Goal: Ask a question: Seek information or help from site administrators or community

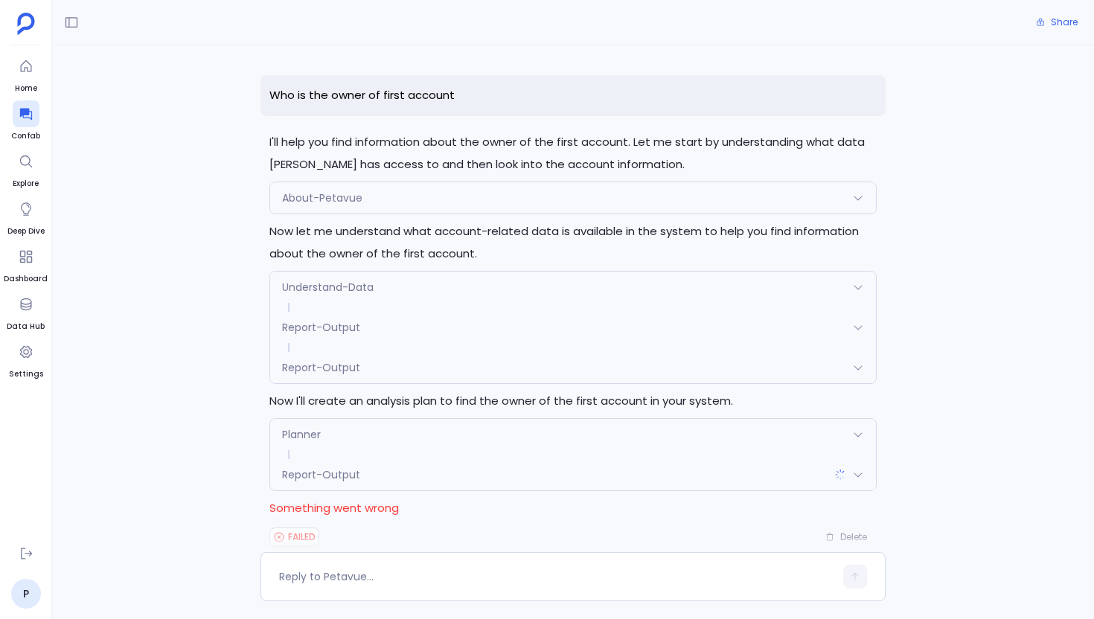
click at [368, 89] on p "Who is the owner of first account" at bounding box center [572, 95] width 625 height 41
copy p "Who is the owner of first account"
click at [24, 112] on icon at bounding box center [25, 115] width 12 height 12
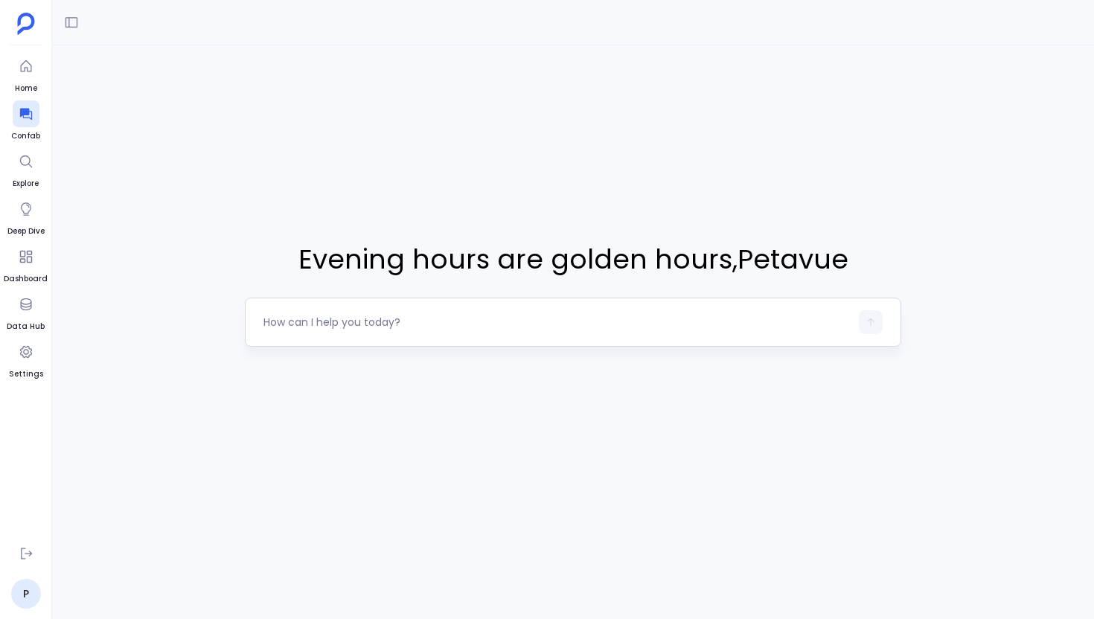
click at [381, 315] on textarea at bounding box center [556, 322] width 586 height 15
click at [369, 326] on textarea "Who is the owner of first account" at bounding box center [556, 322] width 586 height 15
type textarea "Give me the count of tables from each source"
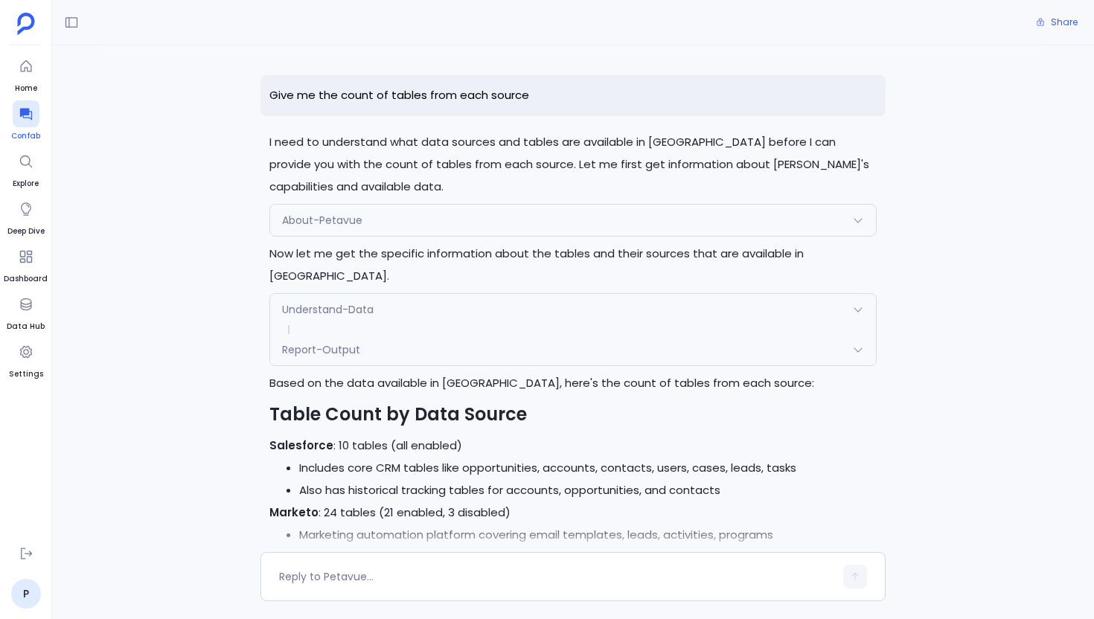
click at [17, 114] on div at bounding box center [26, 113] width 27 height 27
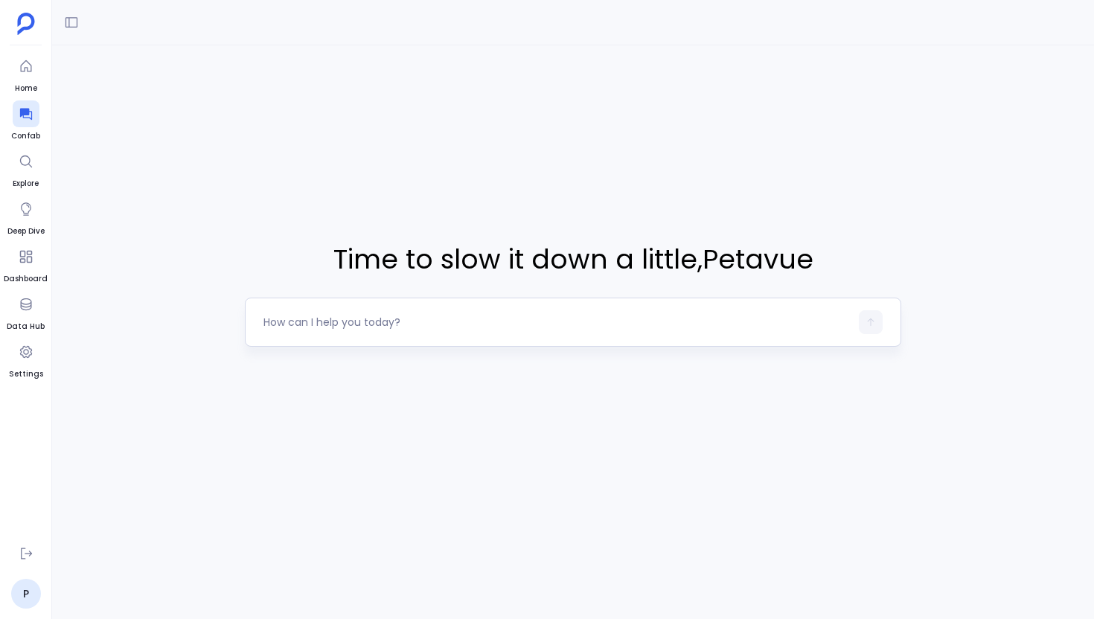
click at [430, 326] on textarea at bounding box center [556, 322] width 586 height 15
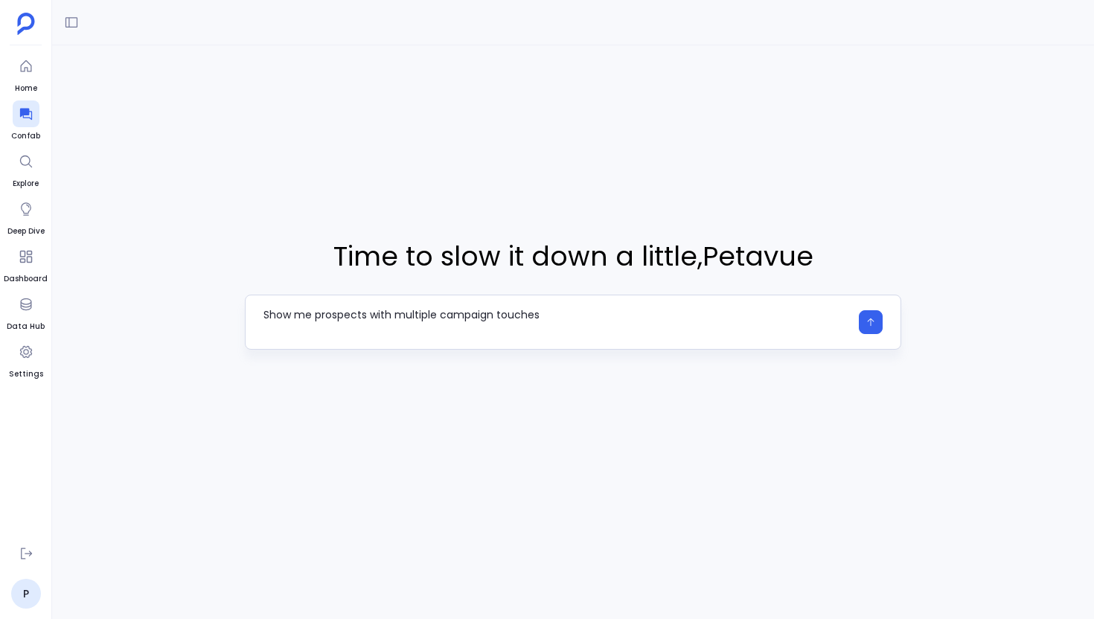
type textarea "Show me prospects with multiple campaign touches"
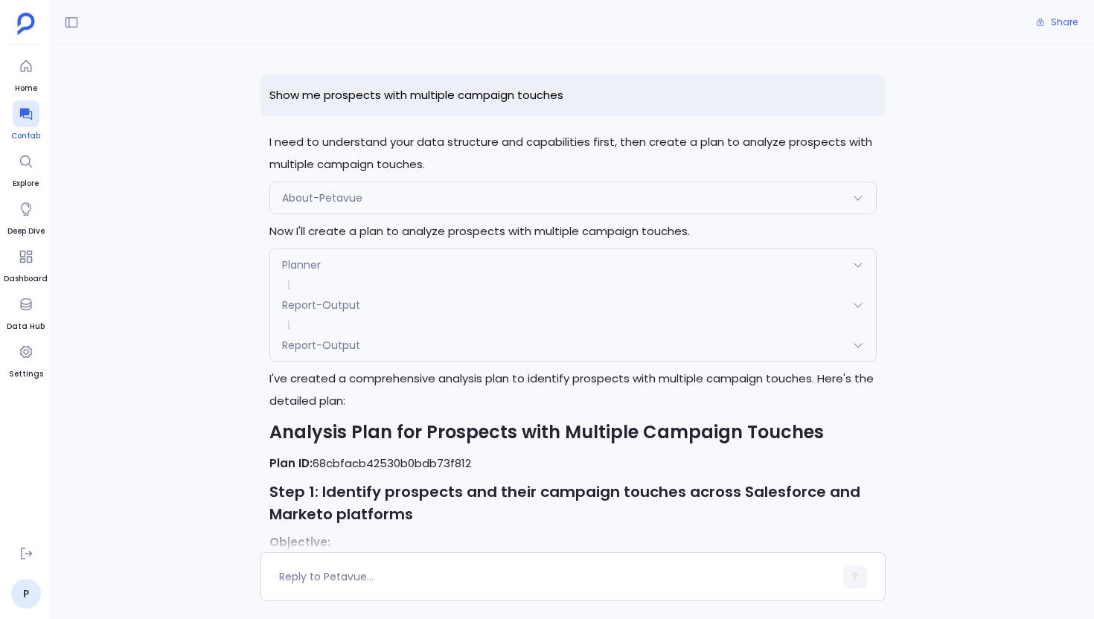
click at [34, 112] on div at bounding box center [26, 113] width 27 height 27
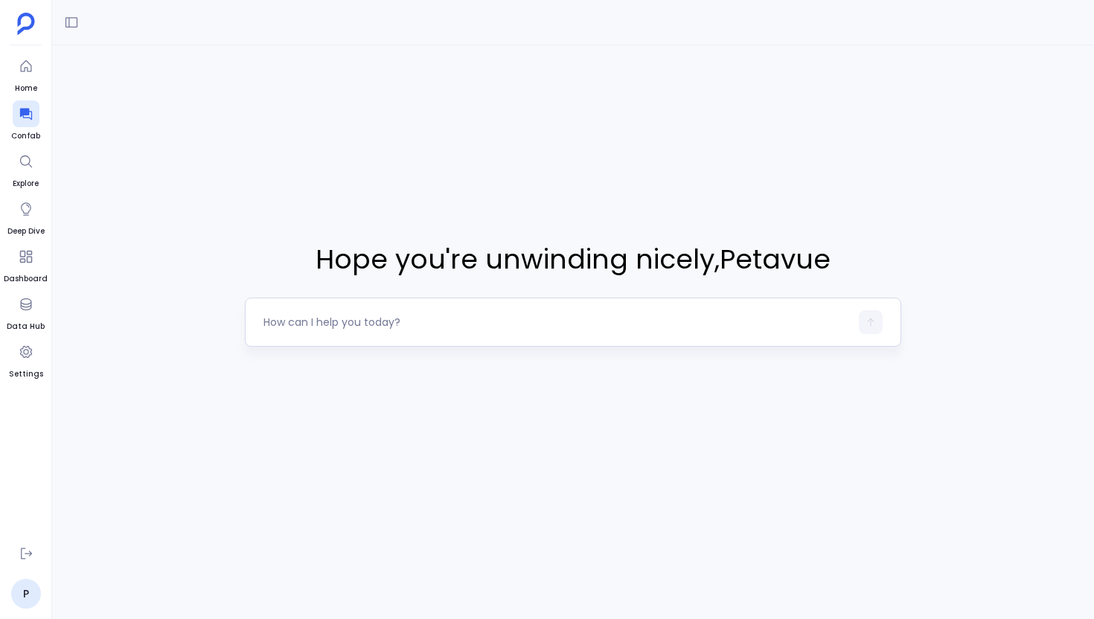
click at [339, 330] on div at bounding box center [556, 322] width 586 height 24
click at [303, 321] on textarea at bounding box center [556, 322] width 586 height 15
type textarea "Are we engaging decision-makers early enough in deals that close?"
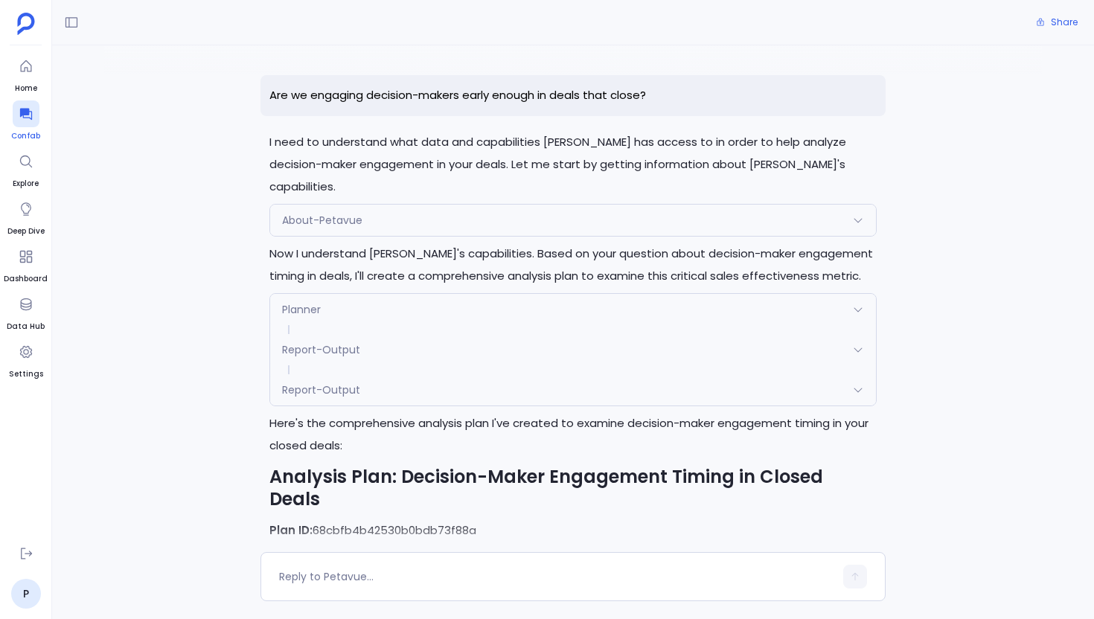
click at [19, 109] on icon at bounding box center [26, 113] width 15 height 15
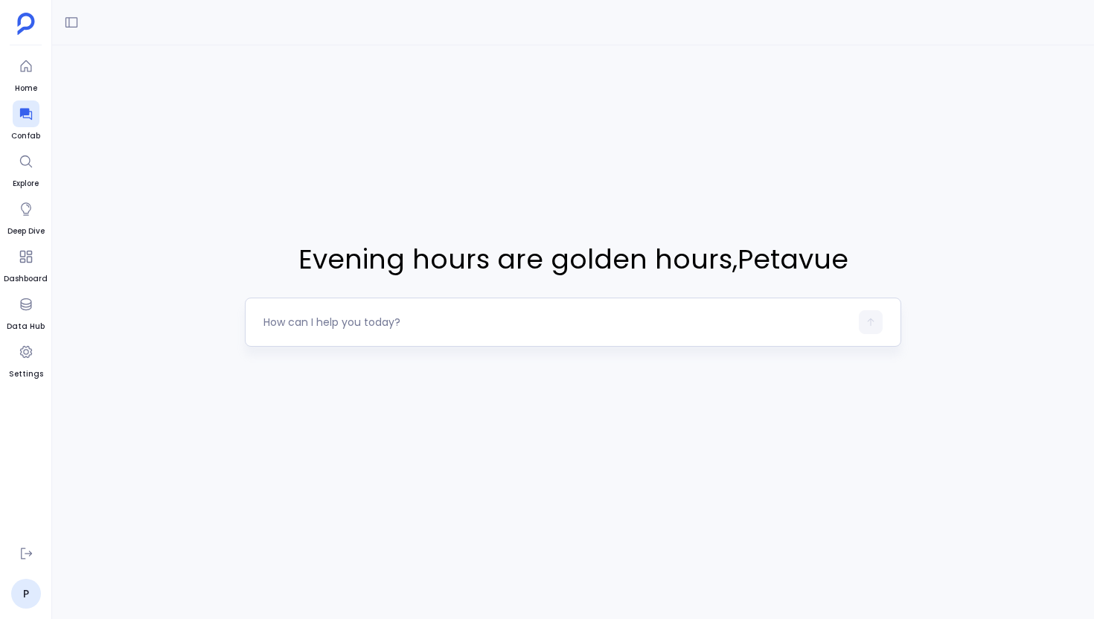
click at [304, 334] on div at bounding box center [573, 322] width 656 height 49
click at [327, 326] on textarea at bounding box center [556, 322] width 586 height 15
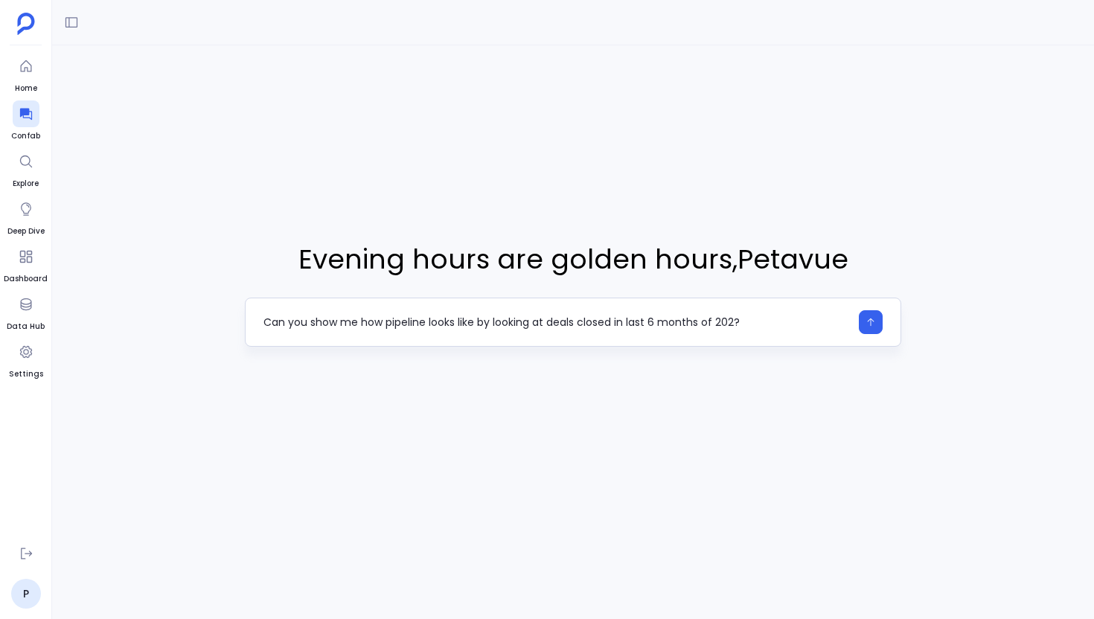
type textarea "Can you show me how pipeline looks like by looking at deals closed in last 6 mo…"
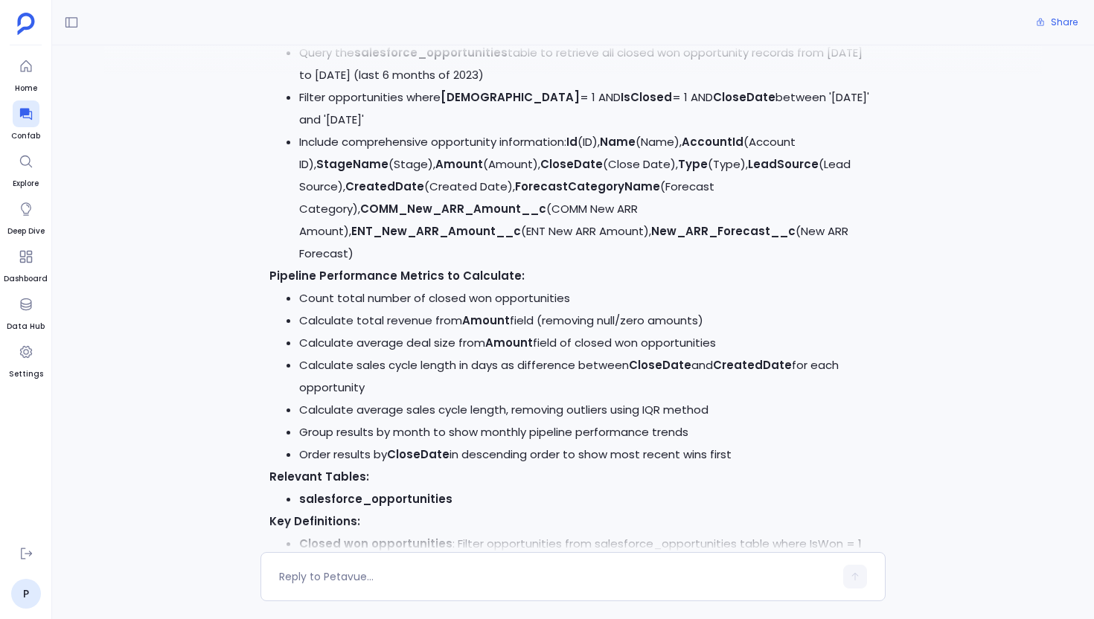
scroll to position [544, 0]
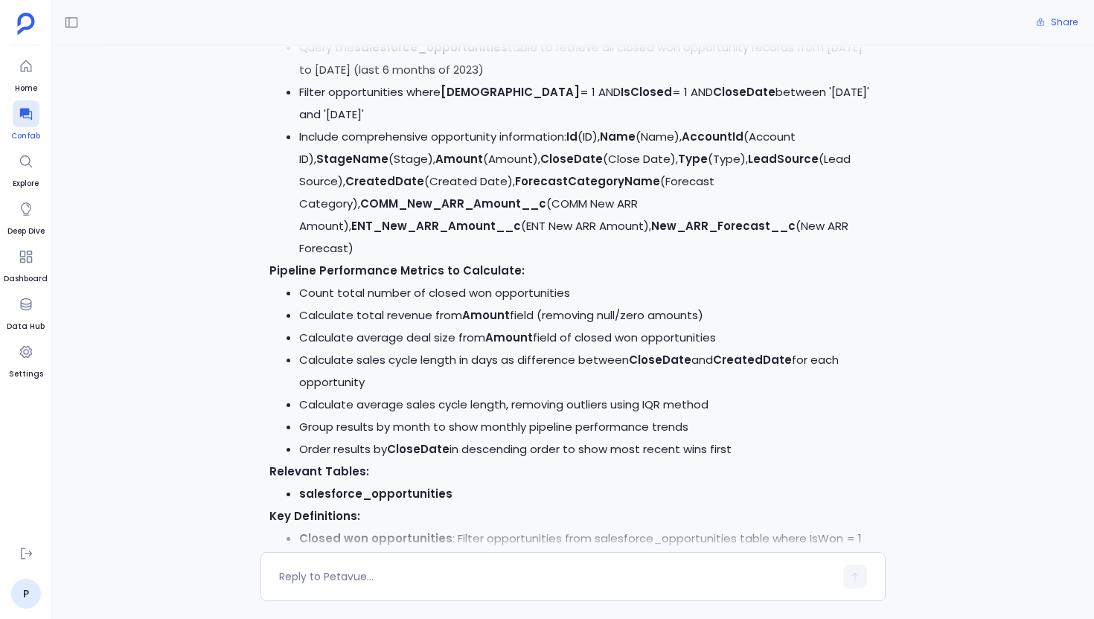
click at [33, 105] on div at bounding box center [26, 113] width 27 height 27
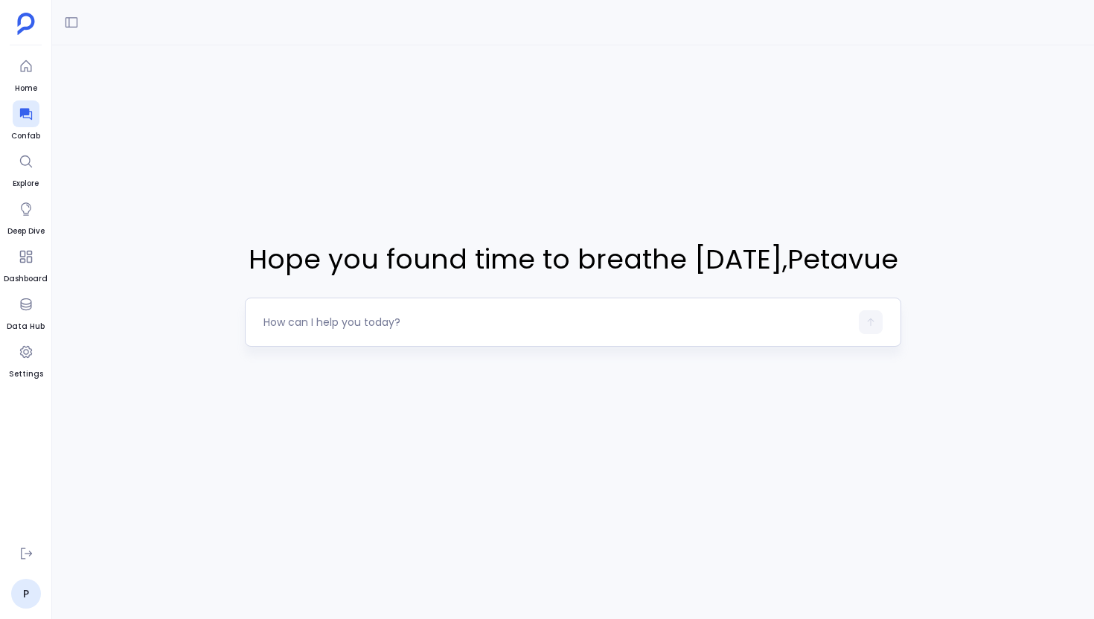
click at [346, 320] on textarea at bounding box center [556, 322] width 586 height 15
type textarea "Is there an impact of time elapsed / sales cycle on conversions?"
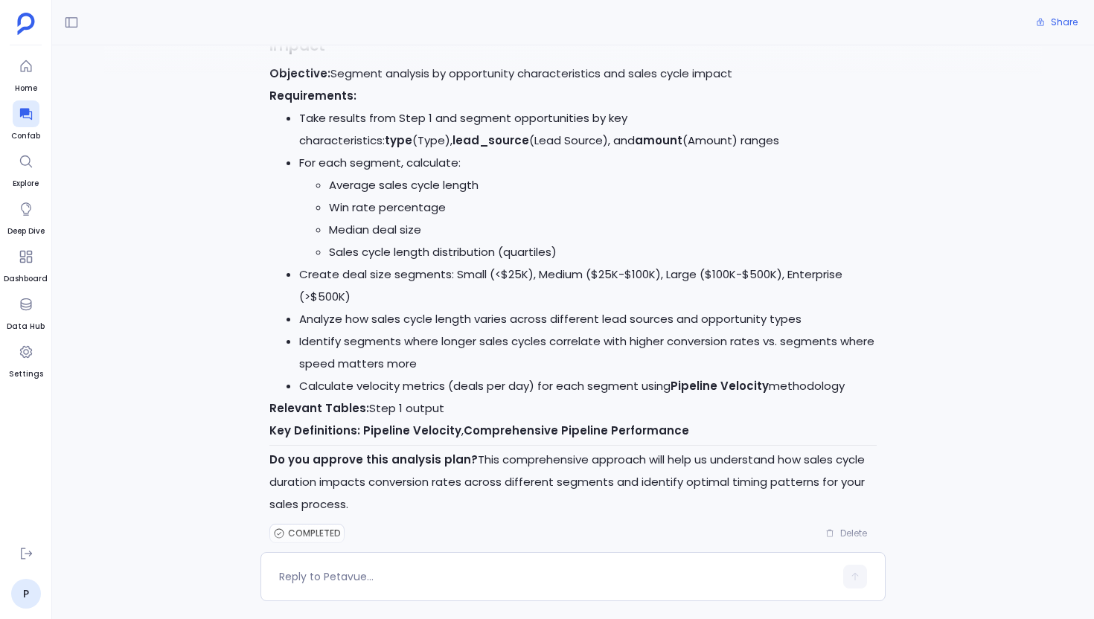
scroll to position [1300, 0]
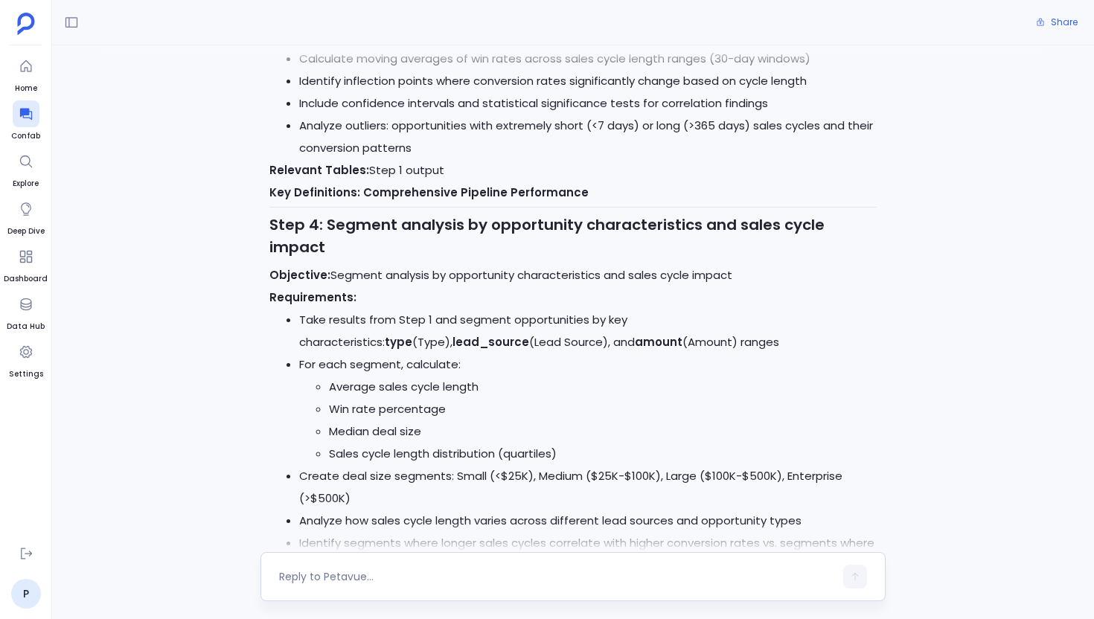
click at [394, 574] on textarea at bounding box center [556, 576] width 555 height 15
type textarea "yes"
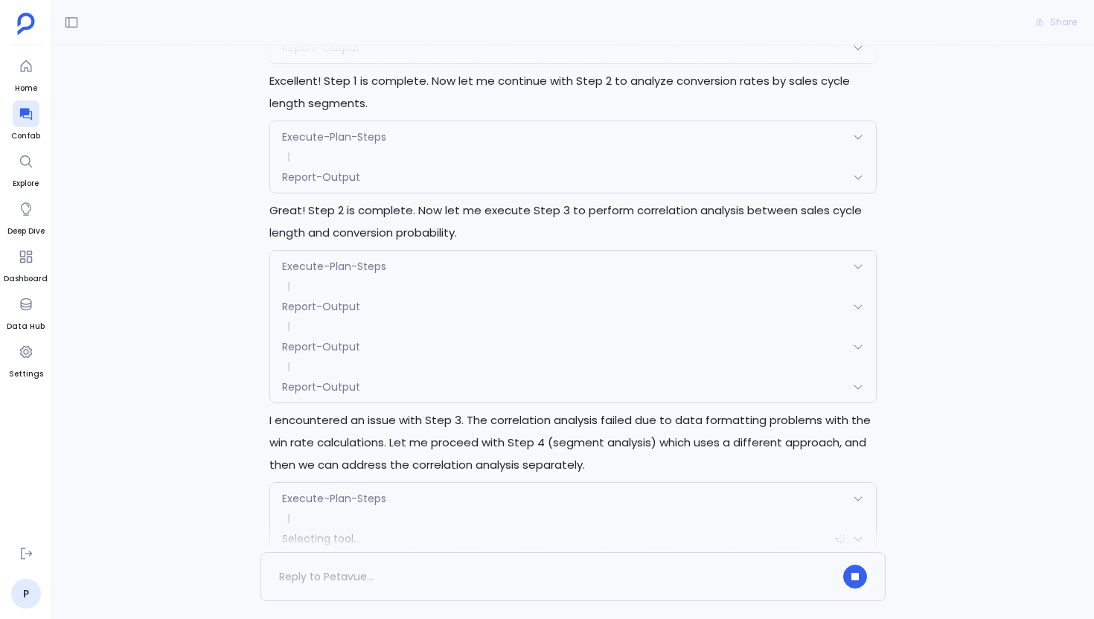
scroll to position [2235, 0]
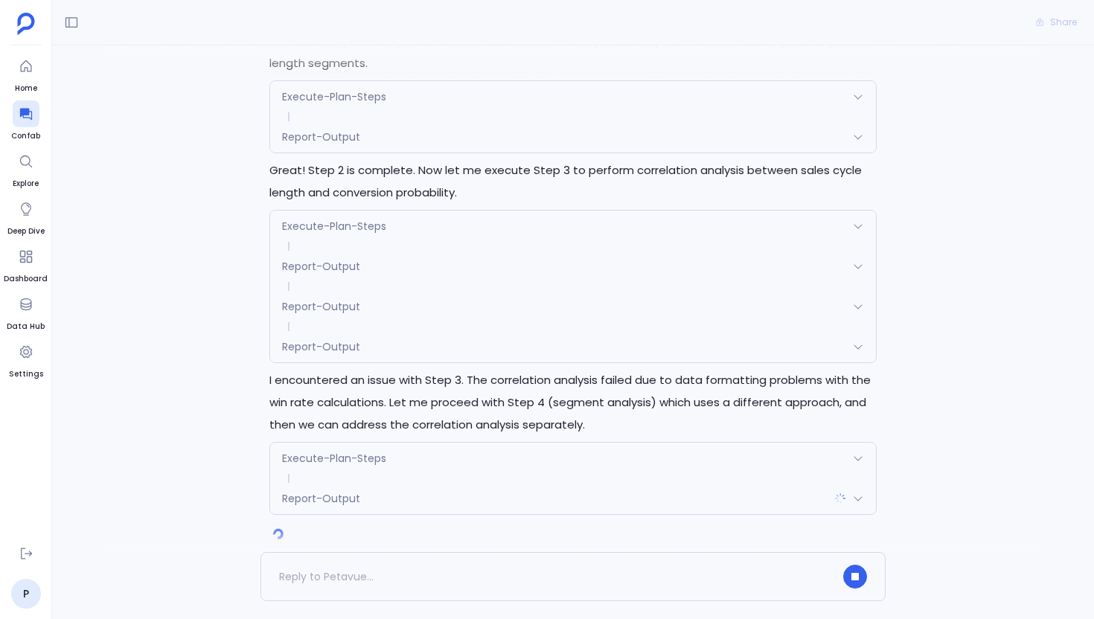
click at [543, 443] on div "Execute-Plan-Steps" at bounding box center [573, 458] width 606 height 31
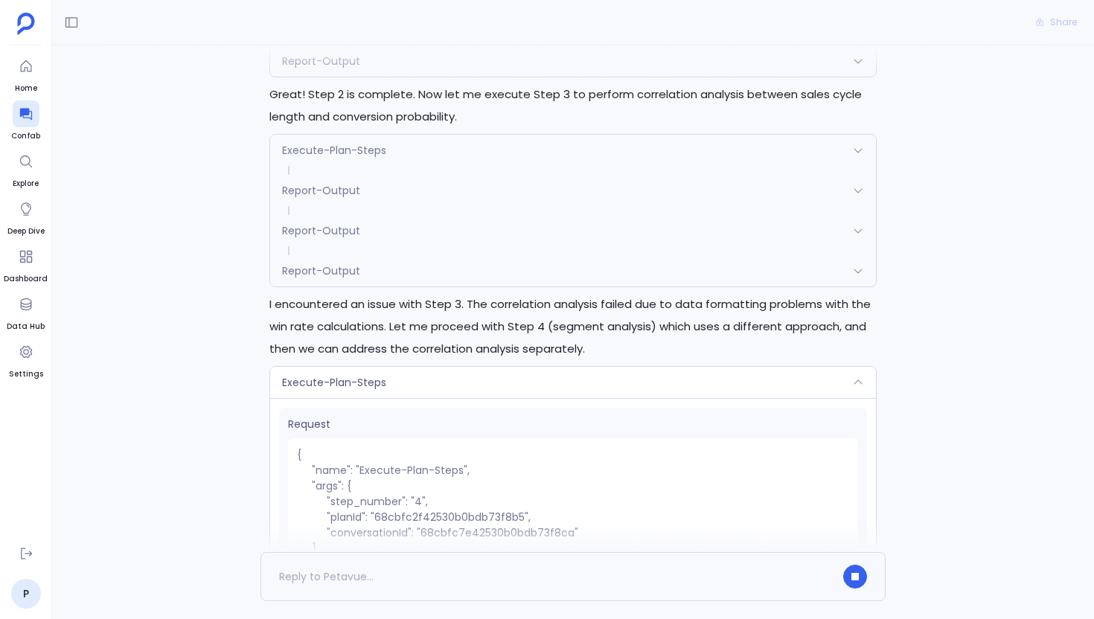
click at [467, 367] on div "Execute-Plan-Steps" at bounding box center [573, 382] width 606 height 31
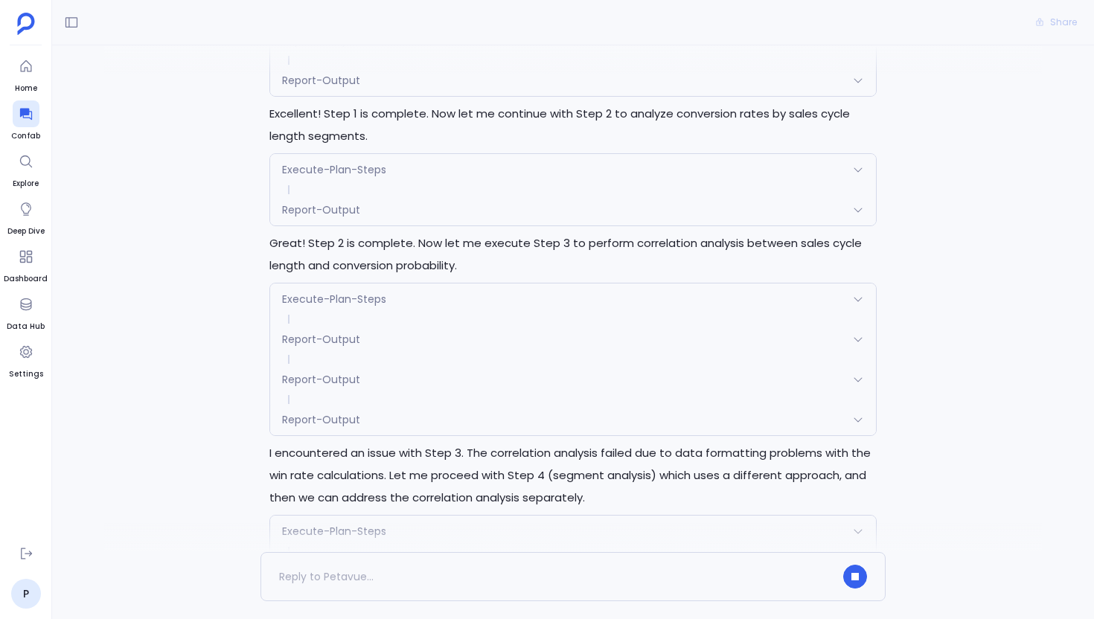
scroll to position [2126, 0]
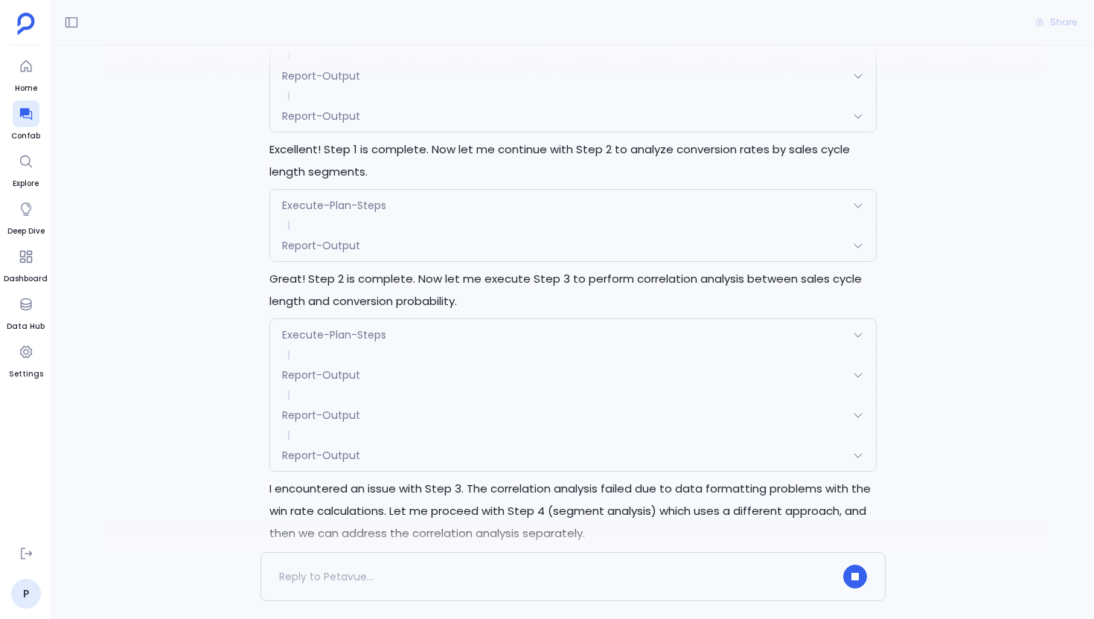
click at [438, 319] on div "Execute-Plan-Steps" at bounding box center [573, 334] width 606 height 31
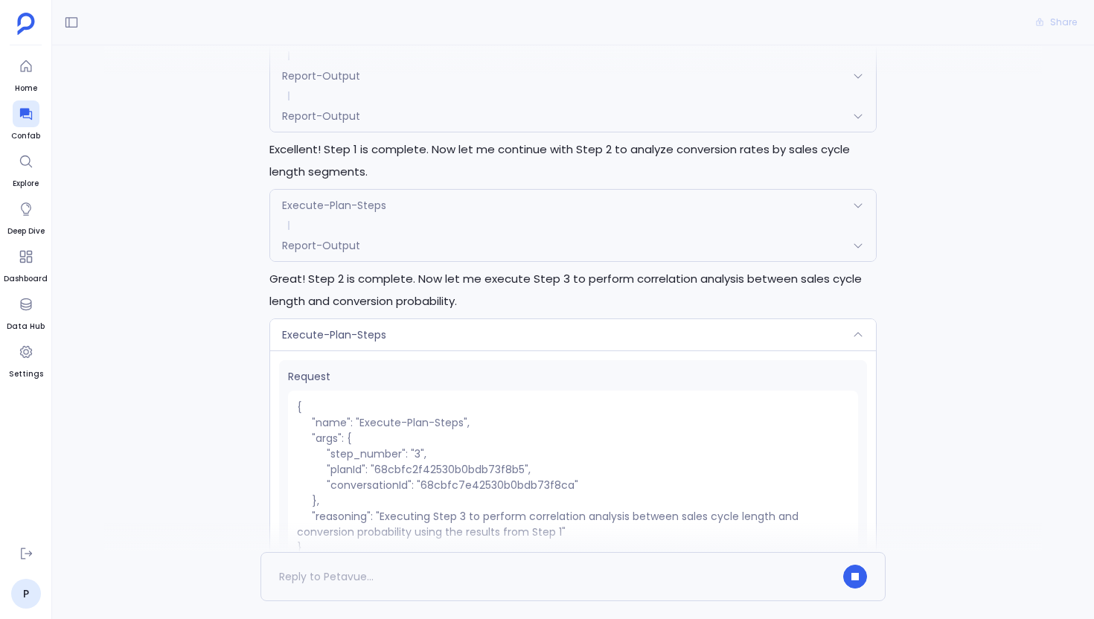
click at [438, 319] on div "Execute-Plan-Steps" at bounding box center [573, 334] width 606 height 31
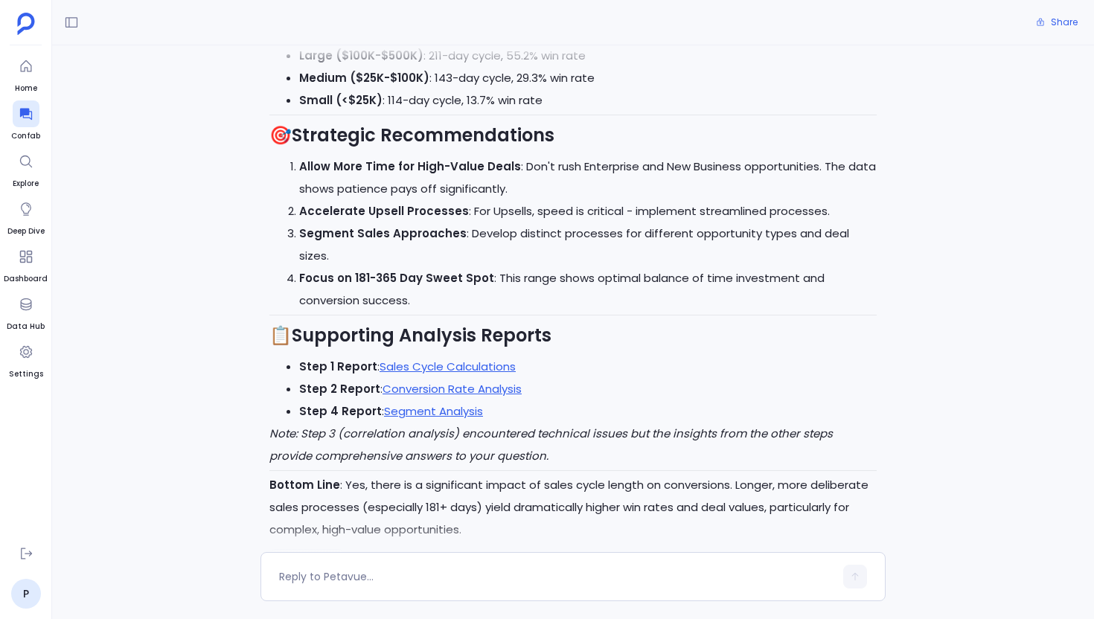
scroll to position [3643, 0]
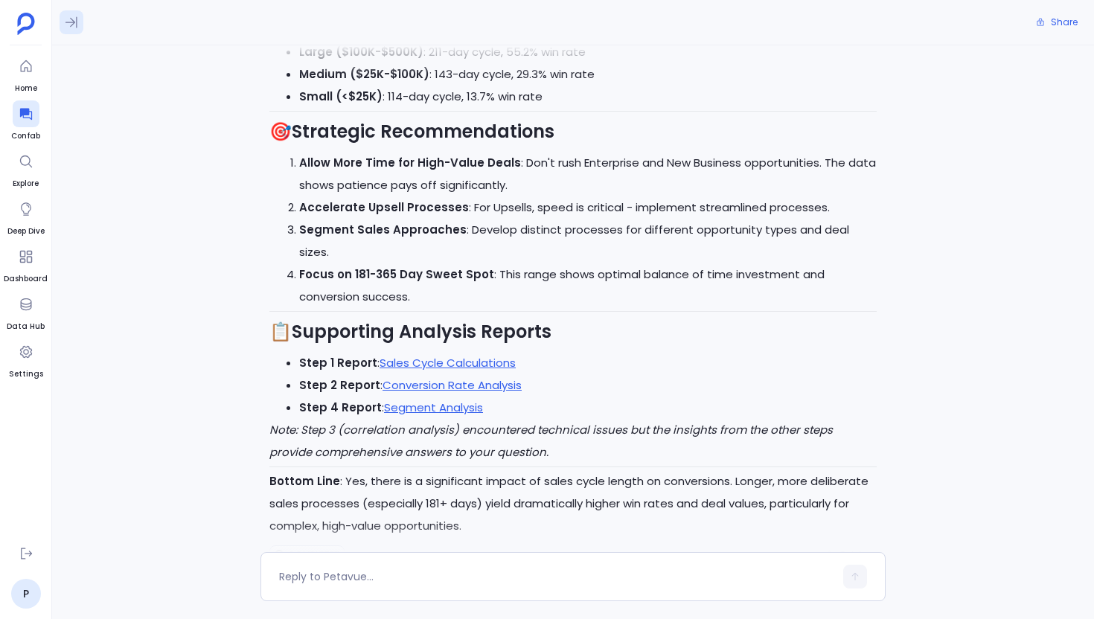
click at [74, 16] on icon at bounding box center [71, 22] width 15 height 15
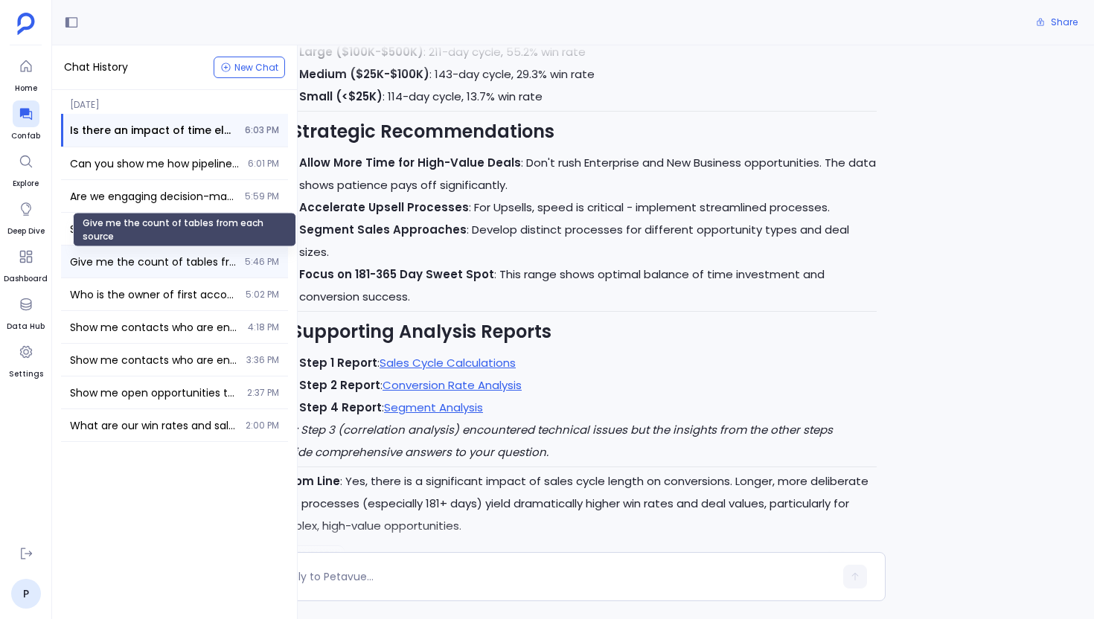
click at [138, 265] on span "Give me the count of tables from each source" at bounding box center [153, 261] width 166 height 15
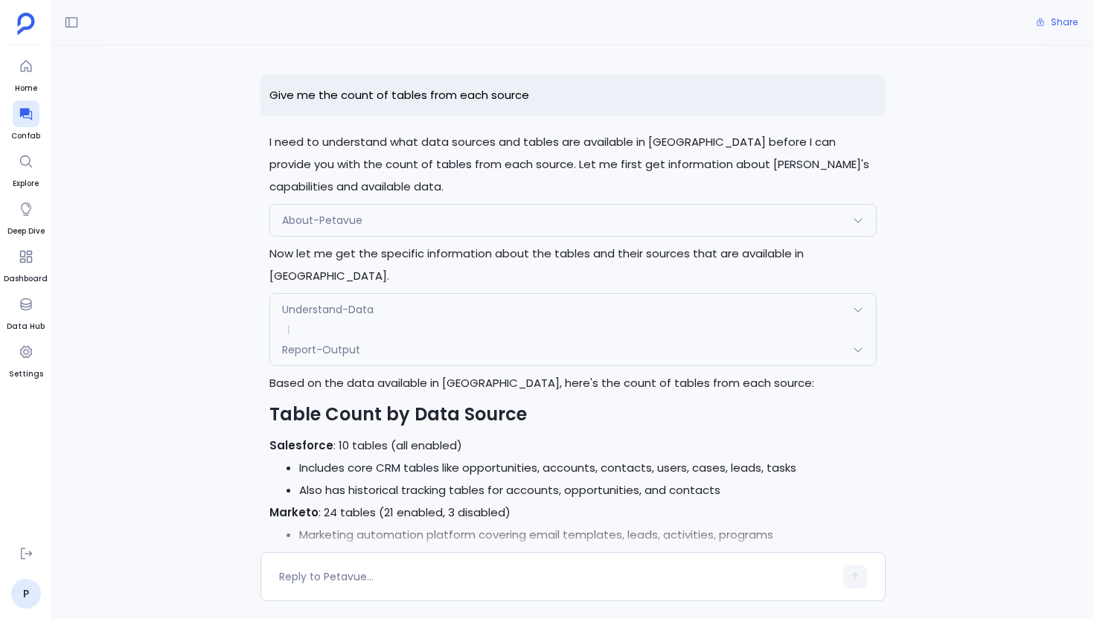
scroll to position [428, 0]
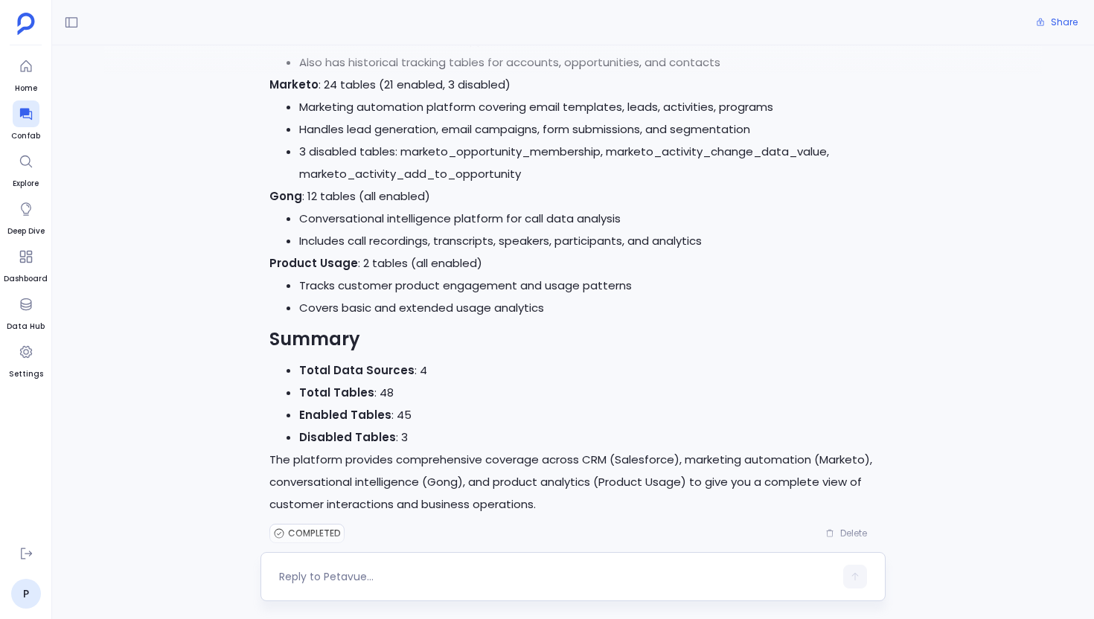
click at [335, 583] on textarea at bounding box center [556, 576] width 555 height 15
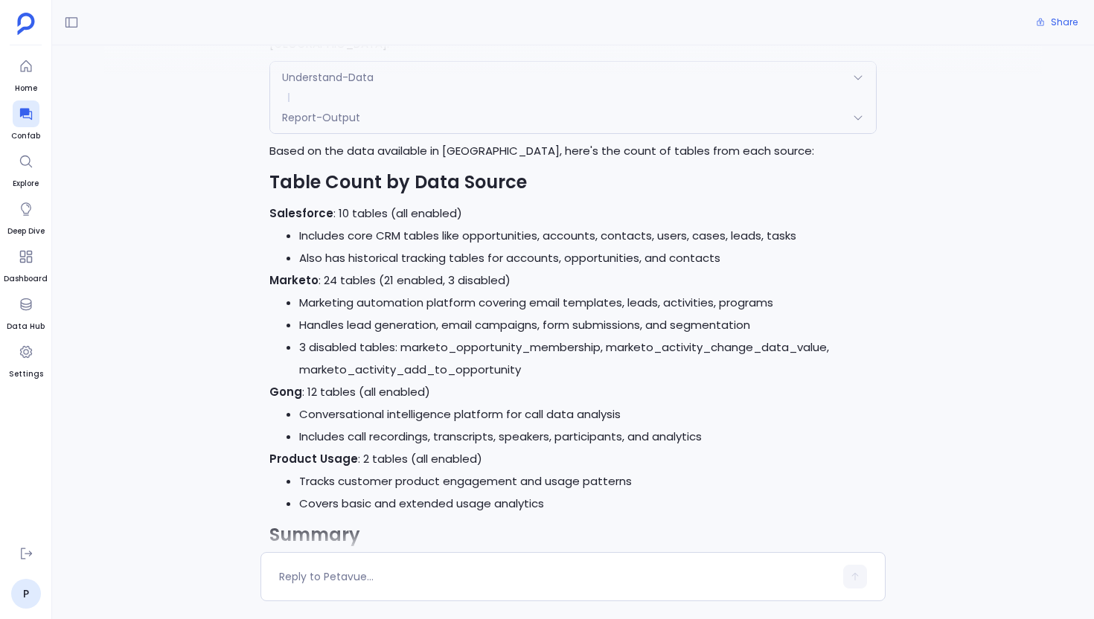
scroll to position [233, 0]
type textarea "J"
type textarea "How many KDs are available?."
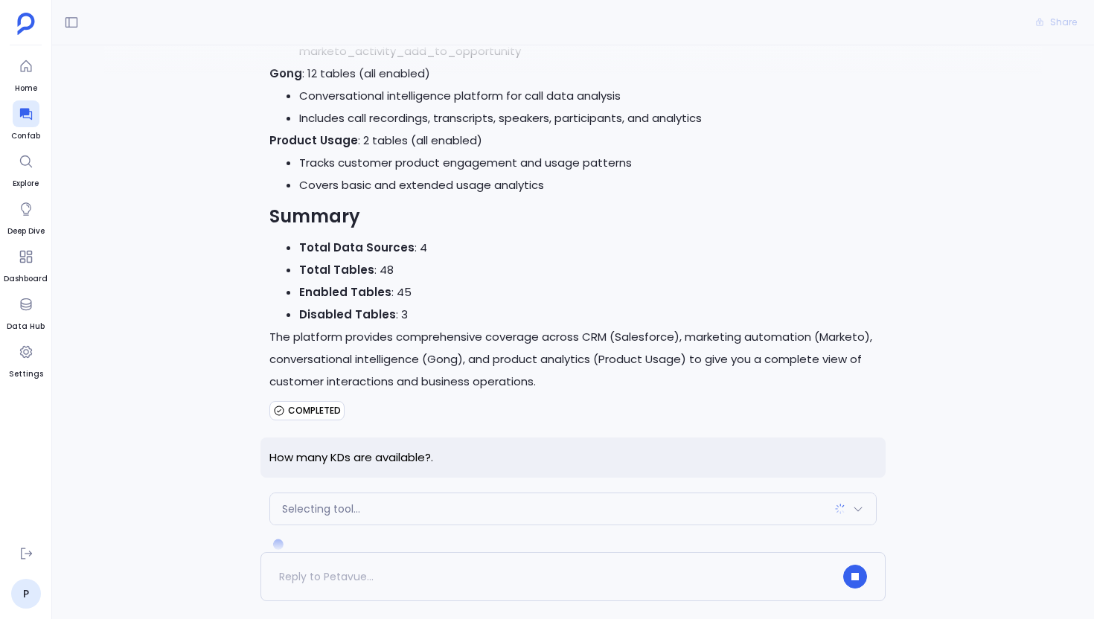
scroll to position [561, 0]
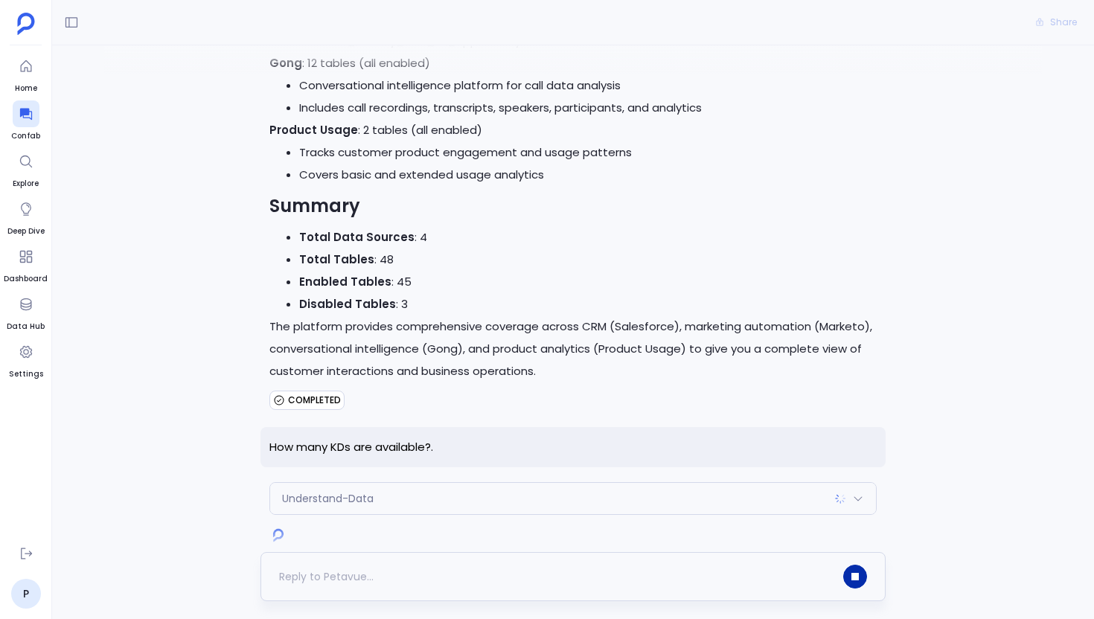
click at [856, 572] on button "button" at bounding box center [855, 577] width 24 height 24
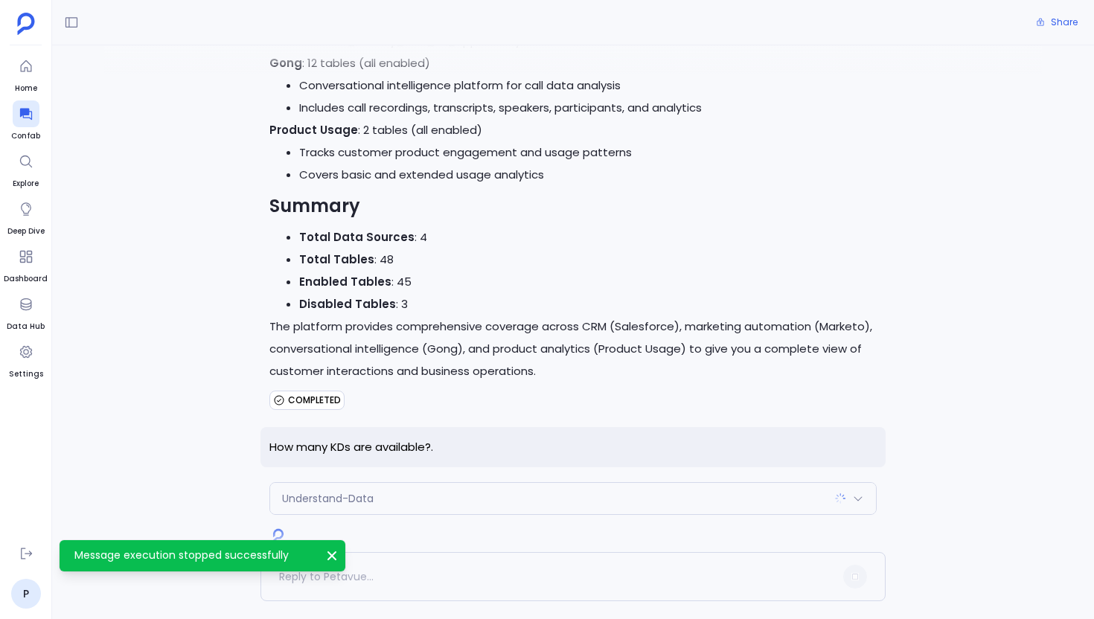
scroll to position [589, 0]
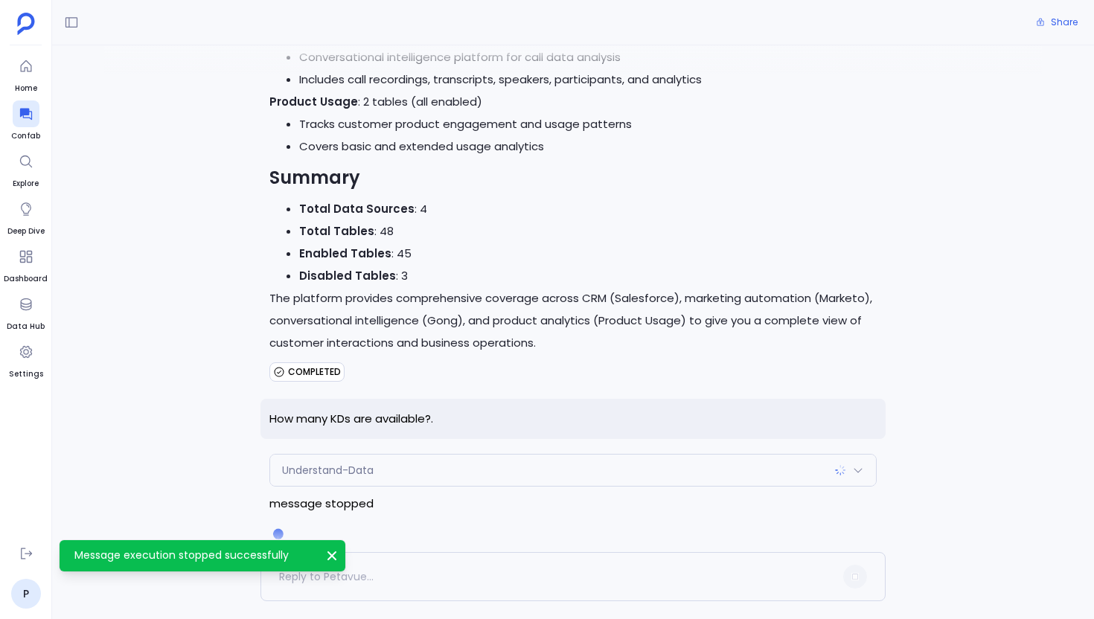
click at [399, 426] on div "Give me the count of tables from each source I need to understand what data sou…" at bounding box center [572, 15] width 625 height 1059
click at [382, 400] on p "How many KDs are available?." at bounding box center [572, 419] width 625 height 41
copy p "How many KDs are available?."
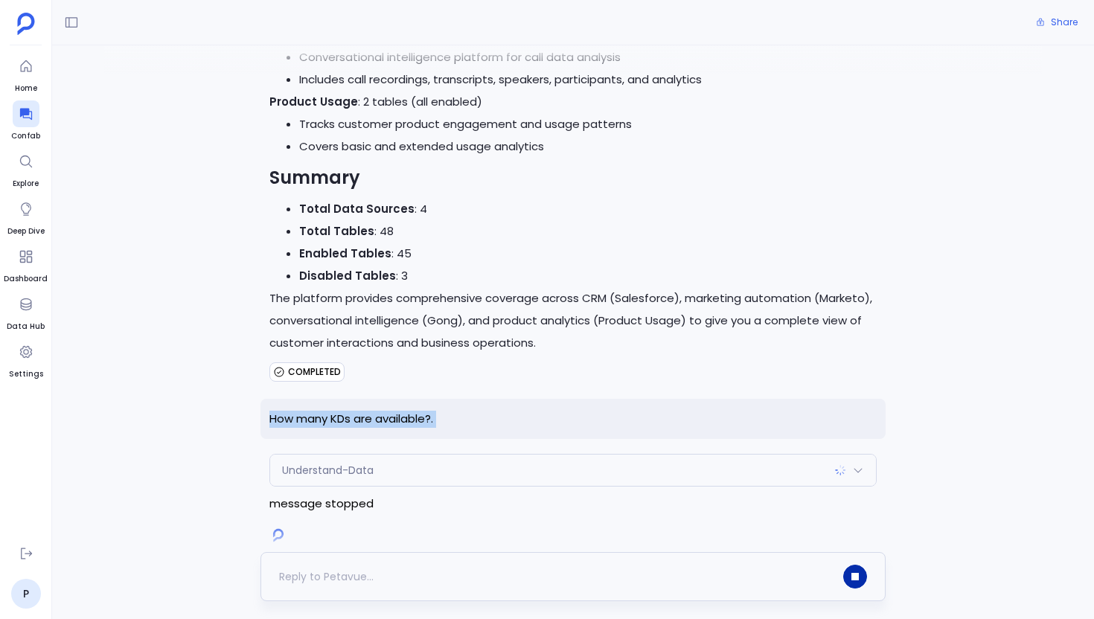
click at [859, 581] on button "button" at bounding box center [855, 577] width 24 height 24
click at [736, 456] on div "Understand-Data" at bounding box center [573, 470] width 606 height 31
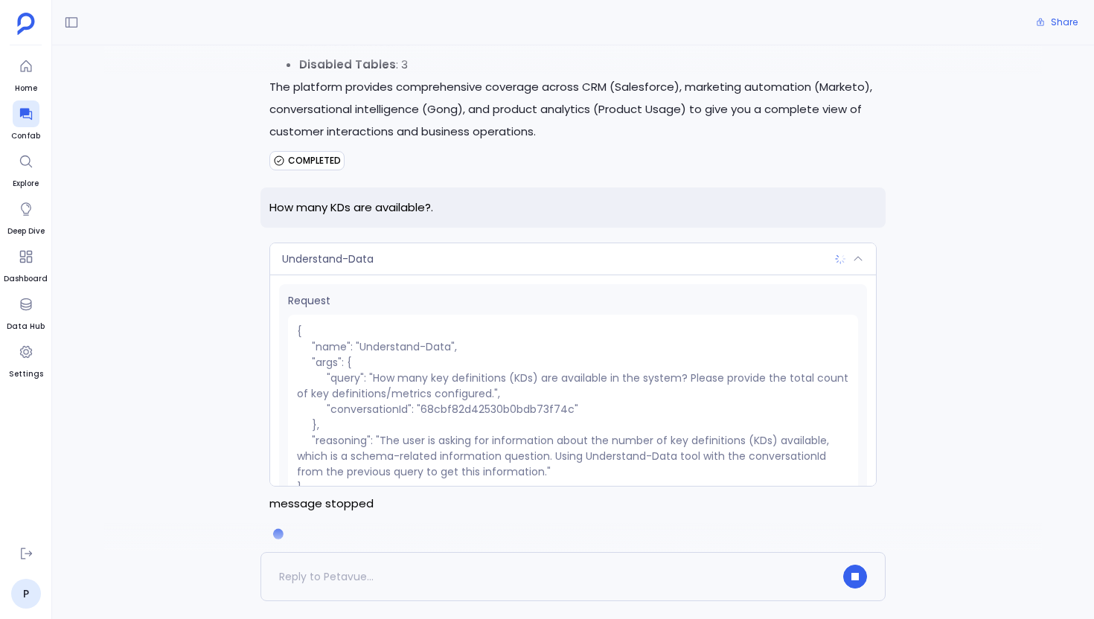
scroll to position [122, 0]
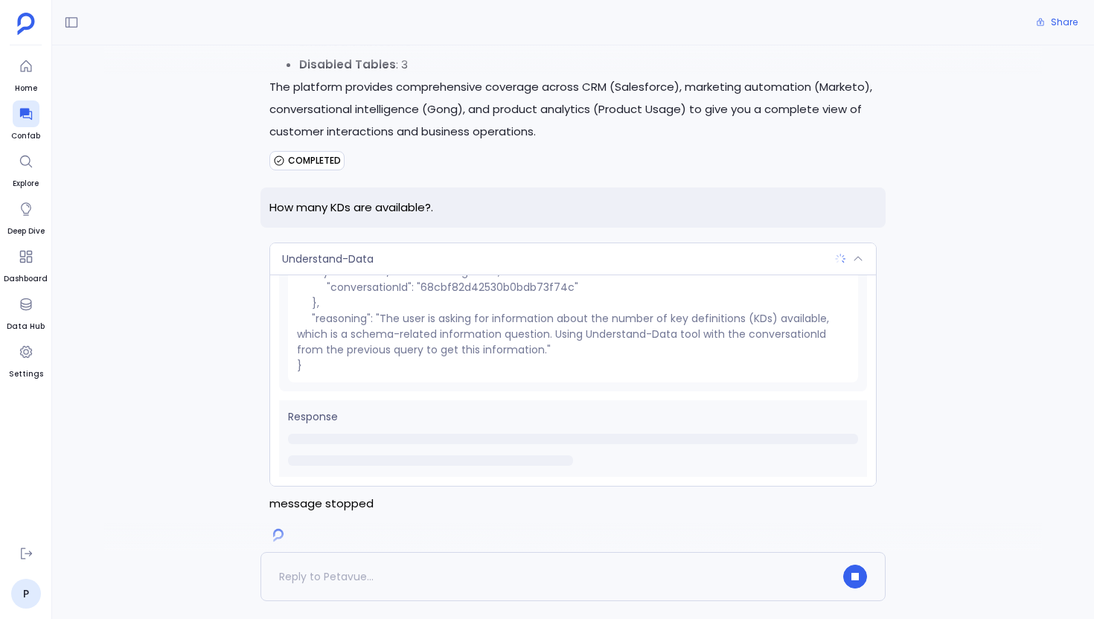
click at [554, 243] on div "Understand-Data" at bounding box center [573, 258] width 606 height 31
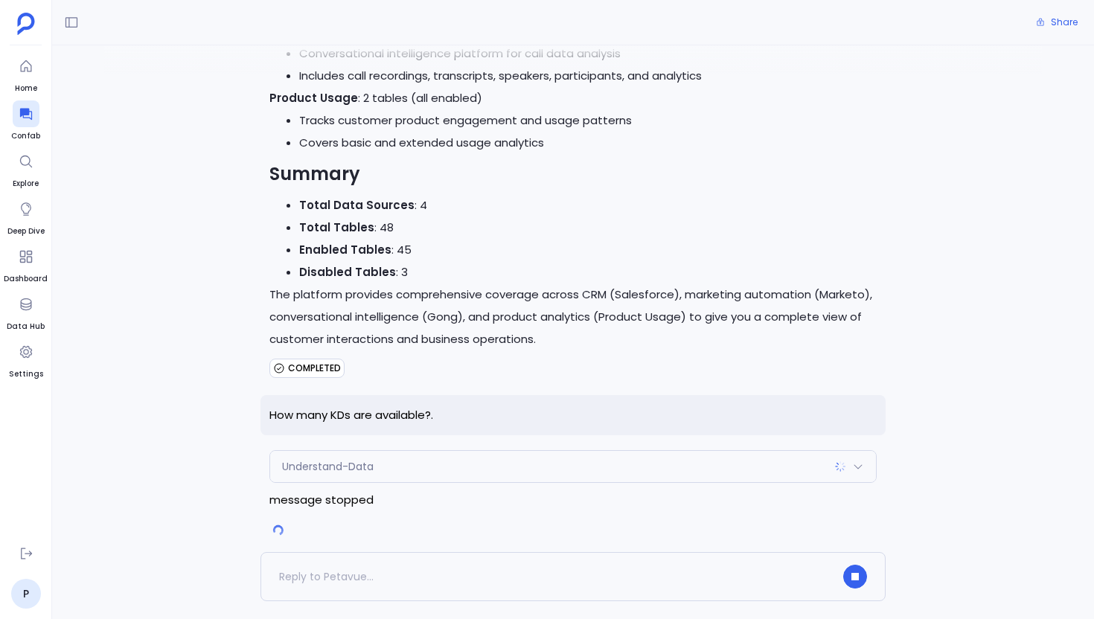
scroll to position [589, 0]
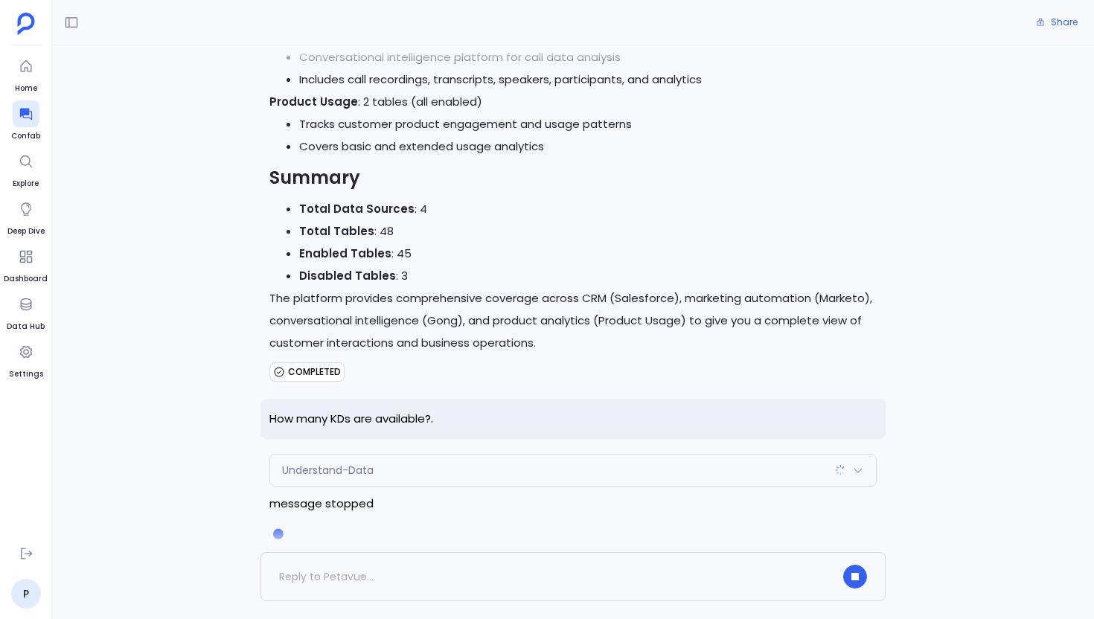
click at [505, 497] on div "Understand-Data Request { "name": "Understand-Data", "args": { "query": "How ma…" at bounding box center [572, 487] width 625 height 67
click at [860, 582] on button "button" at bounding box center [855, 577] width 24 height 24
click at [1000, 374] on div "Give me the count of tables from each source I need to understand what data sou…" at bounding box center [573, 298] width 1042 height 507
click at [857, 577] on icon "button" at bounding box center [854, 576] width 7 height 7
click at [856, 579] on icon "button" at bounding box center [855, 577] width 6 height 6
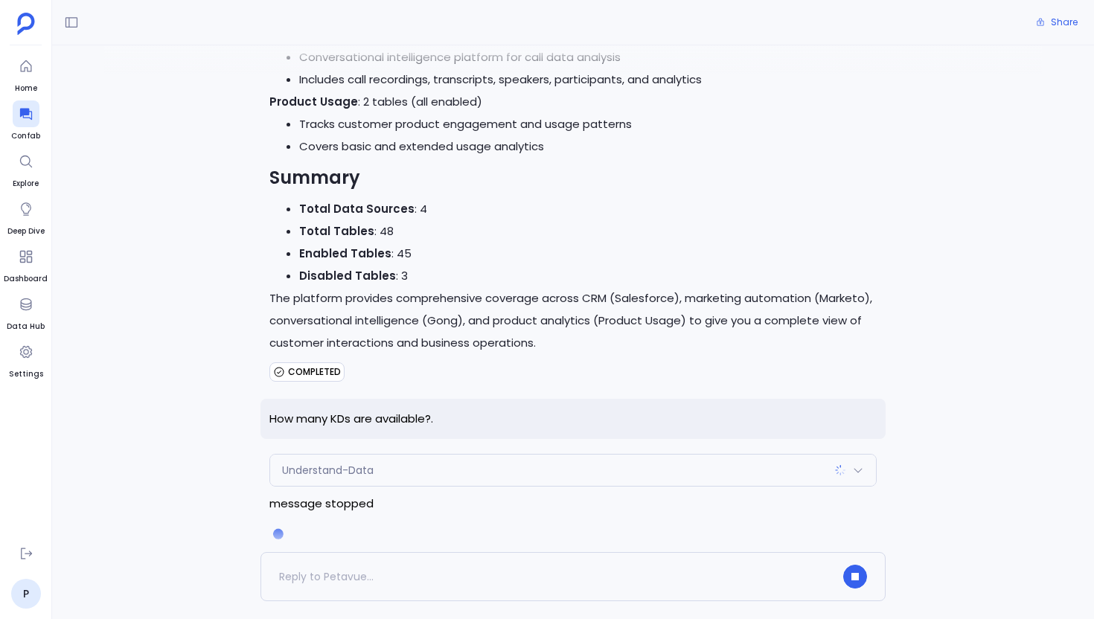
click at [847, 464] on div at bounding box center [849, 470] width 30 height 12
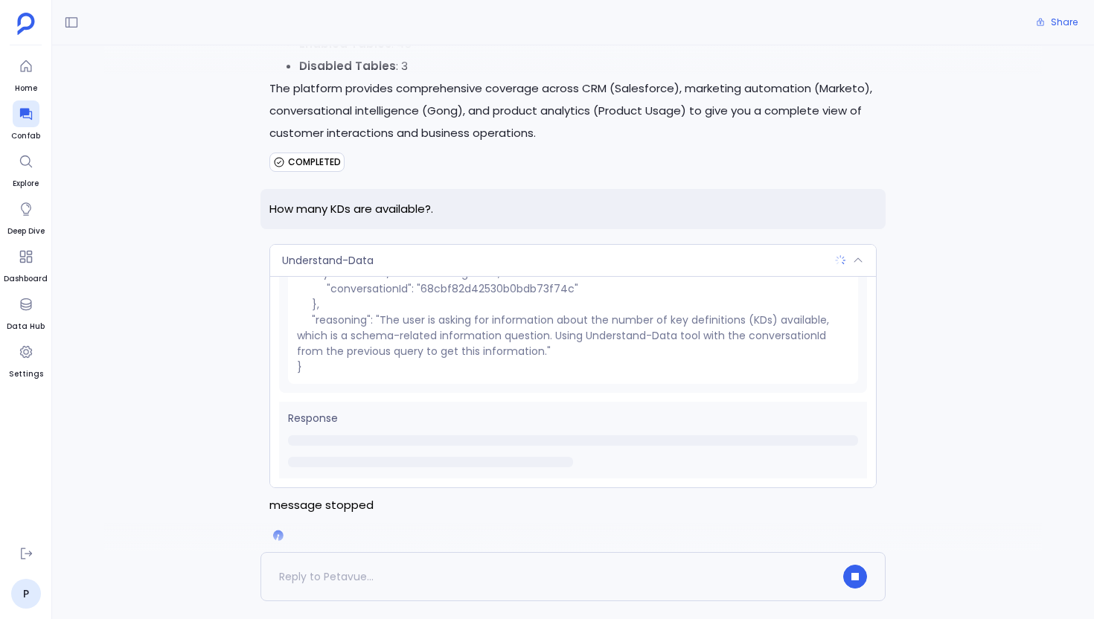
scroll to position [801, 0]
click at [817, 243] on div "Understand-Data" at bounding box center [573, 258] width 606 height 31
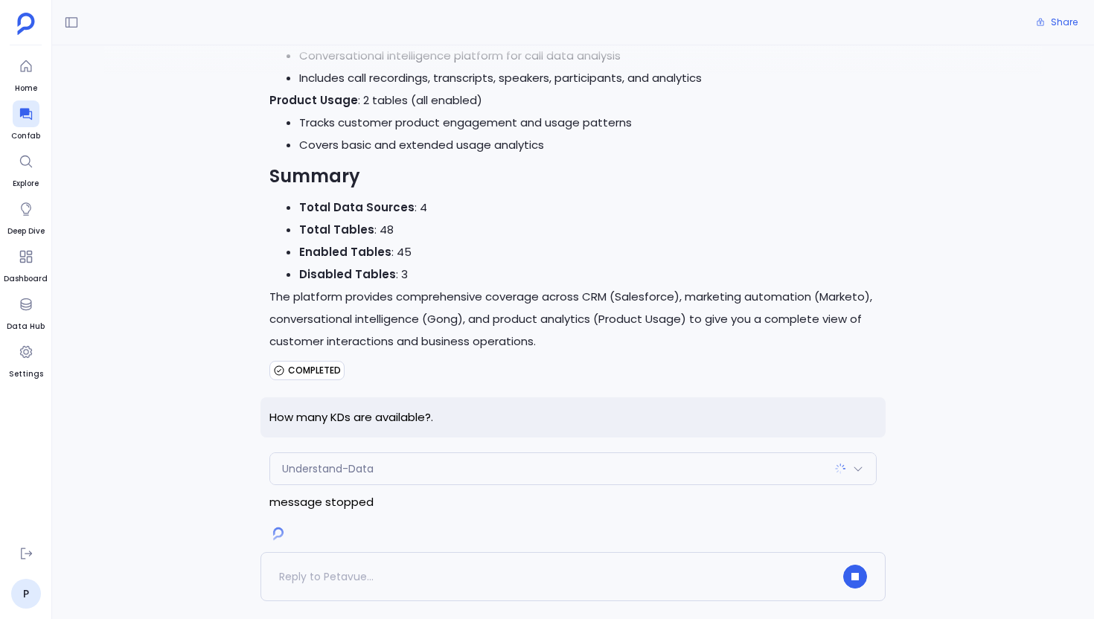
scroll to position [589, 0]
click at [856, 583] on button "button" at bounding box center [855, 577] width 24 height 24
click at [856, 583] on div at bounding box center [855, 577] width 24 height 24
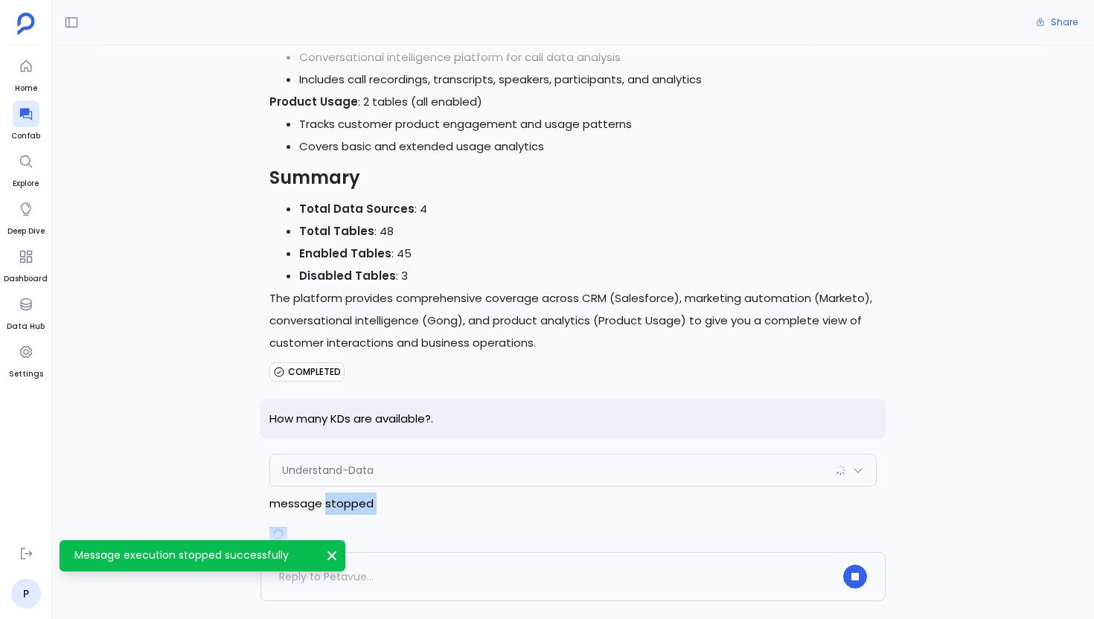
click at [333, 556] on icon "Message execution stopped successfully" at bounding box center [331, 555] width 9 height 9
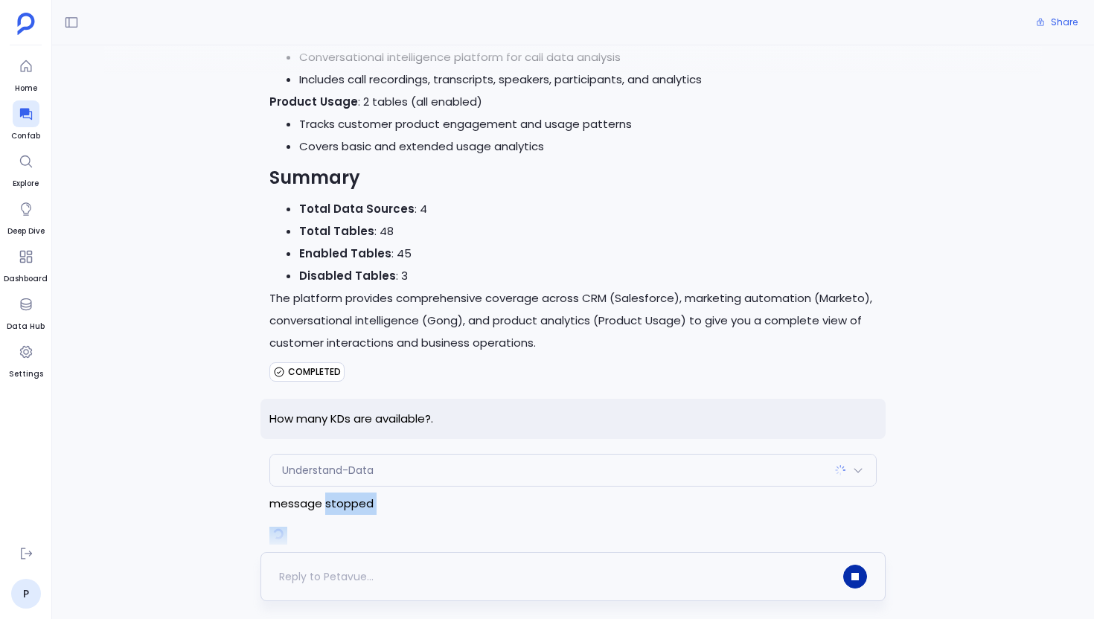
click at [862, 574] on button "button" at bounding box center [855, 577] width 24 height 24
click at [862, 574] on div at bounding box center [855, 577] width 24 height 24
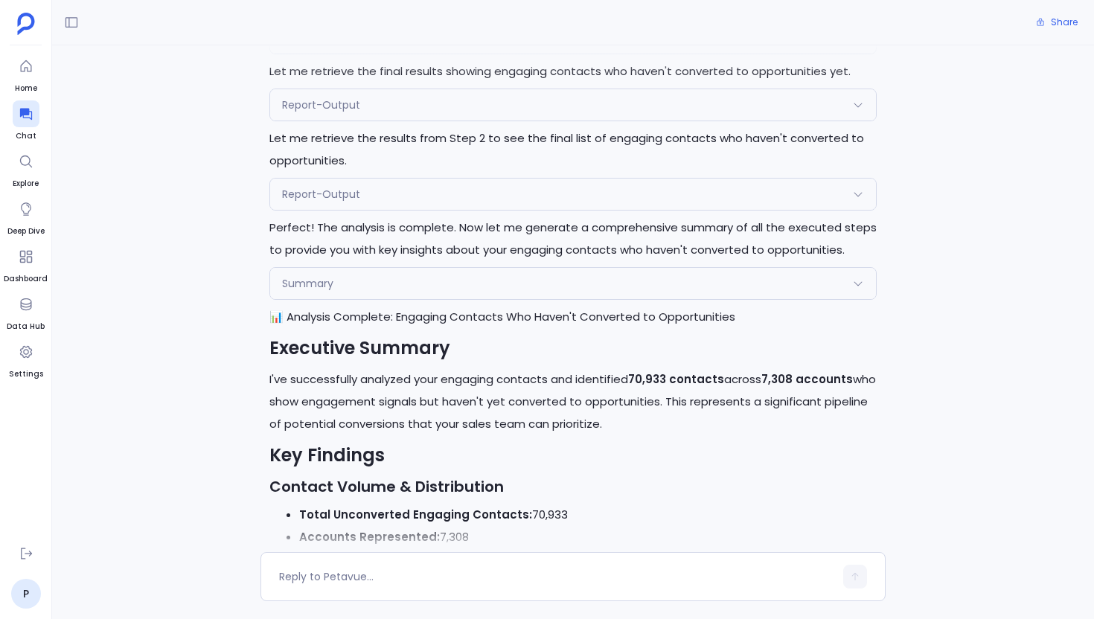
scroll to position [2286, 0]
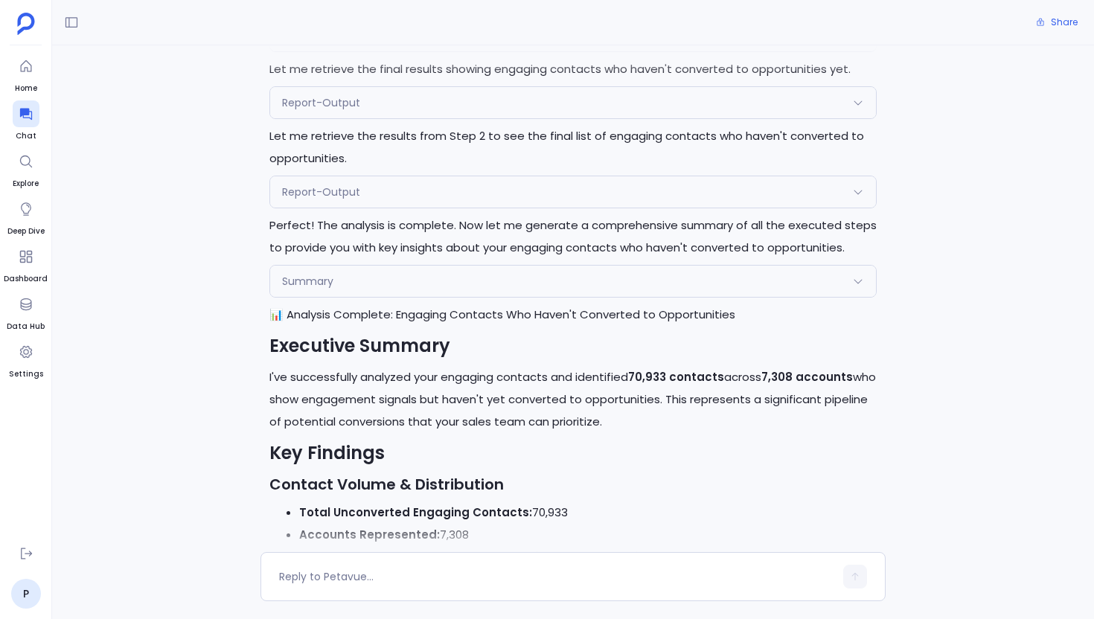
click at [431, 275] on div "Summary Request { "name": "Summary", "args": { "planId": "68cbe97f42530b0bdb73f…" at bounding box center [572, 281] width 607 height 33
click at [410, 266] on div "Summary" at bounding box center [573, 281] width 606 height 31
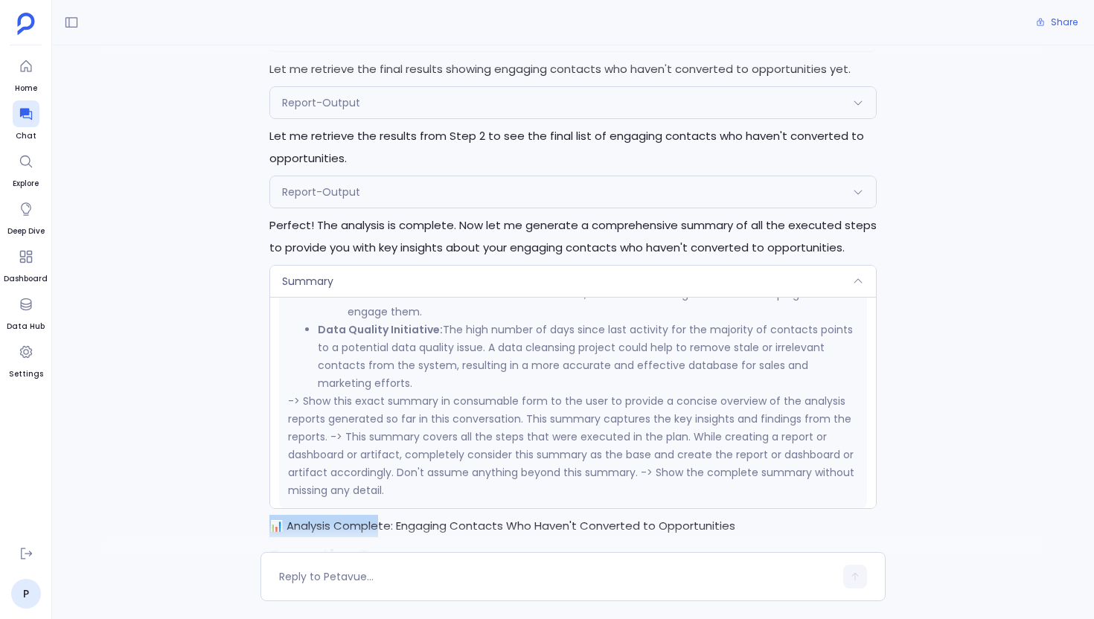
drag, startPoint x: 272, startPoint y: 505, endPoint x: 376, endPoint y: 504, distance: 104.2
click at [376, 515] on h1 "📊 Analysis Complete: Engaging Contacts Who Haven't Converted to Opportunities" at bounding box center [572, 526] width 607 height 22
click at [154, 431] on div "P Show me contacts who are engaging but haven't converted to opportunities yet …" at bounding box center [573, 298] width 1042 height 507
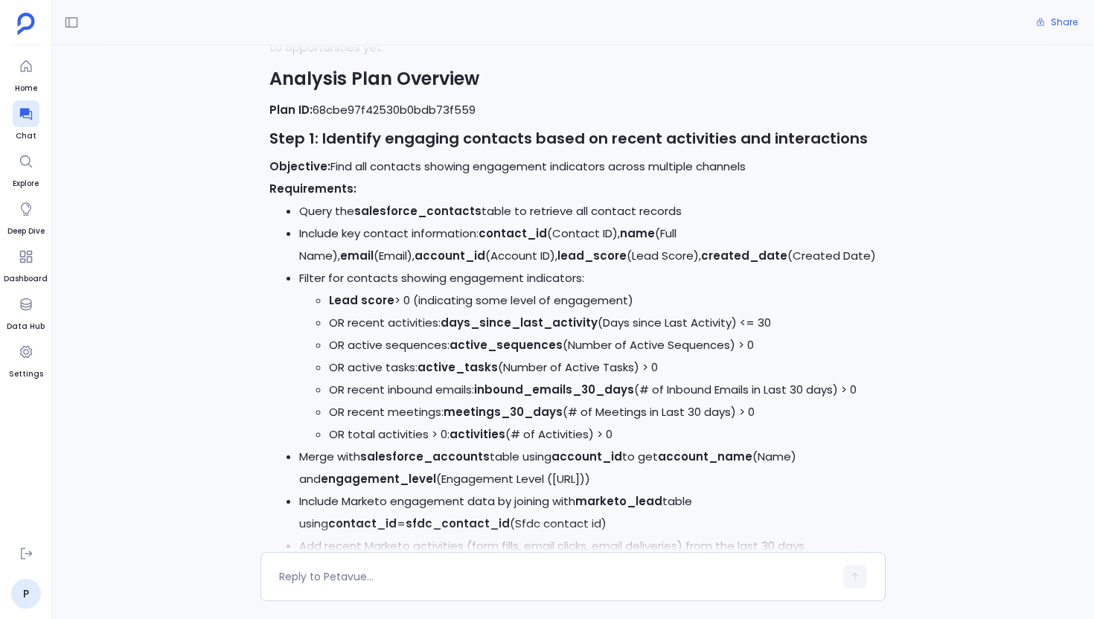
scroll to position [0, 0]
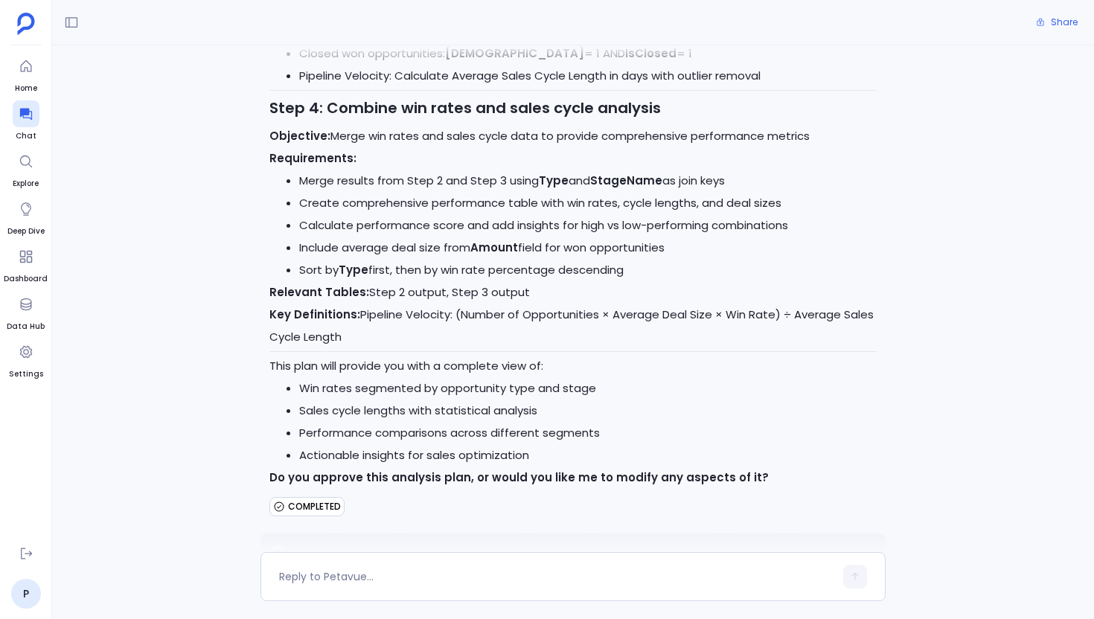
scroll to position [1285, 0]
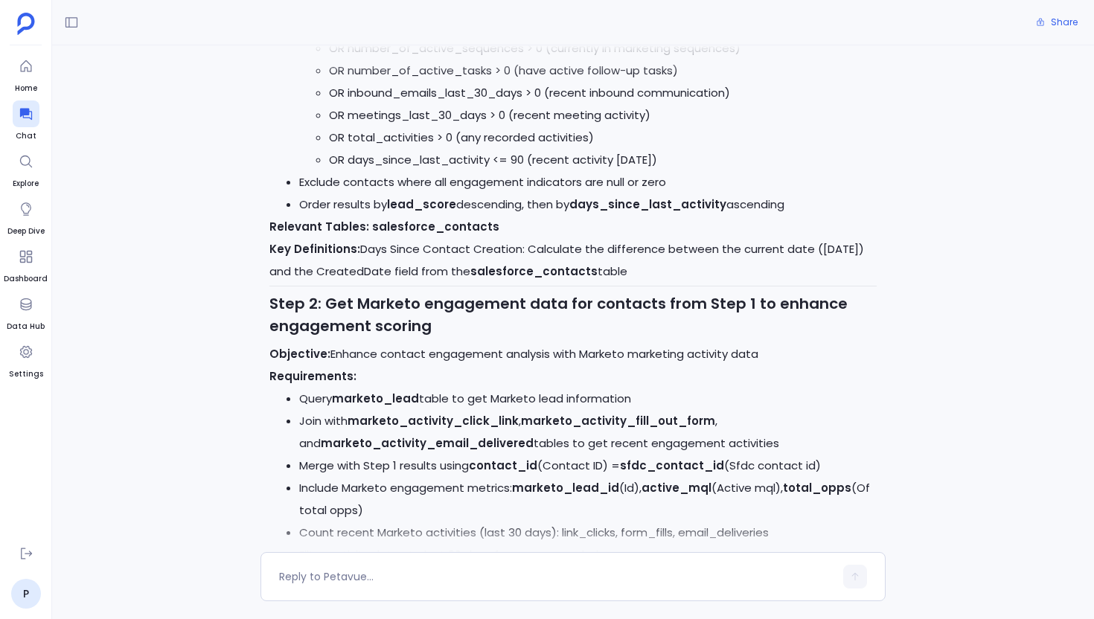
scroll to position [788, 0]
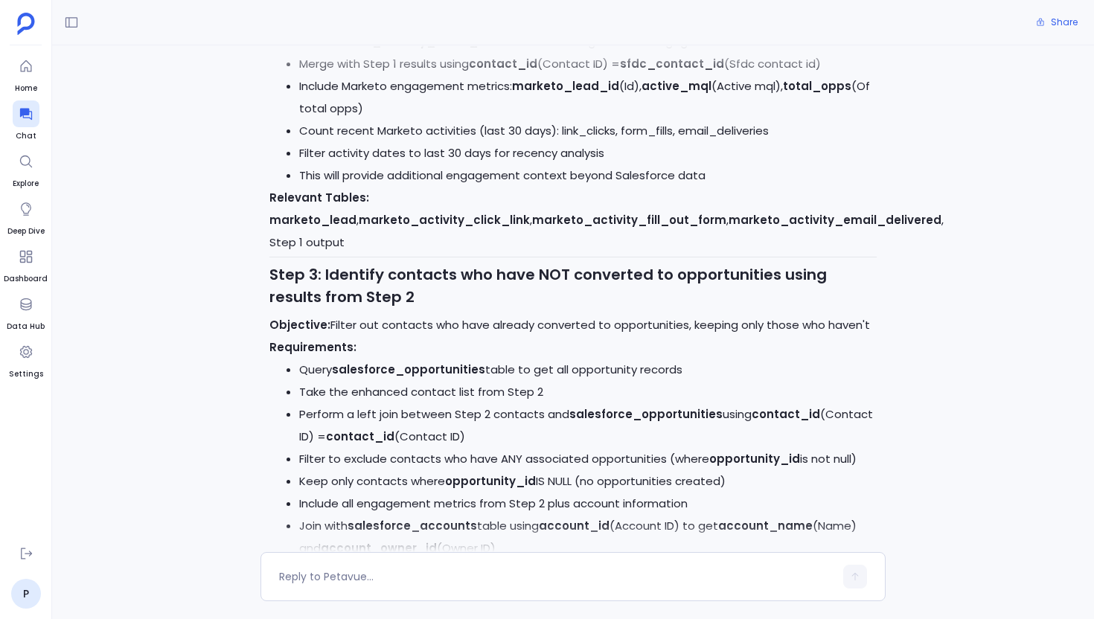
scroll to position [1166, 0]
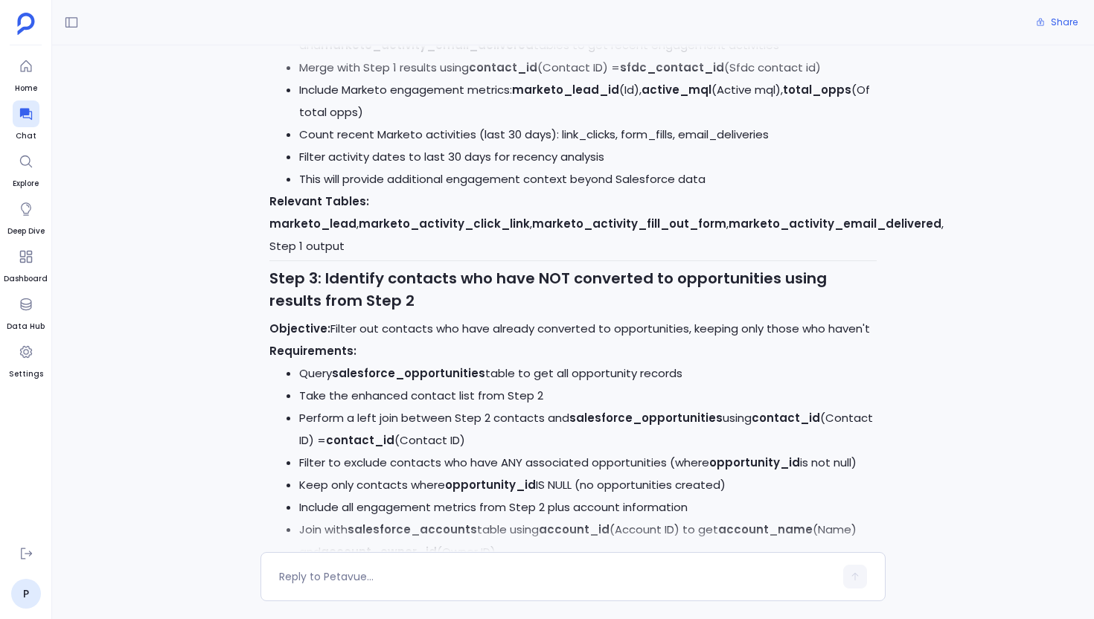
scroll to position [1172, 0]
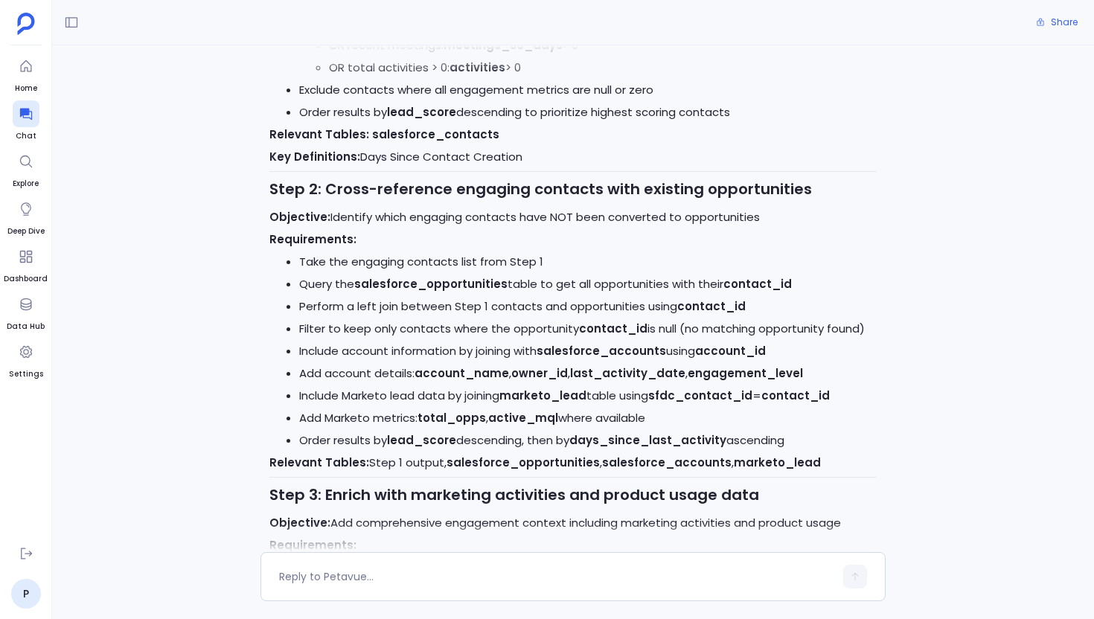
scroll to position [754, 0]
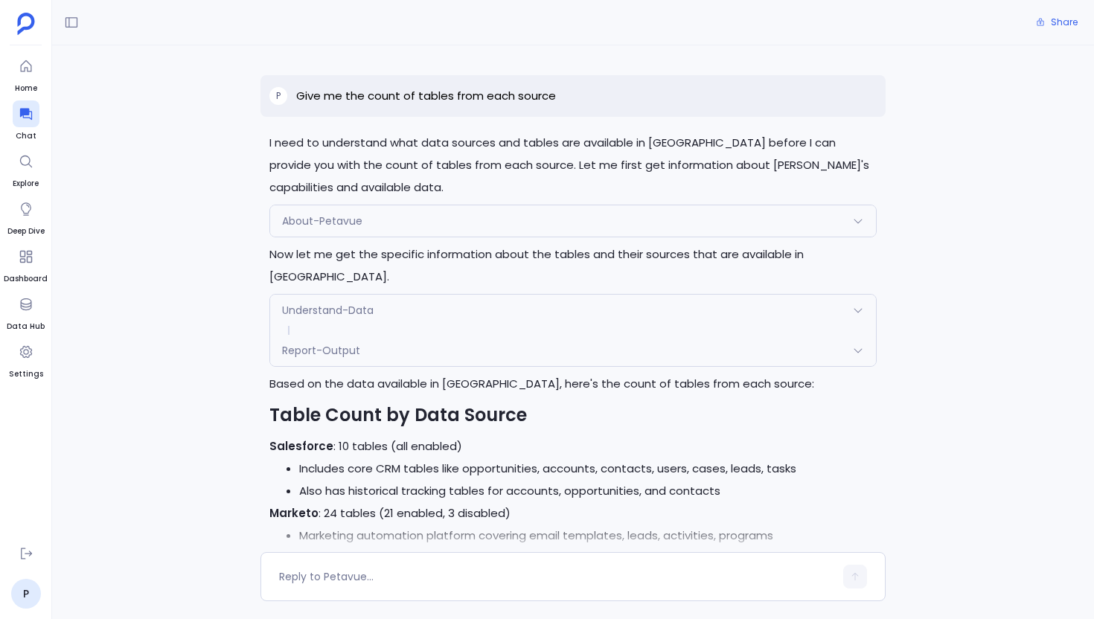
scroll to position [563, 0]
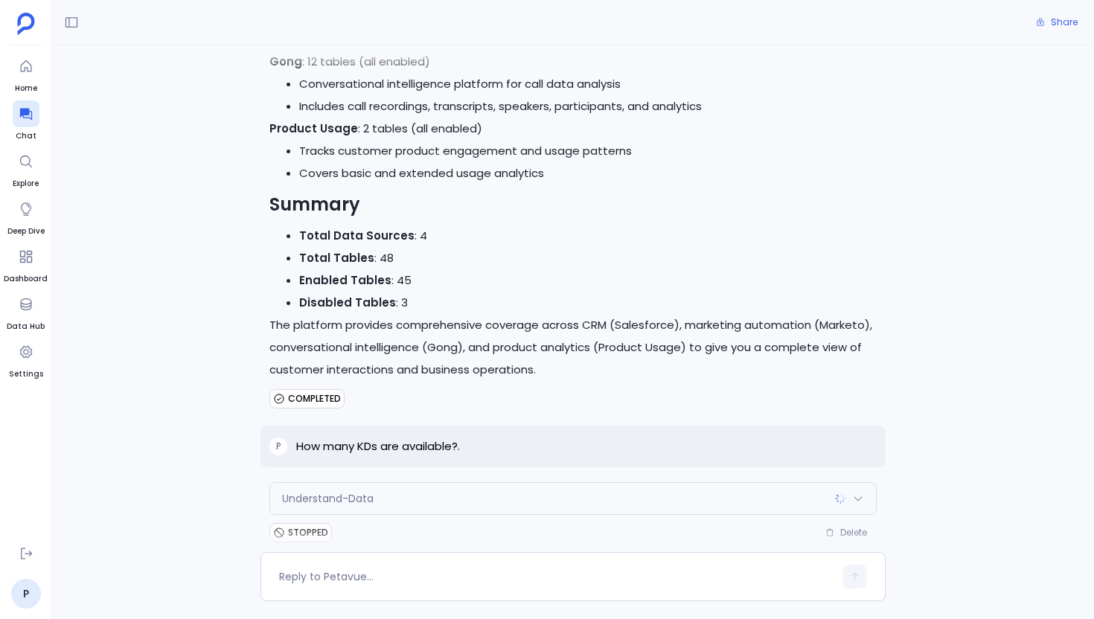
click at [638, 292] on li "Disabled Tables : 3" at bounding box center [587, 303] width 577 height 22
click at [372, 437] on p "How many KDs are available?." at bounding box center [378, 446] width 164 height 18
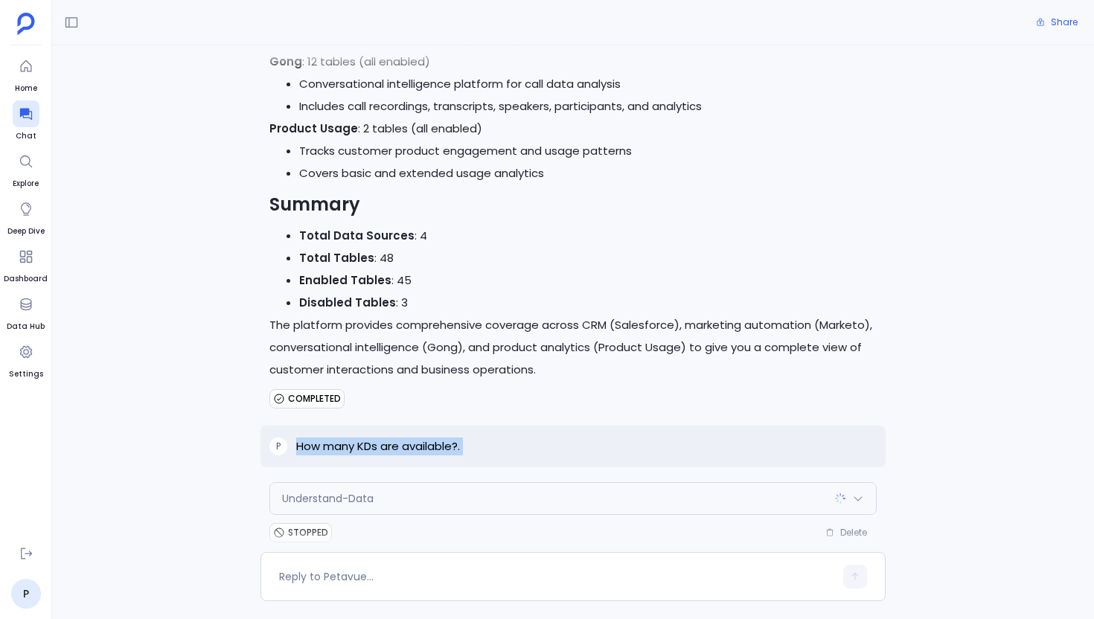
copy p "How many KDs are available?."
click at [22, 115] on icon at bounding box center [25, 115] width 12 height 12
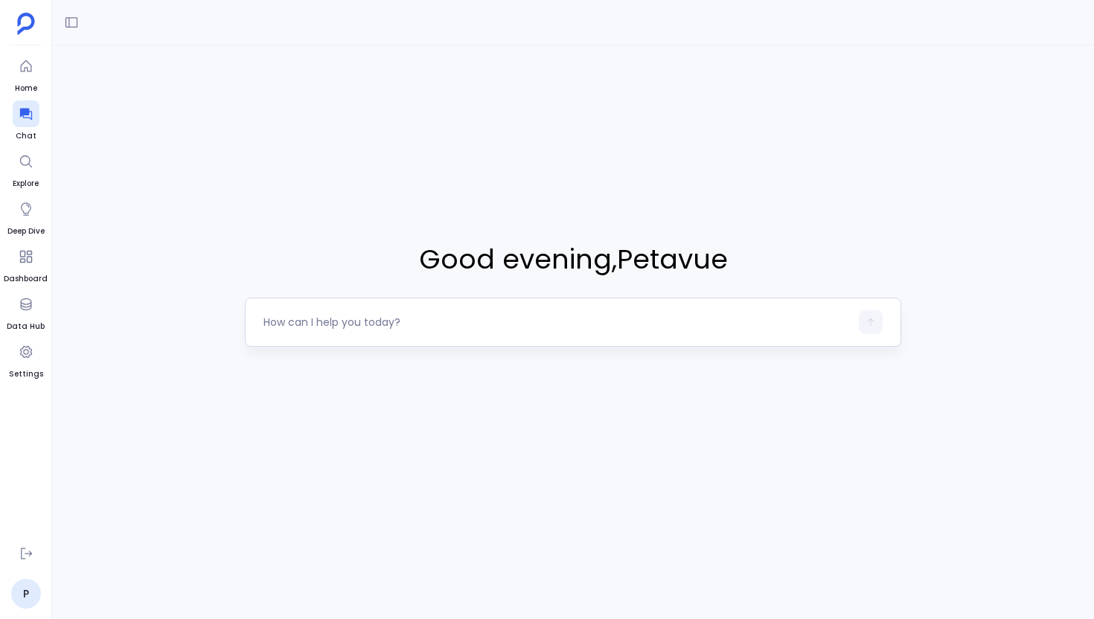
click at [377, 318] on textarea at bounding box center [556, 322] width 586 height 15
type textarea "[URL][DOMAIN_NAME]"
click at [377, 318] on textarea at bounding box center [556, 322] width 586 height 15
type textarea "[URL][DOMAIN_NAME]"
type textarea "How many KDs are available?"
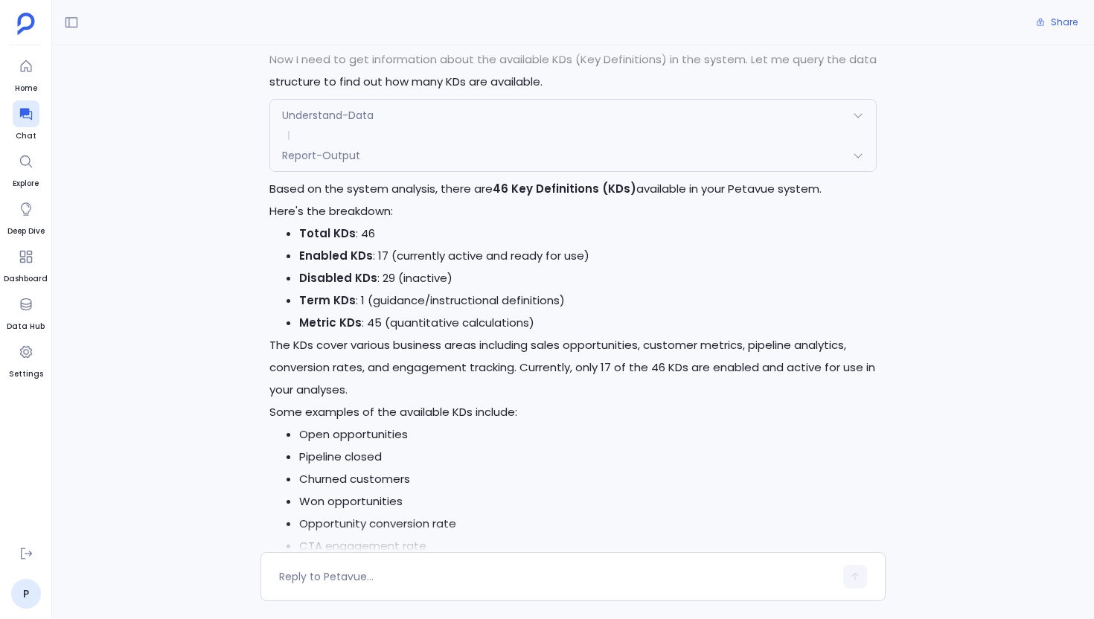
scroll to position [371, 0]
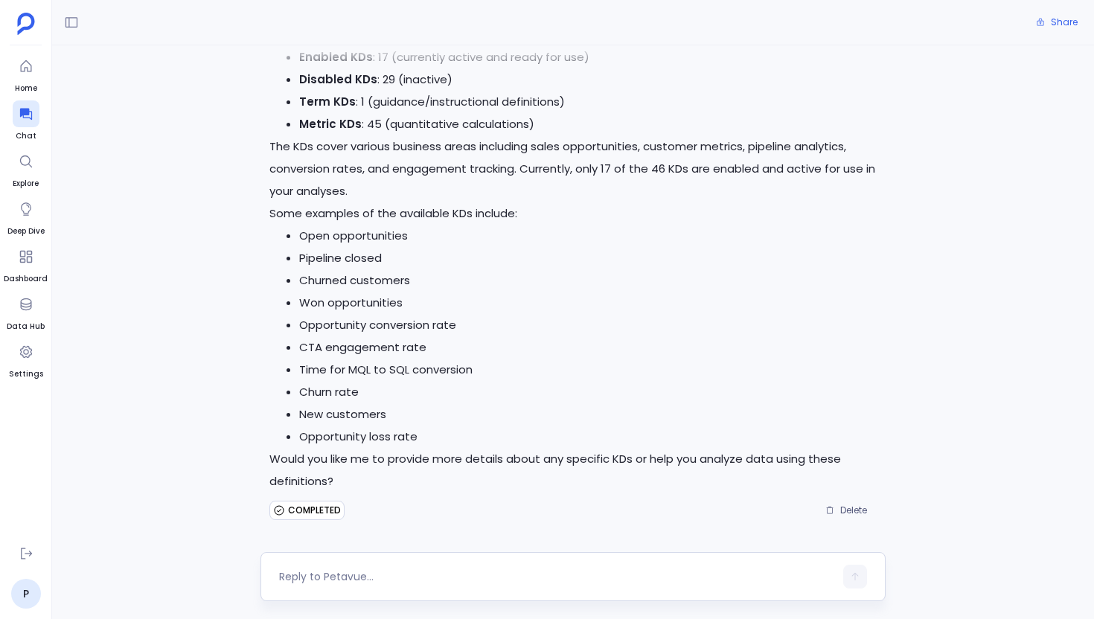
click at [404, 582] on textarea at bounding box center [556, 576] width 555 height 15
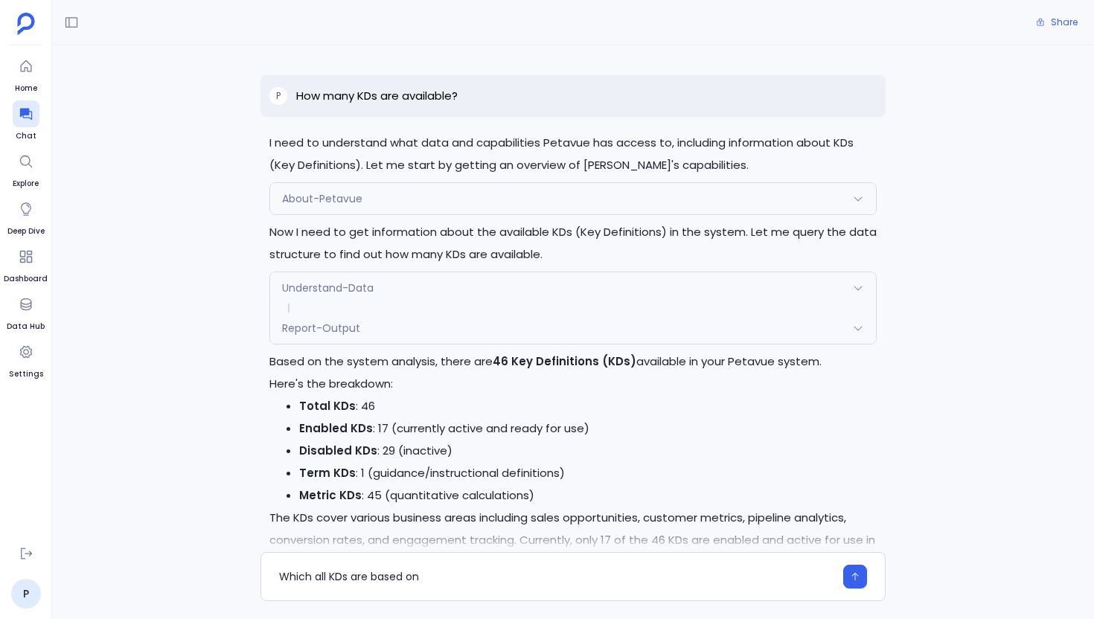
click at [443, 296] on div "Understand-Data" at bounding box center [573, 287] width 606 height 31
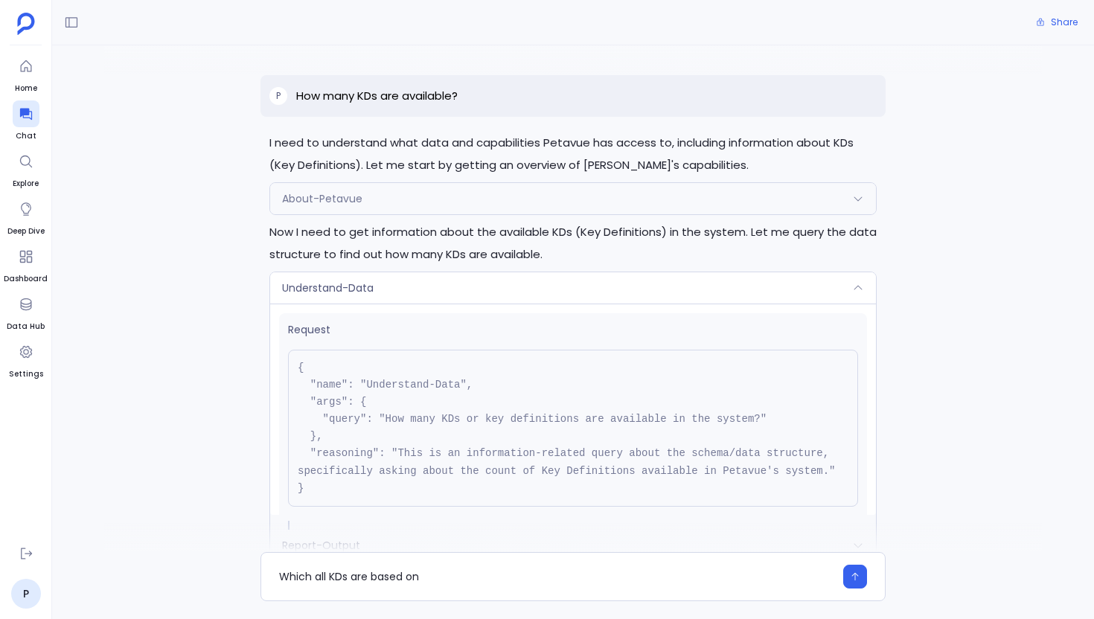
click at [443, 296] on div "Understand-Data" at bounding box center [573, 287] width 606 height 31
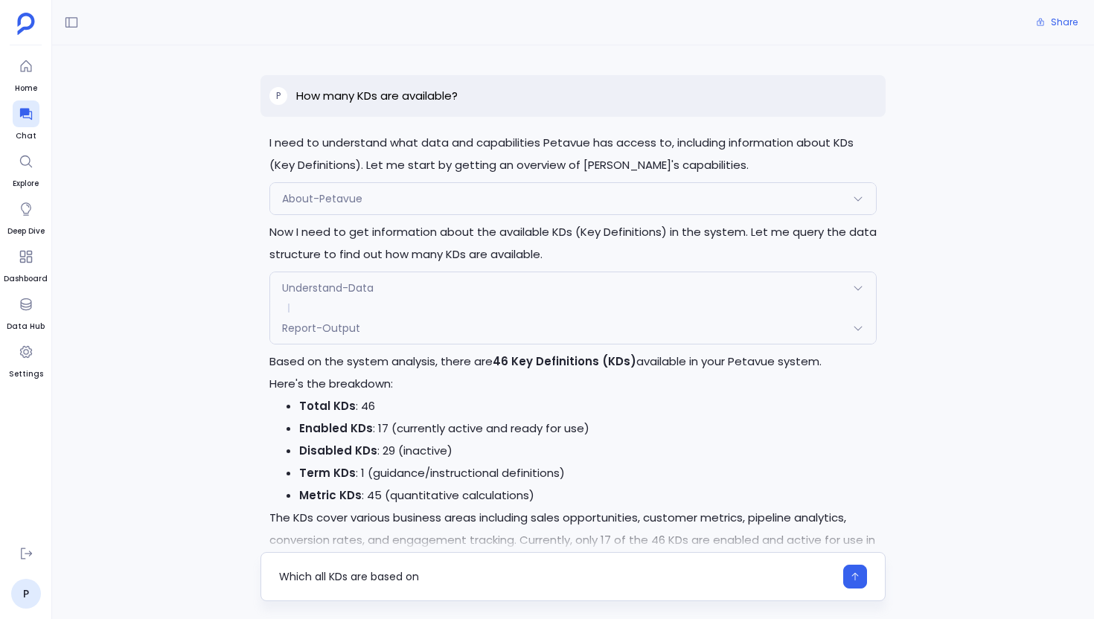
click at [462, 583] on textarea "Which all KDs are based on" at bounding box center [556, 576] width 555 height 15
type textarea "Which all KDs are based on Sales data>?"
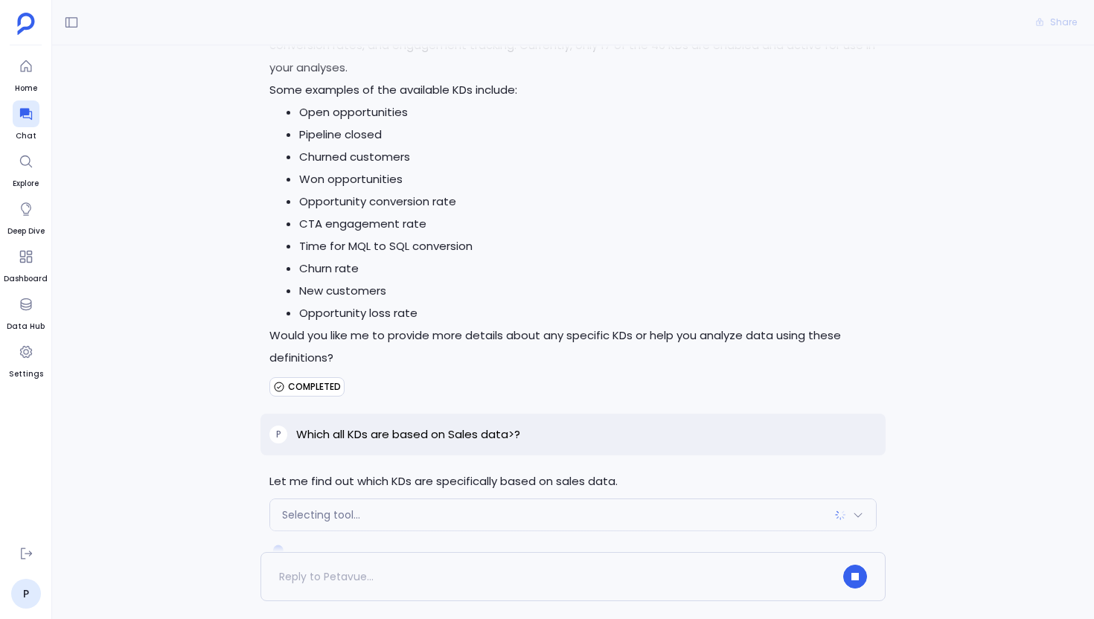
scroll to position [533, 0]
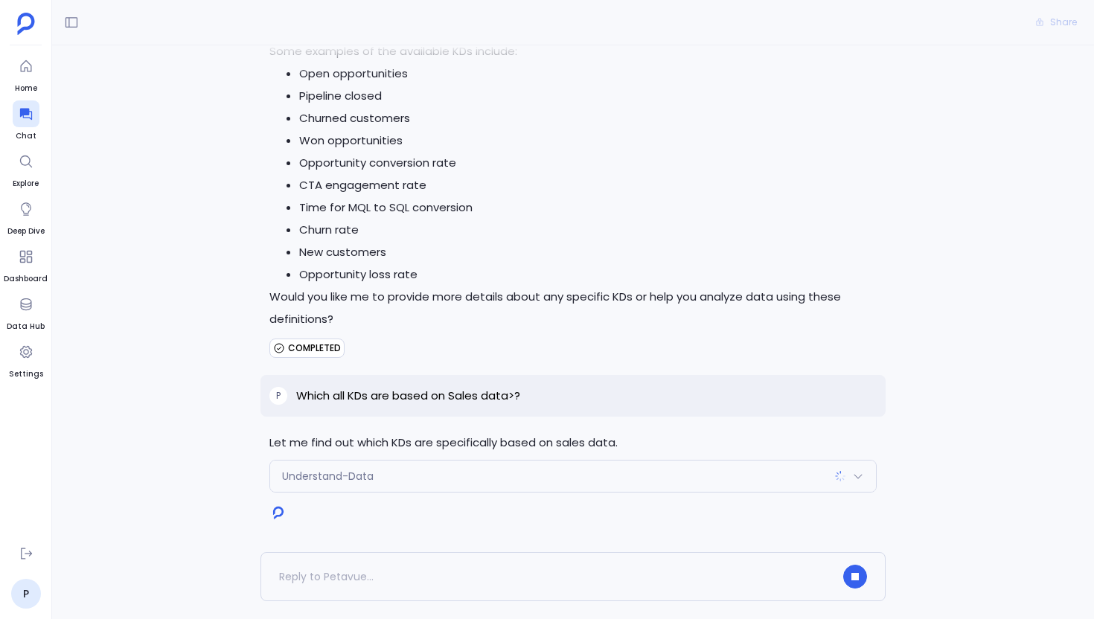
click at [545, 480] on div "Understand-Data" at bounding box center [573, 476] width 606 height 31
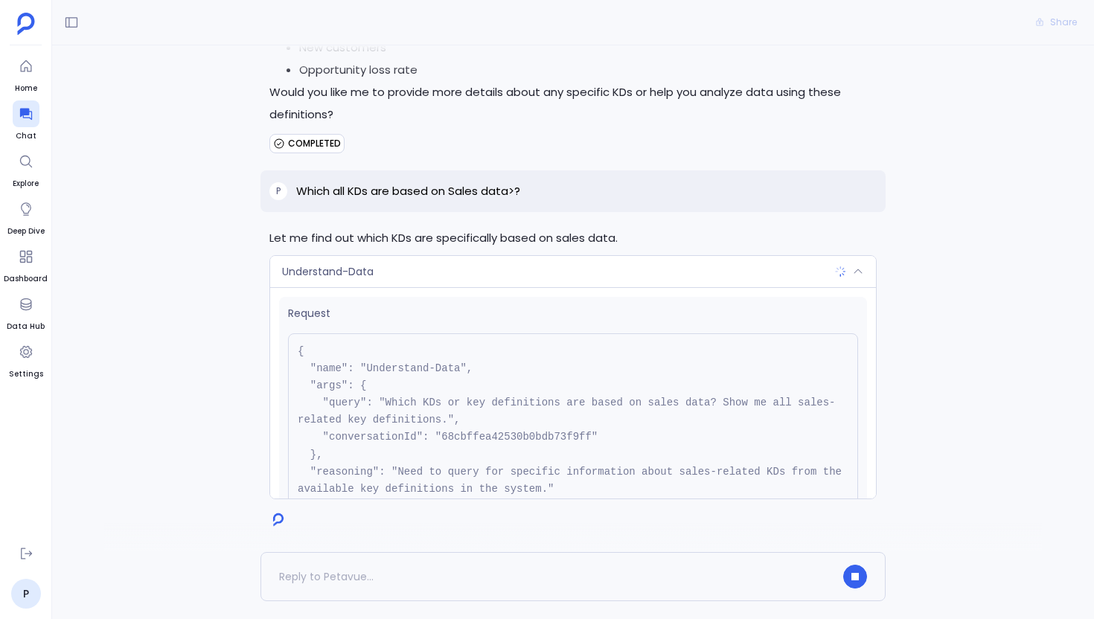
scroll to position [745, 0]
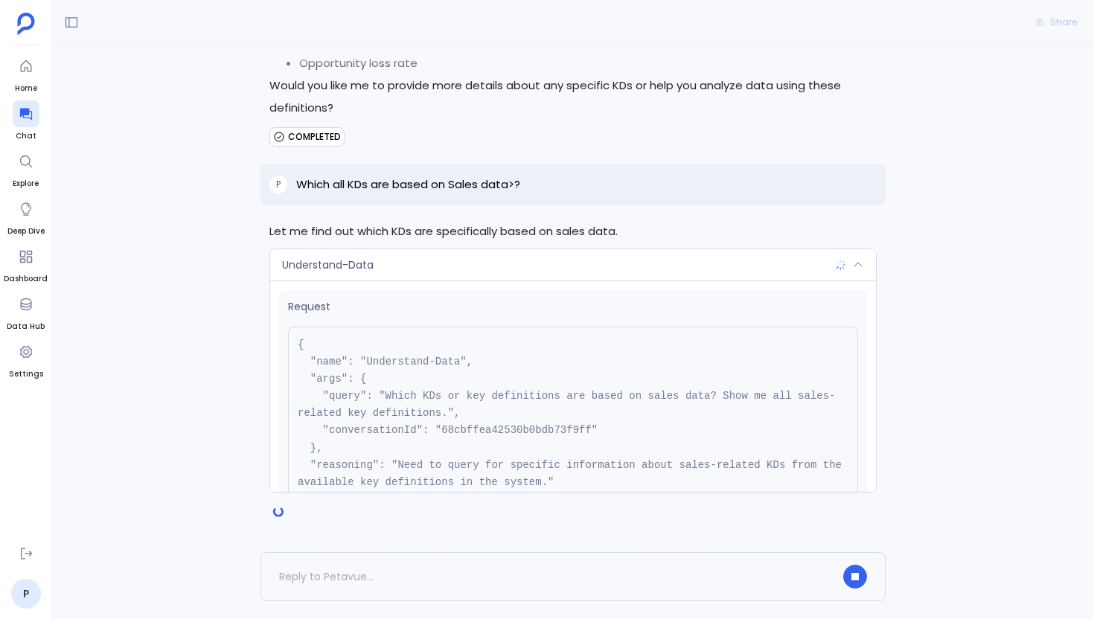
click at [536, 273] on div "Understand-Data" at bounding box center [573, 264] width 606 height 31
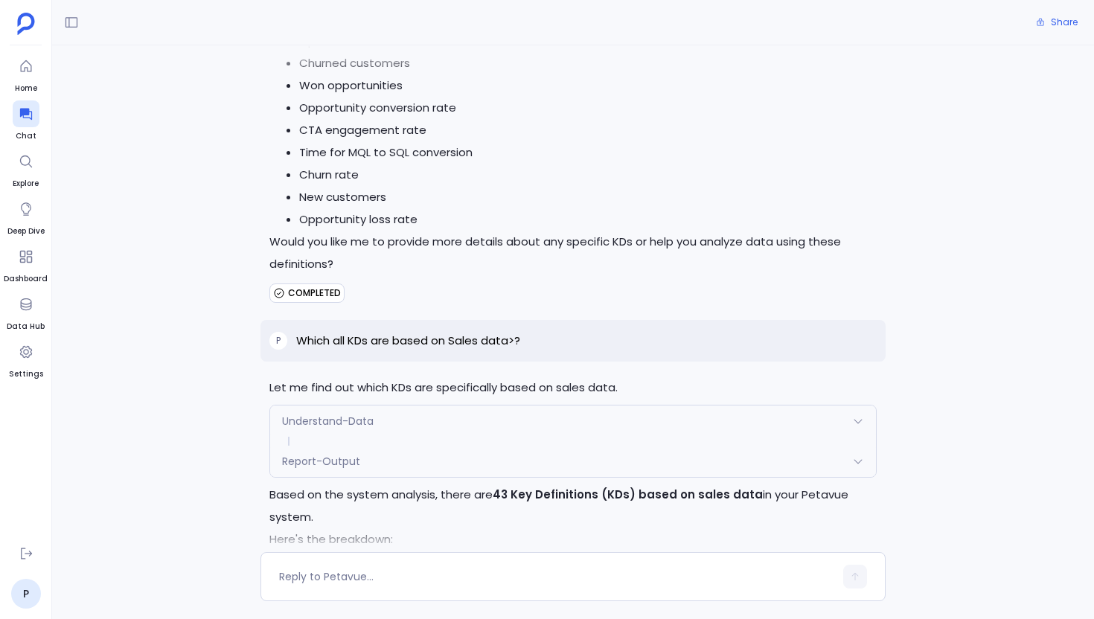
scroll to position [578, 0]
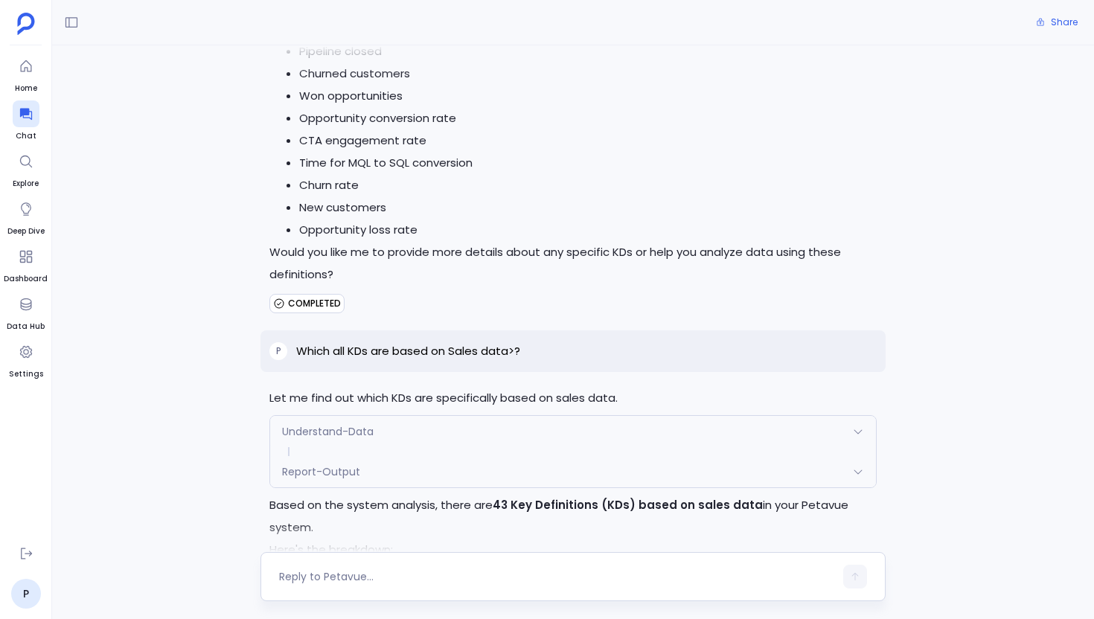
click at [383, 566] on div at bounding box center [556, 577] width 555 height 24
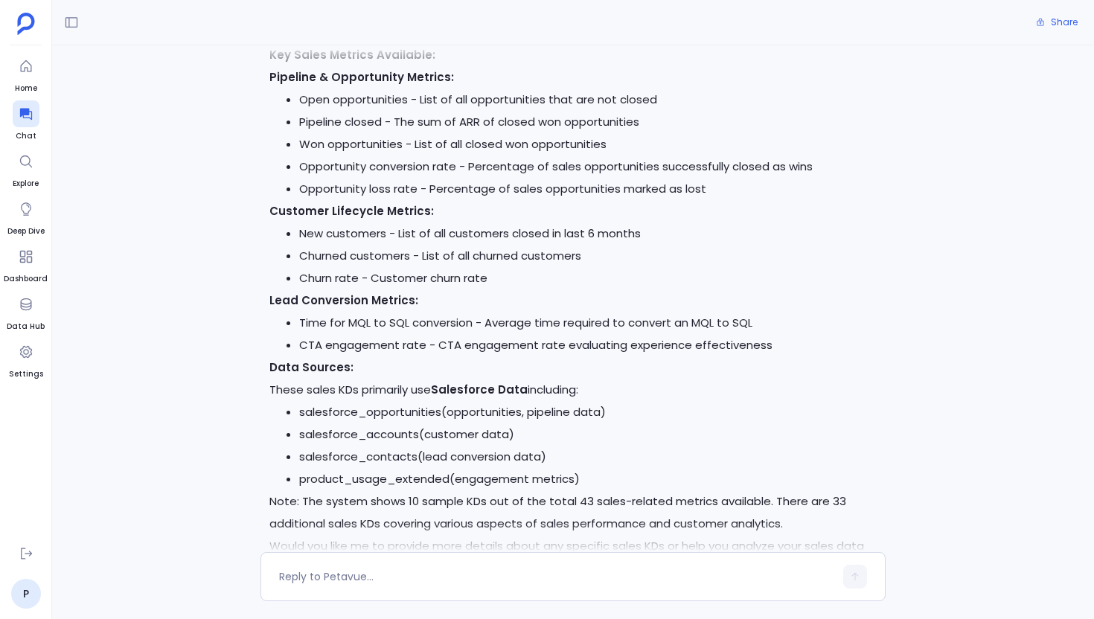
scroll to position [693, 0]
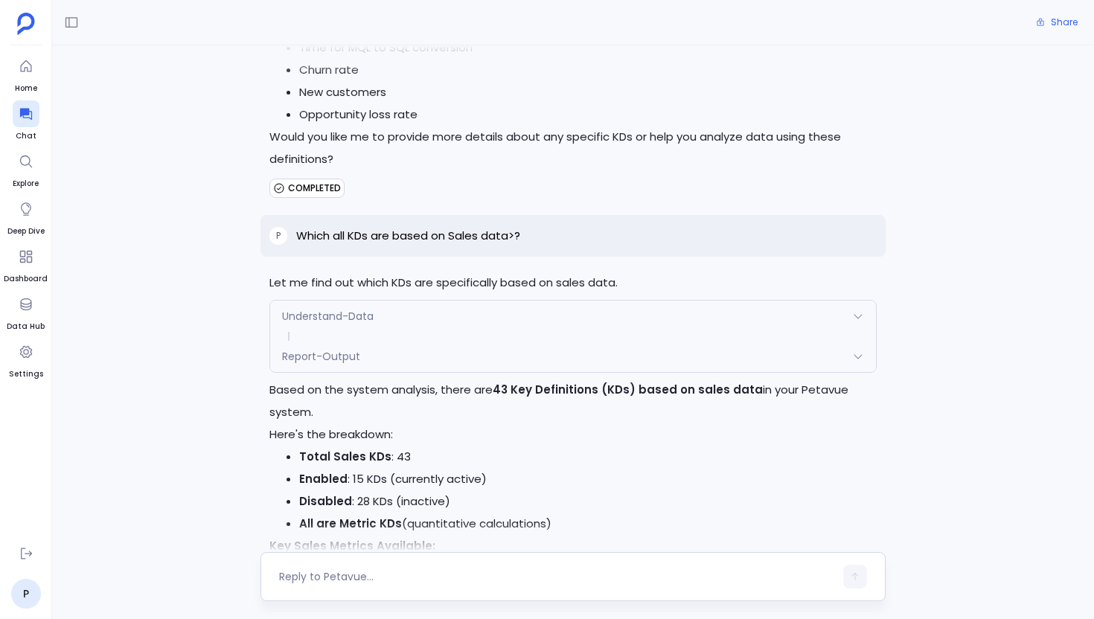
click at [365, 563] on div at bounding box center [572, 576] width 625 height 49
click at [343, 576] on textarea at bounding box center [556, 576] width 555 height 15
type textarea "Which are based on marketing data>?"
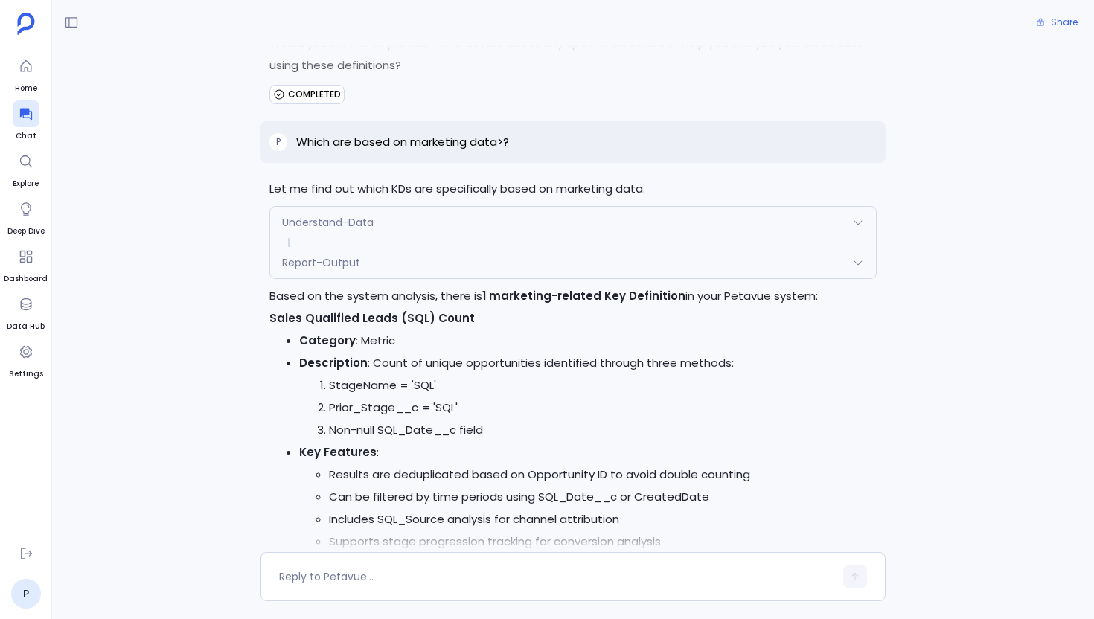
scroll to position [1616, 0]
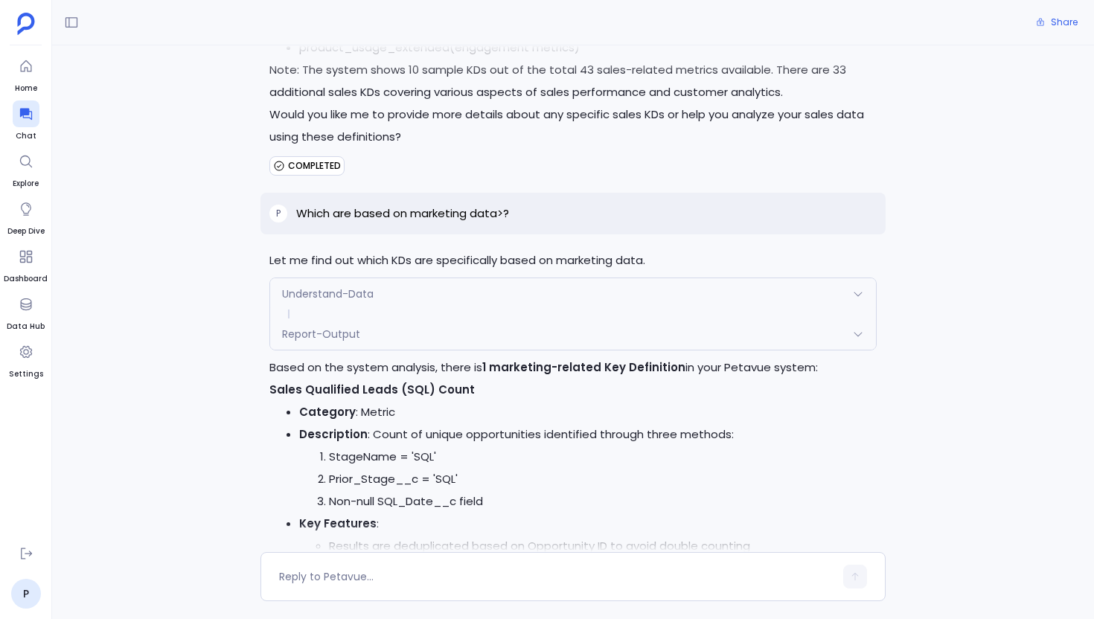
click at [379, 284] on div "Understand-Data" at bounding box center [573, 293] width 606 height 31
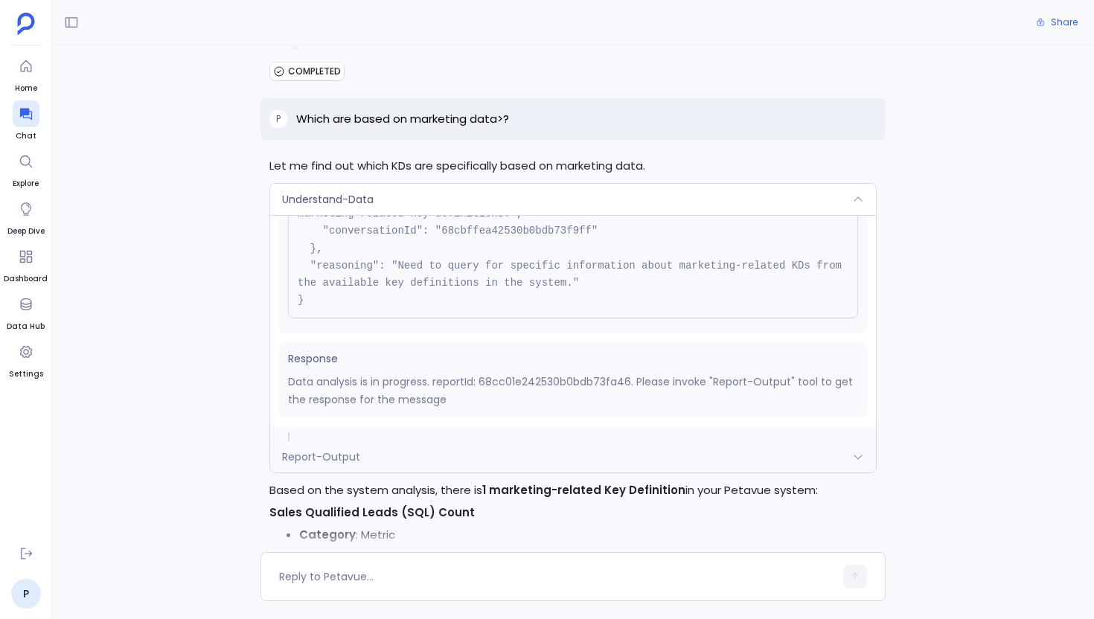
scroll to position [1718, 0]
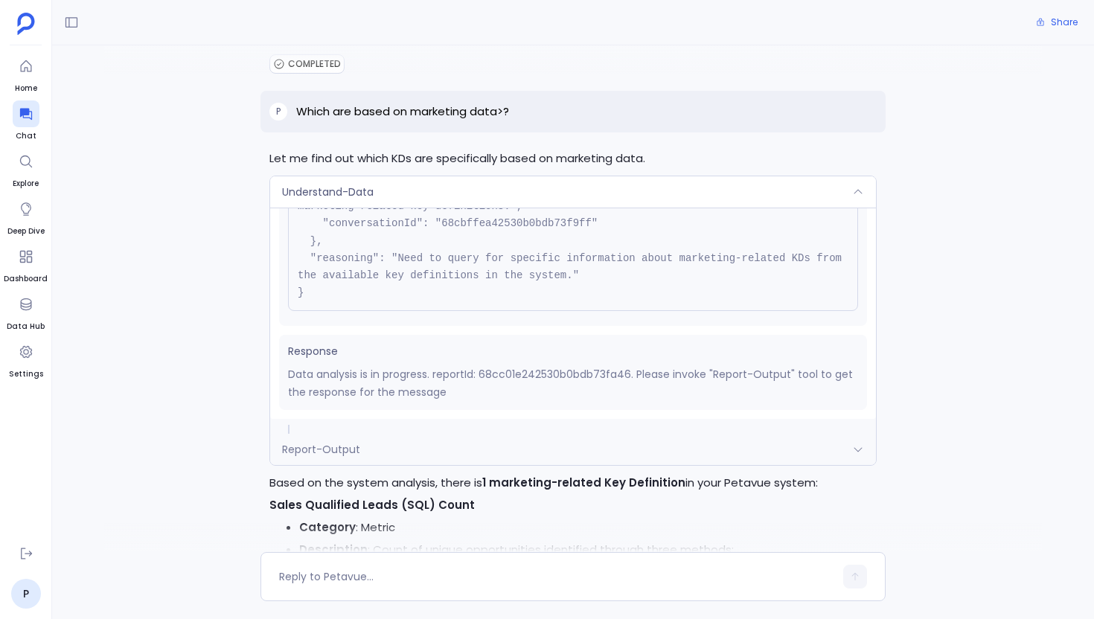
click at [480, 450] on div "Report-Output" at bounding box center [573, 449] width 606 height 31
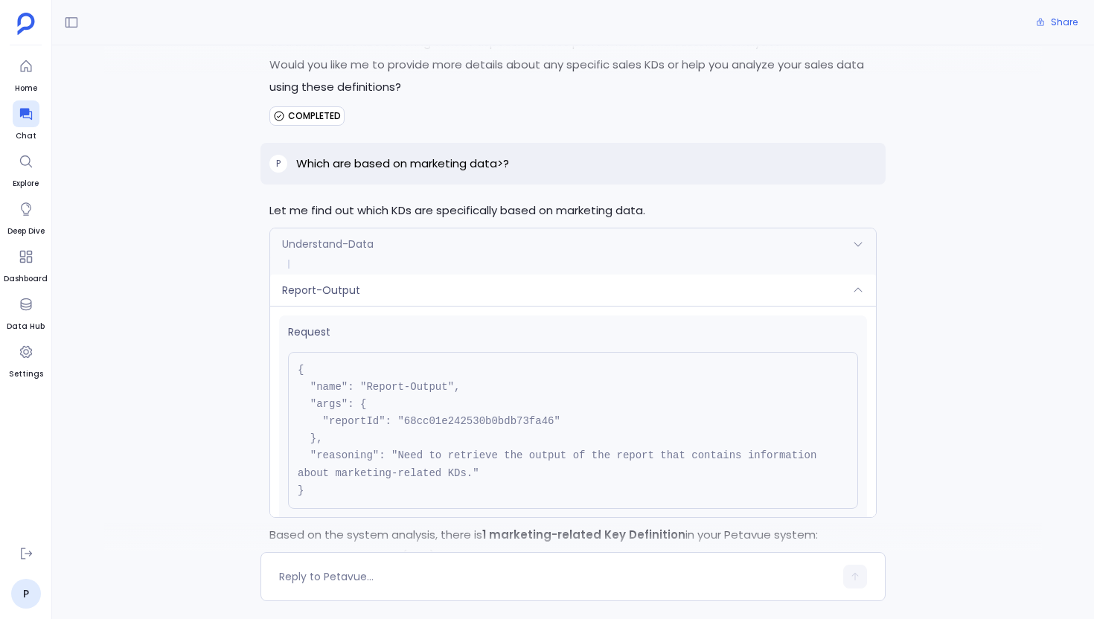
scroll to position [1664, 0]
click at [468, 327] on span "Request" at bounding box center [573, 335] width 570 height 16
click at [400, 255] on div "Understand-Data" at bounding box center [573, 246] width 606 height 31
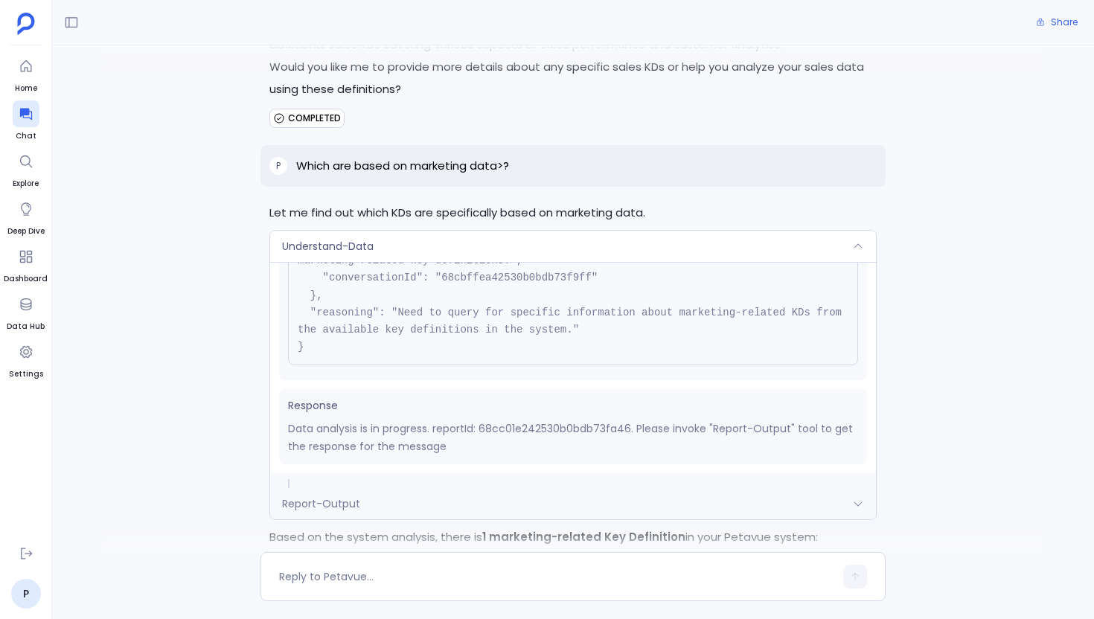
click at [394, 254] on div "Understand-Data" at bounding box center [573, 246] width 606 height 31
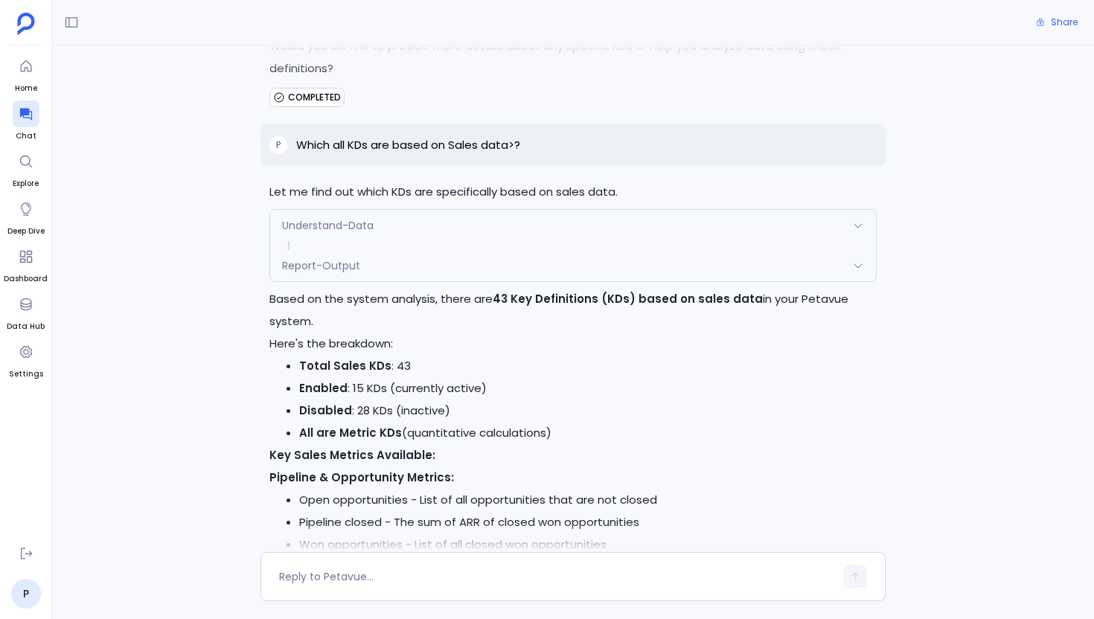
scroll to position [780, 0]
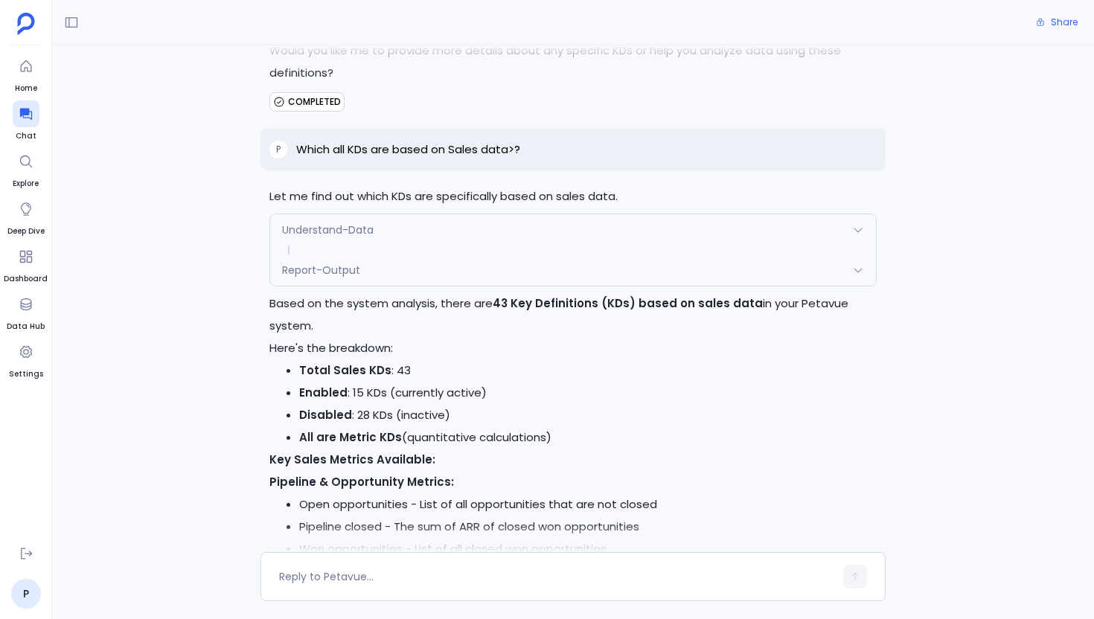
click at [383, 281] on div "Report-Output" at bounding box center [573, 269] width 606 height 31
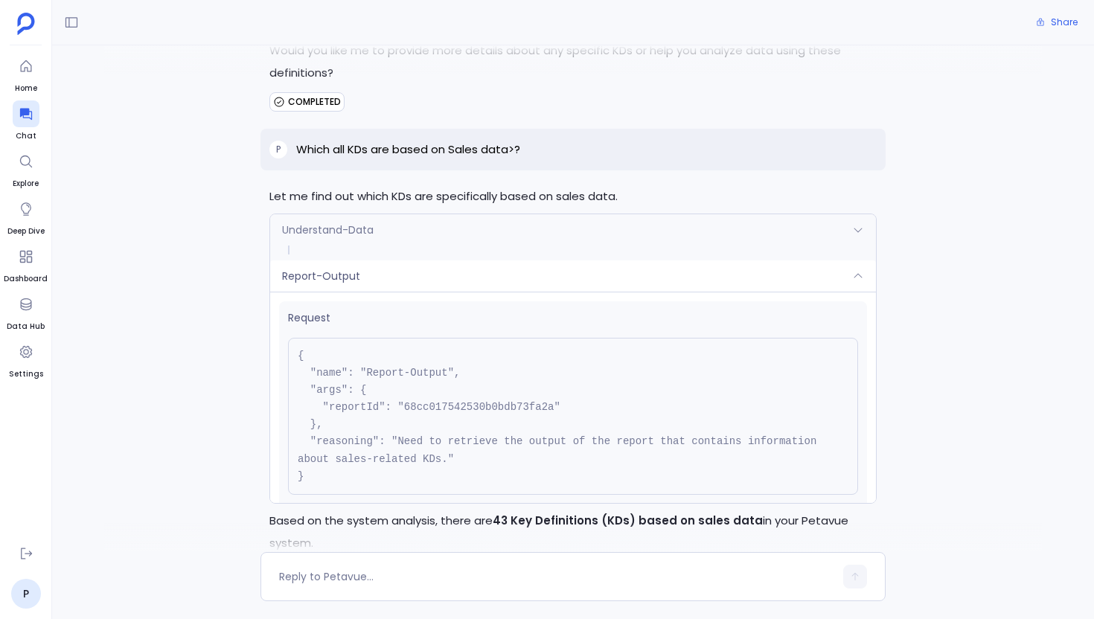
click at [383, 281] on div "Report-Output" at bounding box center [573, 275] width 606 height 31
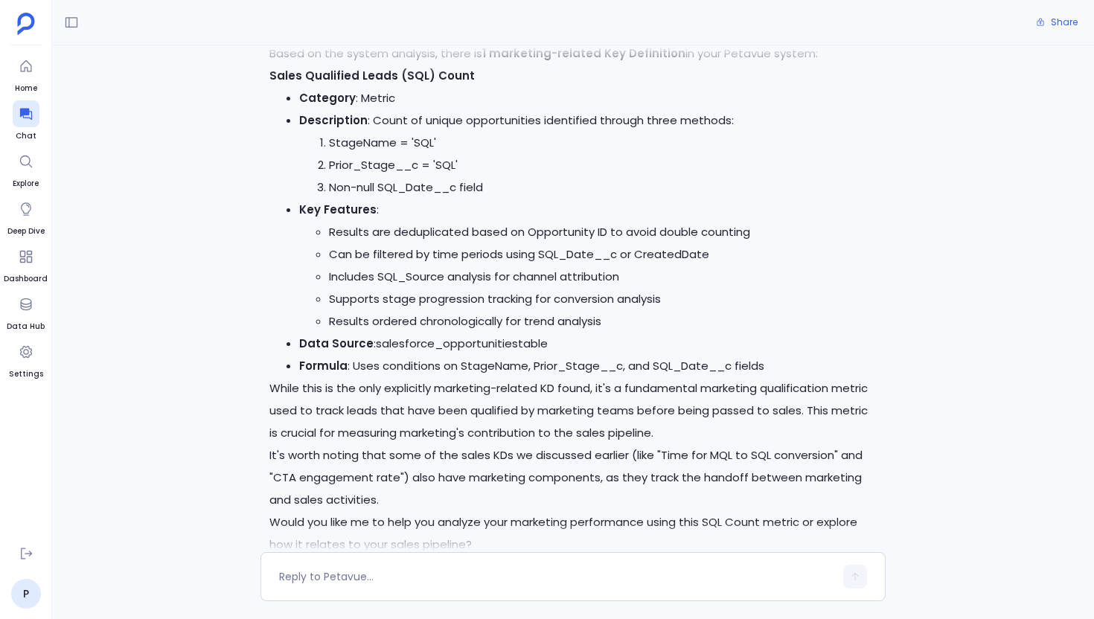
scroll to position [1993, 0]
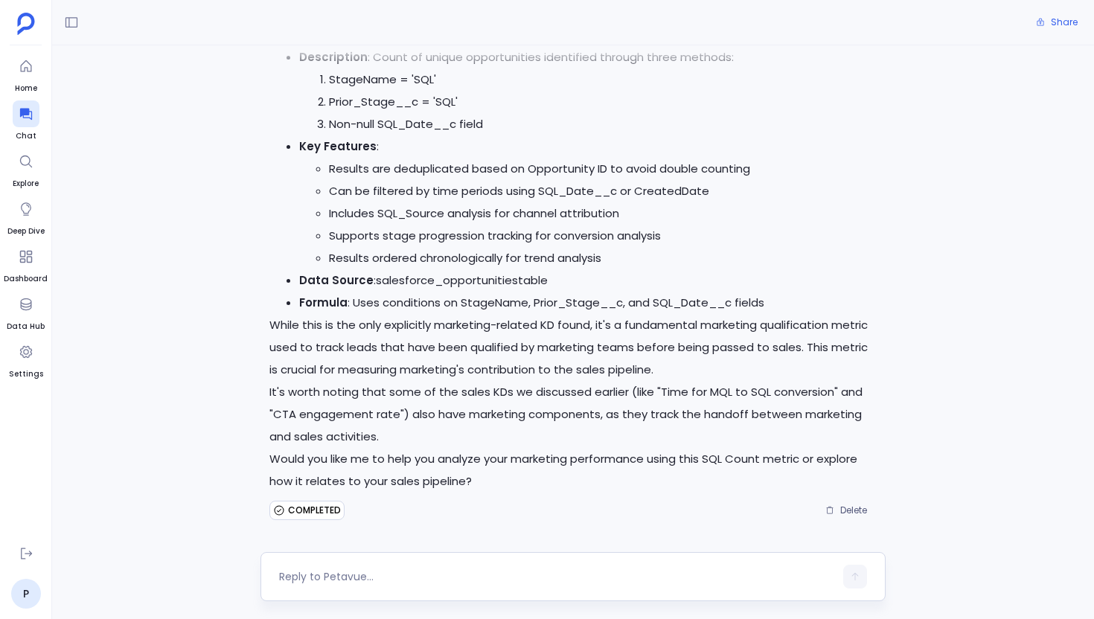
click at [406, 565] on div at bounding box center [556, 577] width 555 height 24
click at [373, 583] on textarea at bounding box center [556, 576] width 555 height 15
type textarea "What are the other 2 KDs?"
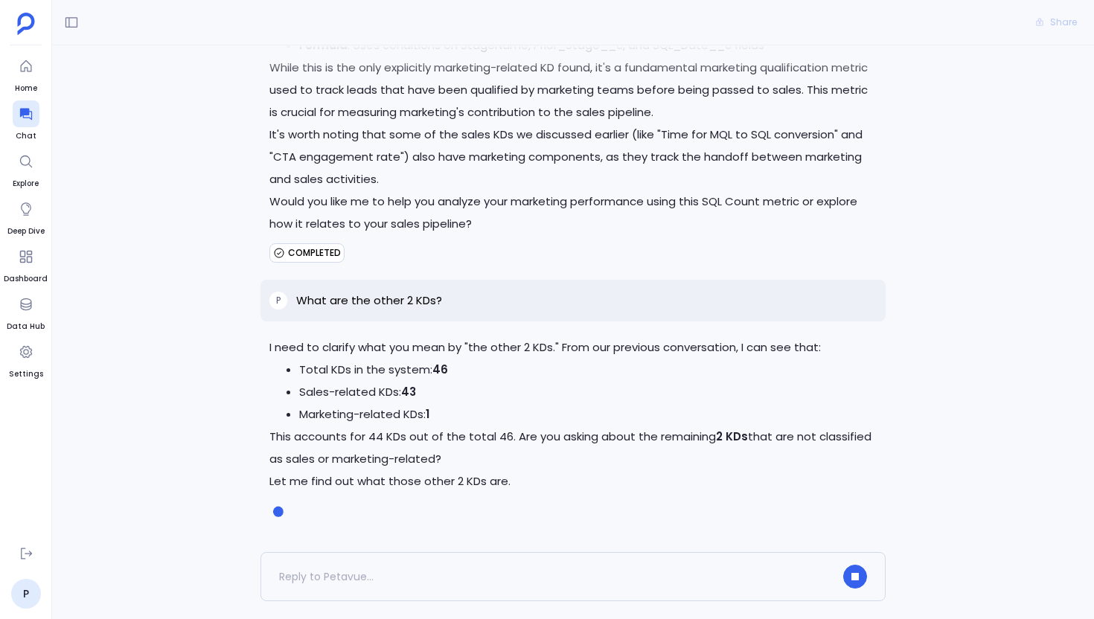
scroll to position [2289, 0]
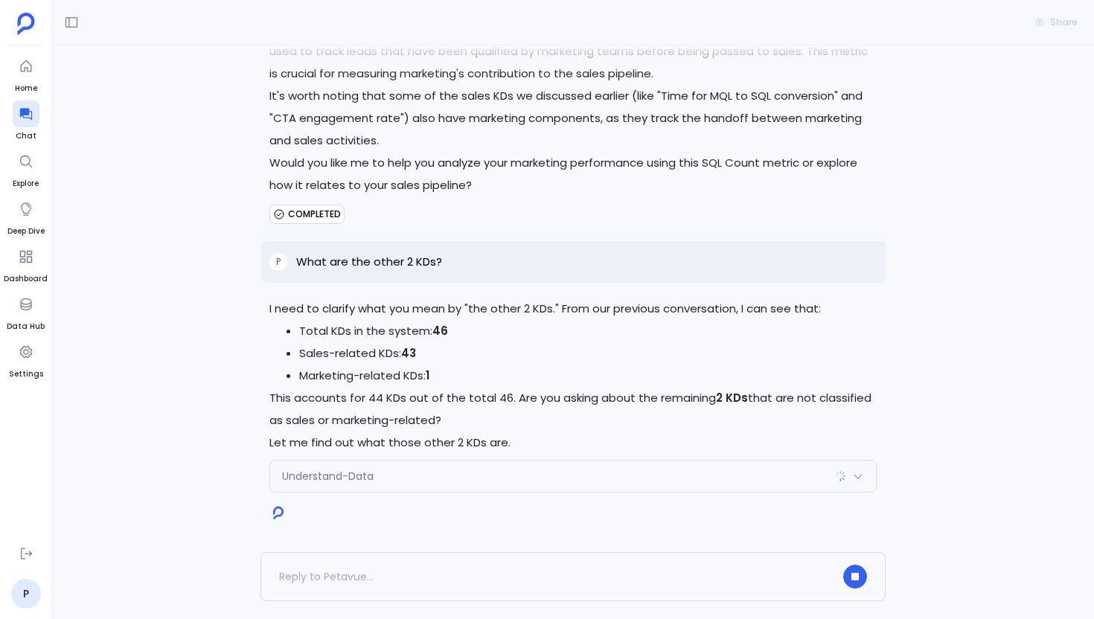
click at [545, 472] on div "Understand-Data" at bounding box center [573, 476] width 606 height 31
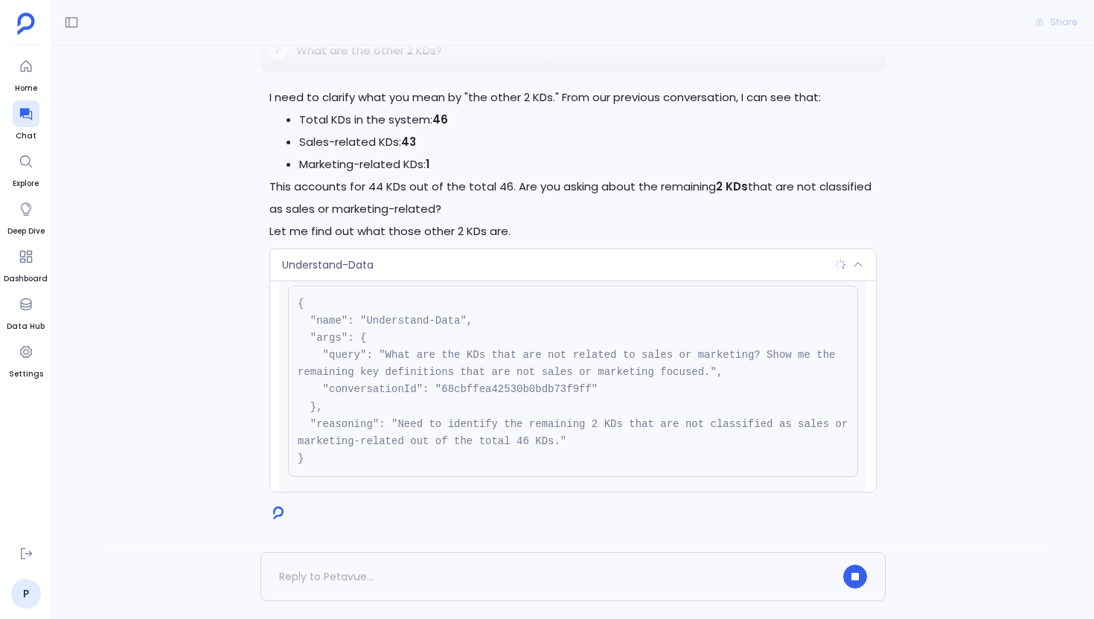
scroll to position [45, 0]
click at [519, 259] on div "Understand-Data" at bounding box center [573, 264] width 606 height 31
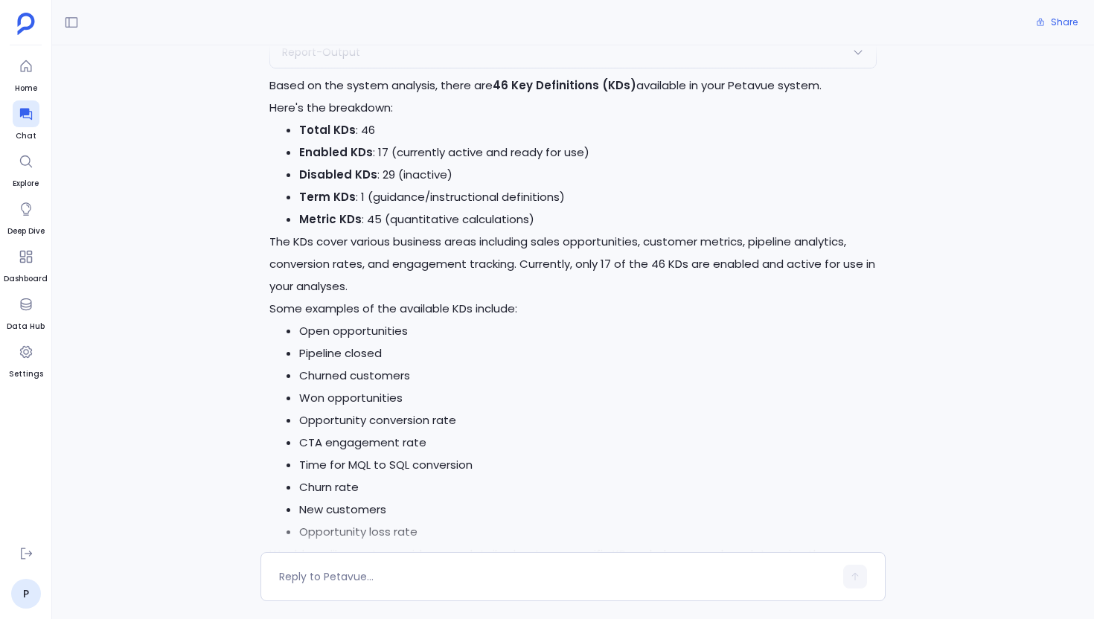
scroll to position [0, 0]
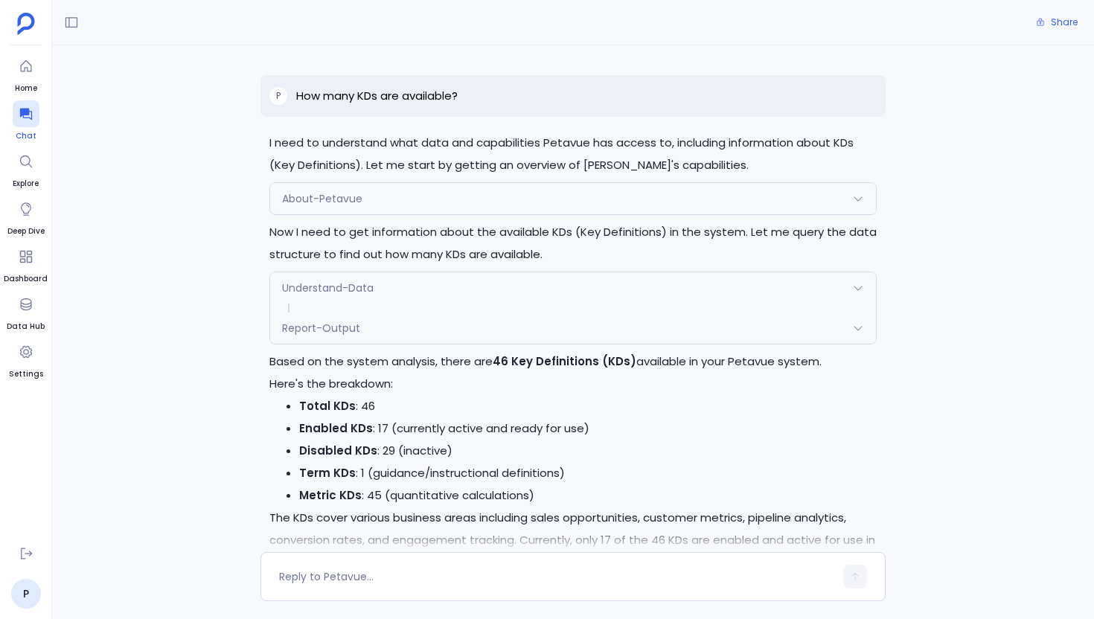
click at [21, 113] on icon at bounding box center [25, 115] width 12 height 12
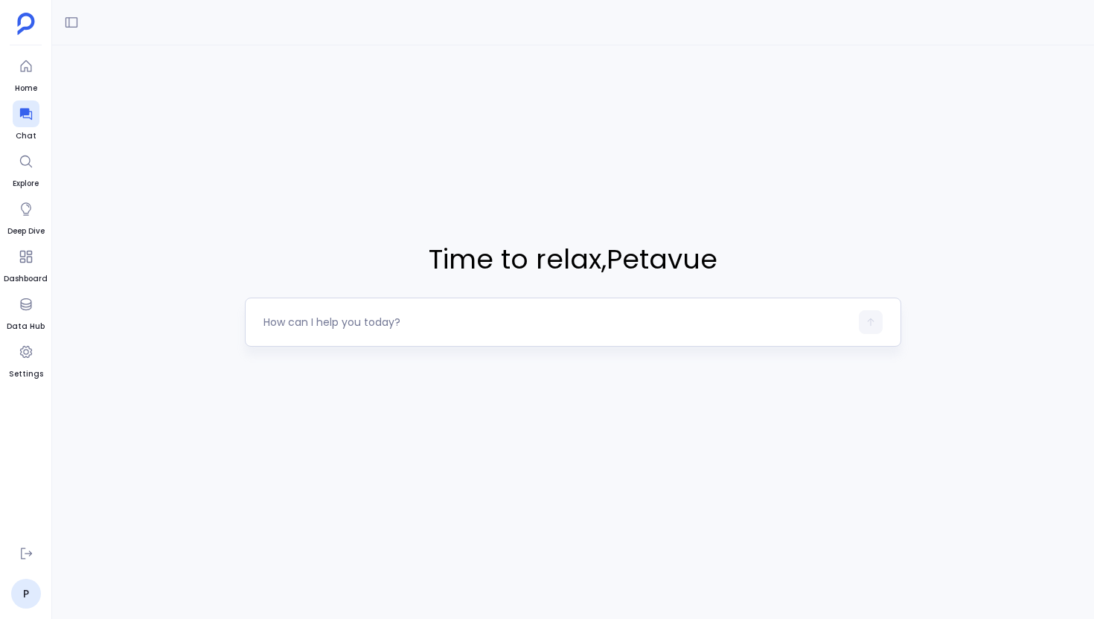
click at [327, 332] on div at bounding box center [556, 322] width 586 height 24
click at [310, 321] on textarea at bounding box center [556, 322] width 586 height 15
type textarea "Did marketing / sales actvities move contacts / deals further in the funnels?"
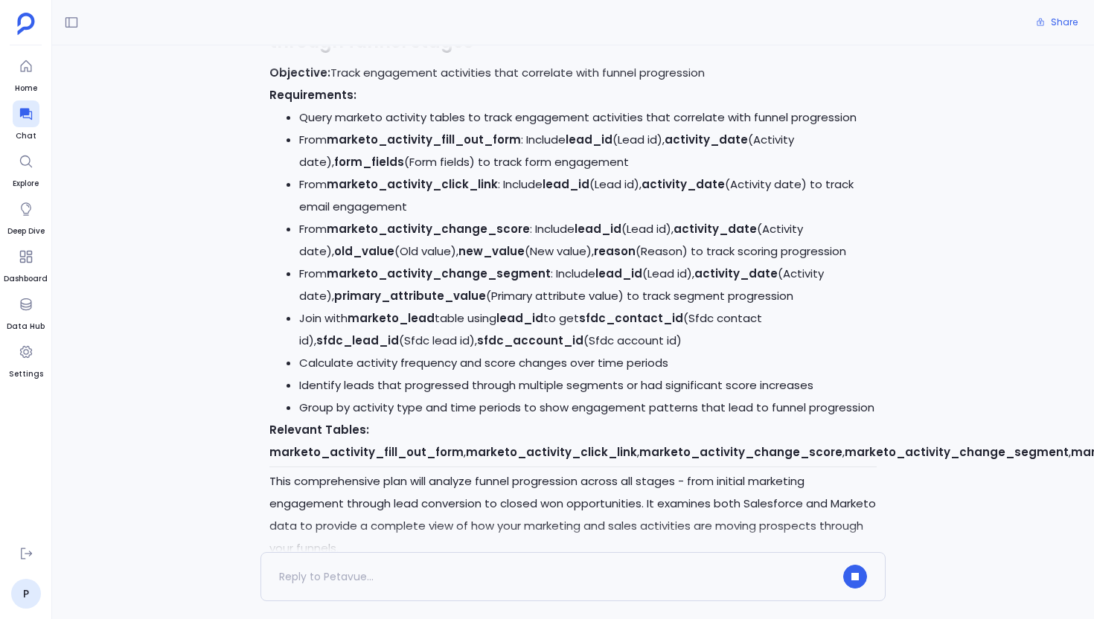
scroll to position [2580, 0]
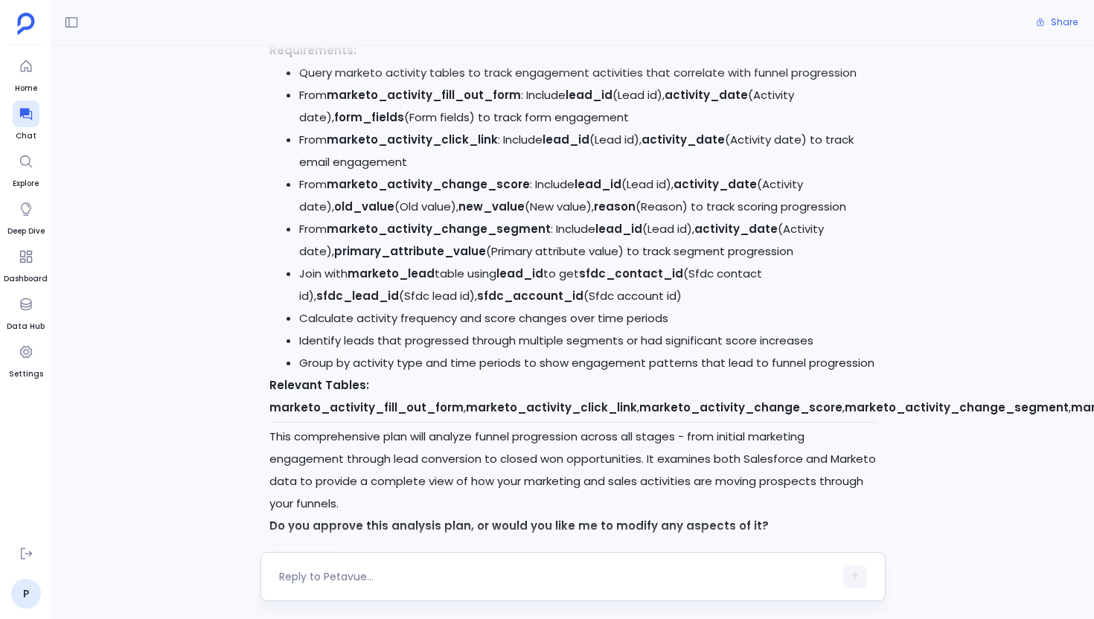
click at [330, 574] on textarea at bounding box center [556, 576] width 555 height 15
type textarea "yes"
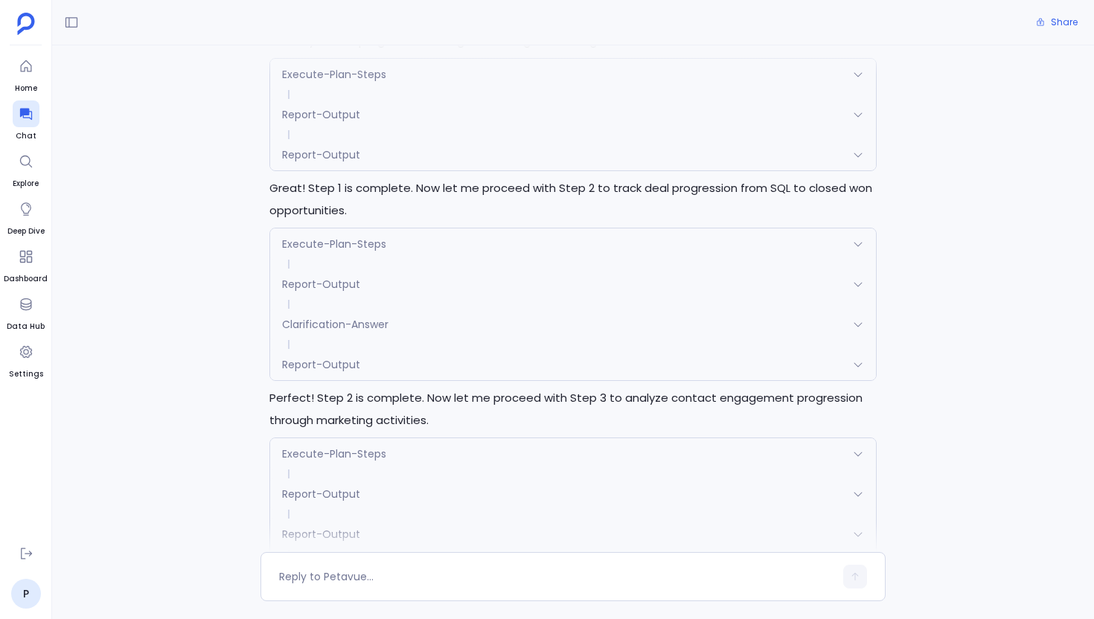
scroll to position [3461, 0]
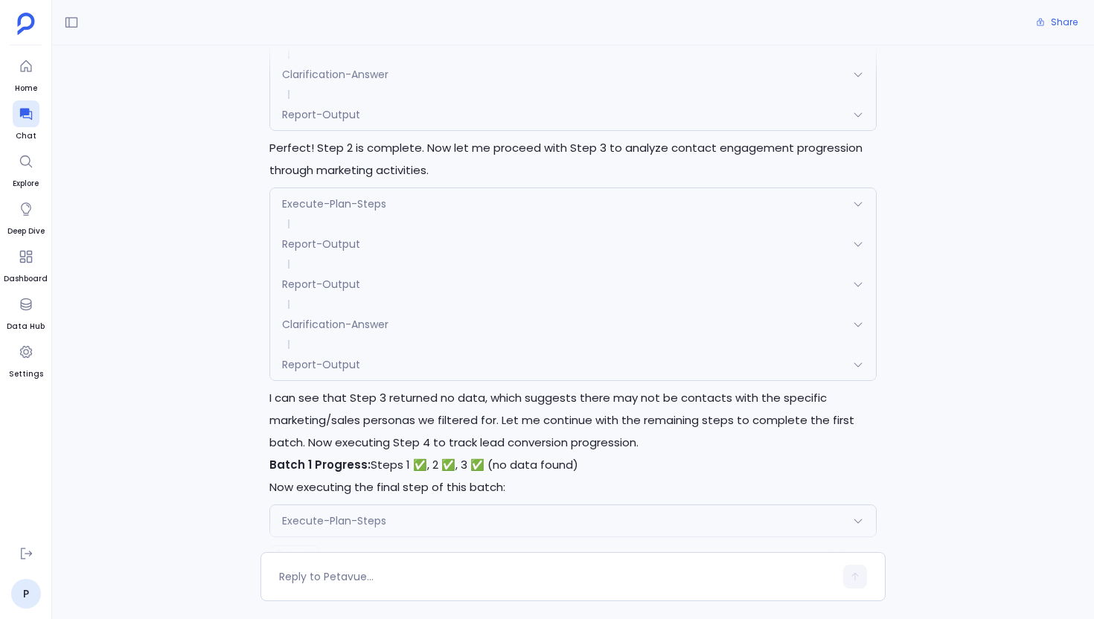
click at [432, 505] on div "Execute-Plan-Steps" at bounding box center [573, 520] width 606 height 31
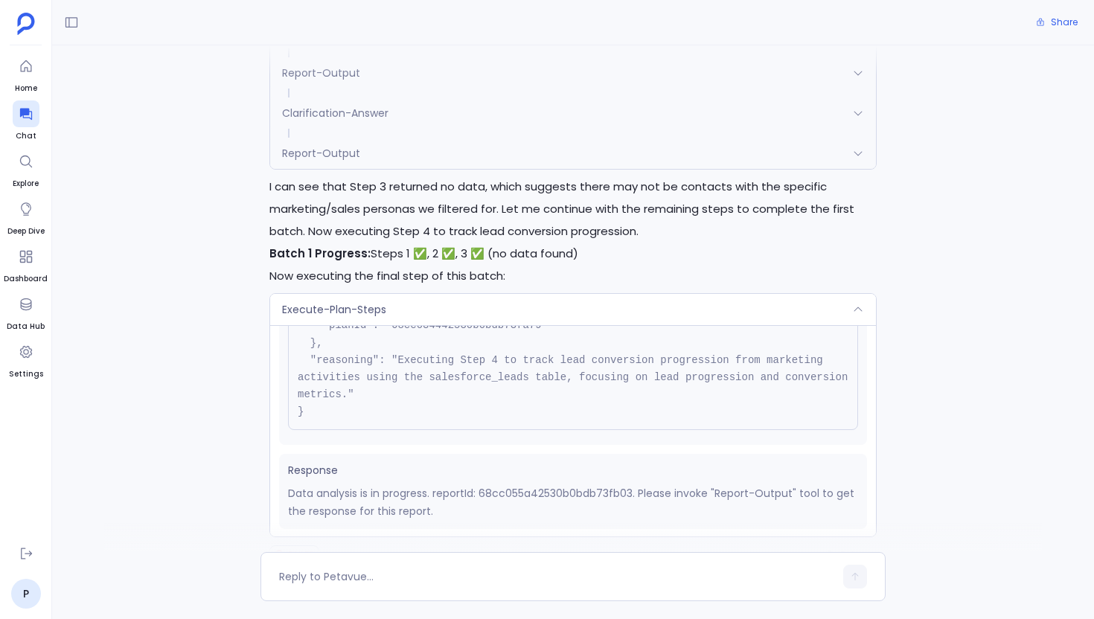
scroll to position [151, 0]
click at [458, 294] on div "Execute-Plan-Steps" at bounding box center [573, 309] width 606 height 31
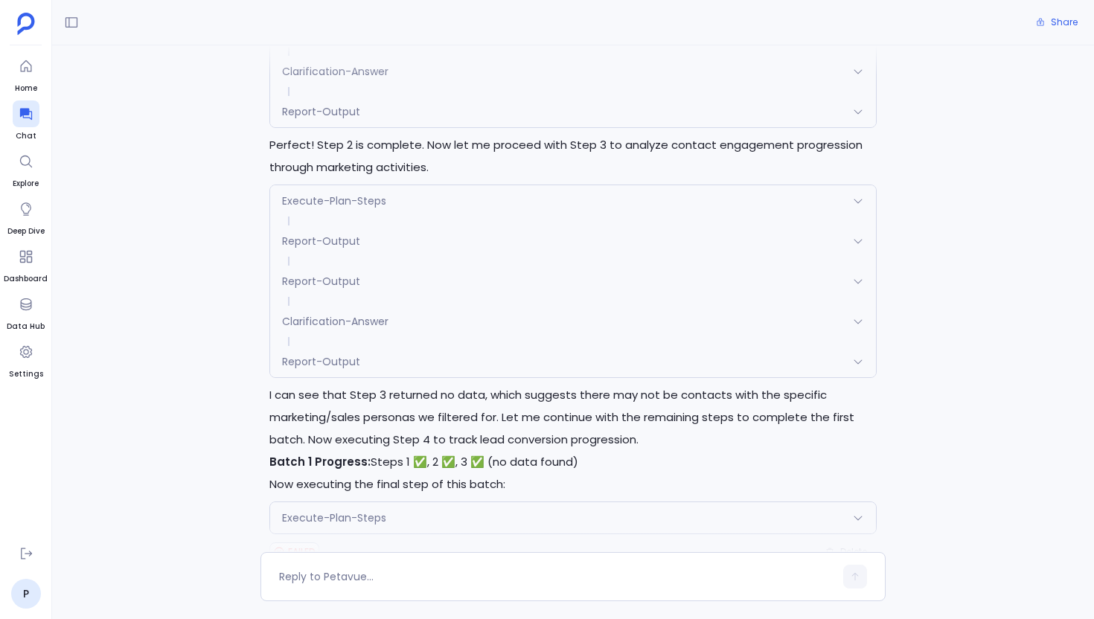
scroll to position [3461, 0]
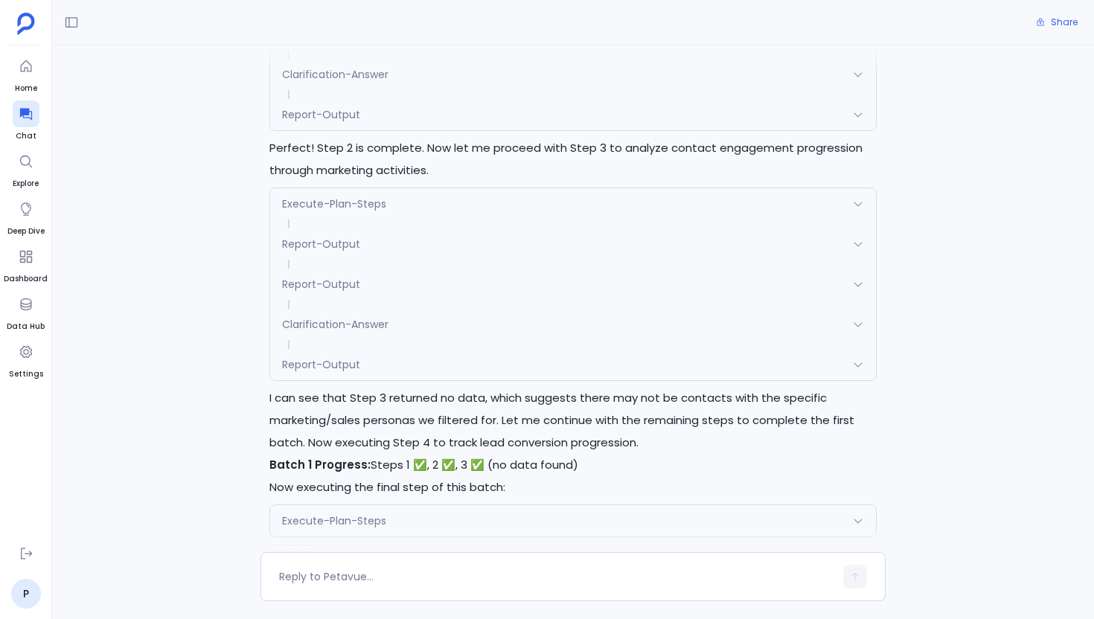
click at [425, 505] on div "Execute-Plan-Steps" at bounding box center [573, 520] width 606 height 31
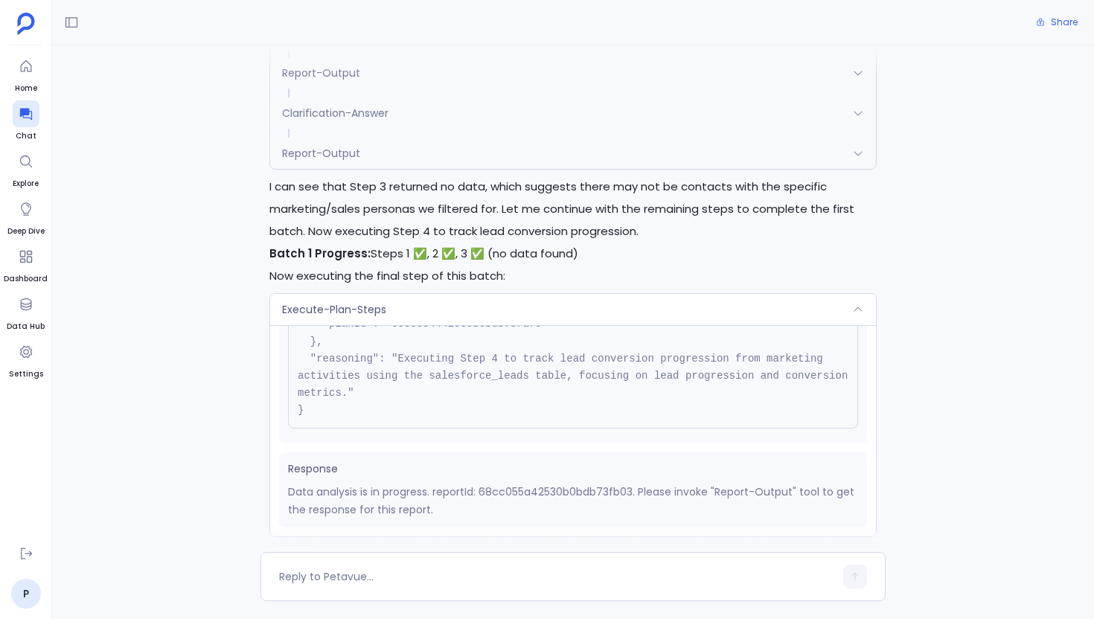
scroll to position [138, 0]
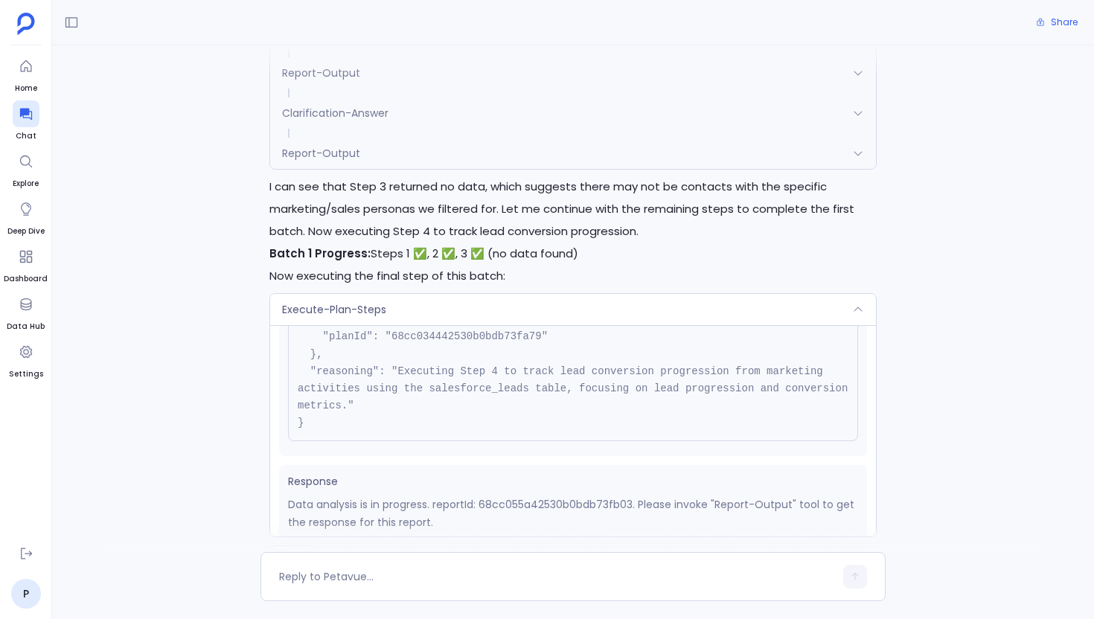
click at [556, 495] on p "Data analysis is in progress. reportId: 68cc055a42530b0bdb73fb03. Please invoke…" at bounding box center [573, 513] width 570 height 36
copy p "68cc055a42530b0bdb73fb03"
click at [472, 294] on div "Execute-Plan-Steps" at bounding box center [573, 309] width 606 height 31
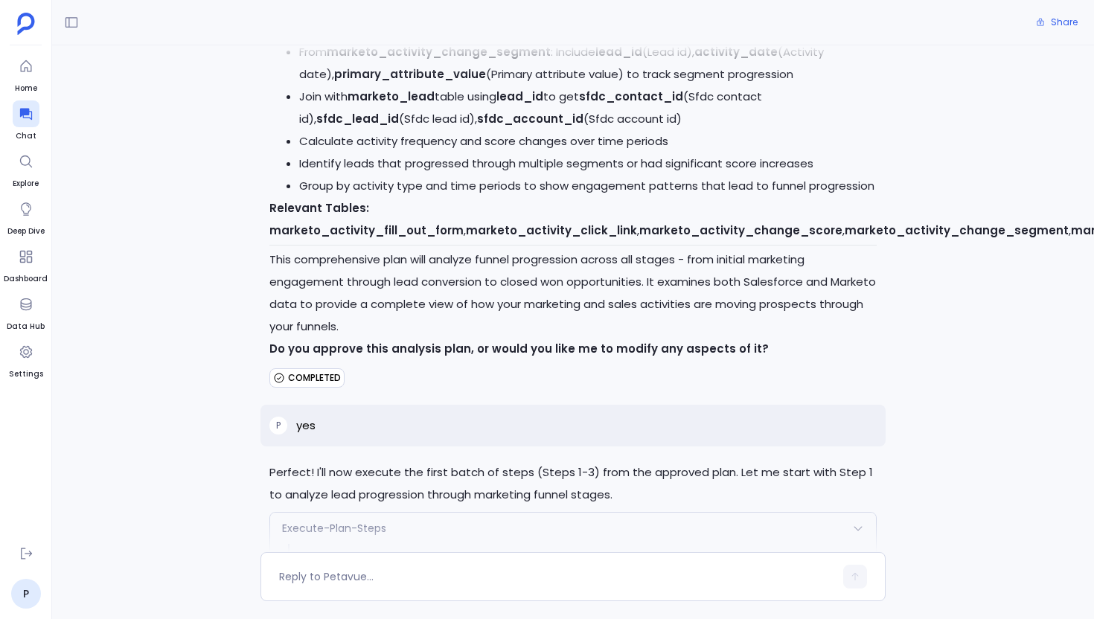
scroll to position [3461, 0]
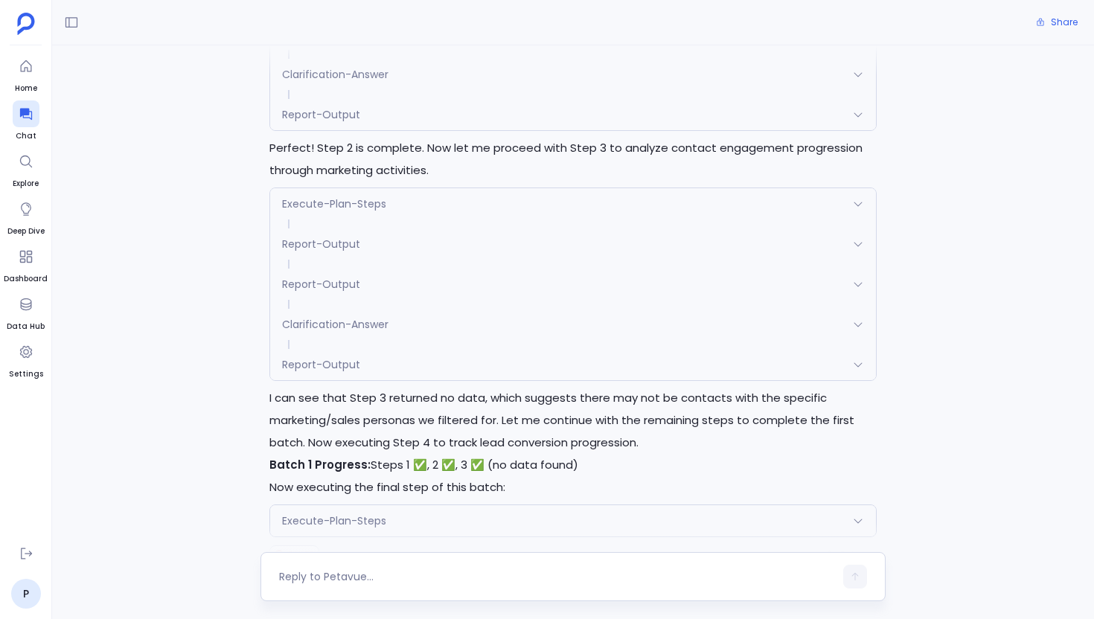
click at [361, 580] on textarea at bounding box center [556, 576] width 555 height 15
type textarea "try again"
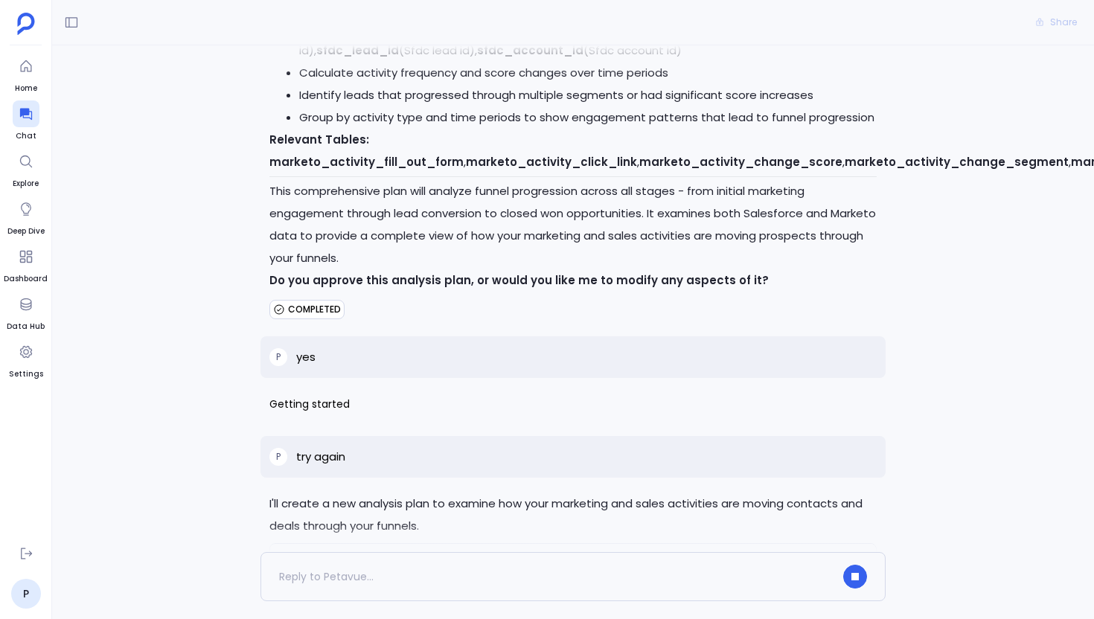
scroll to position [2864, 0]
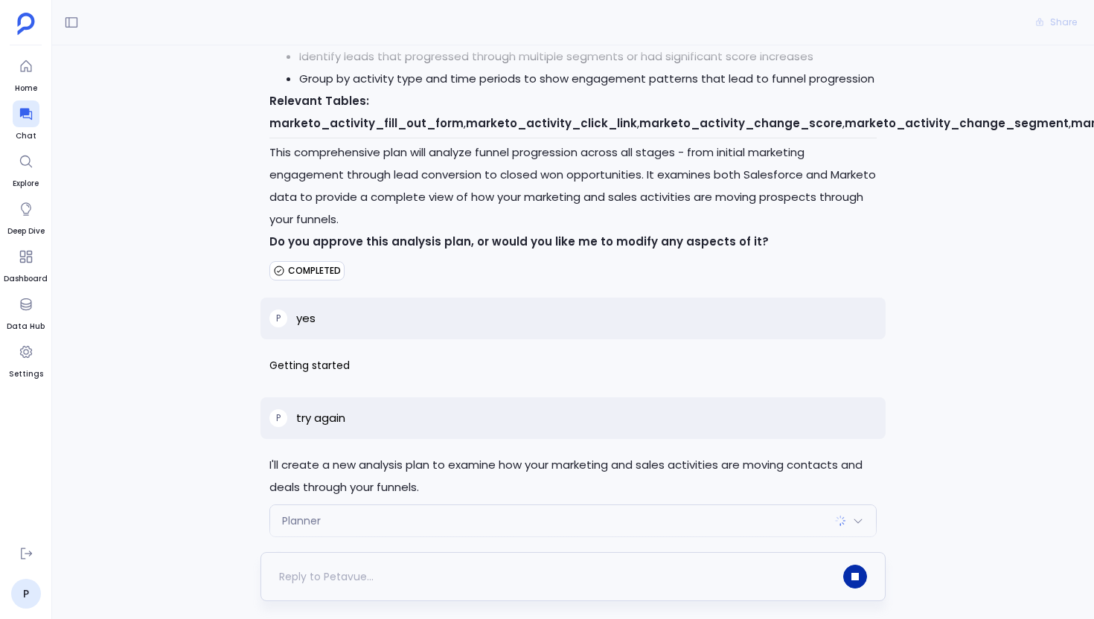
click at [850, 570] on button "button" at bounding box center [855, 577] width 24 height 24
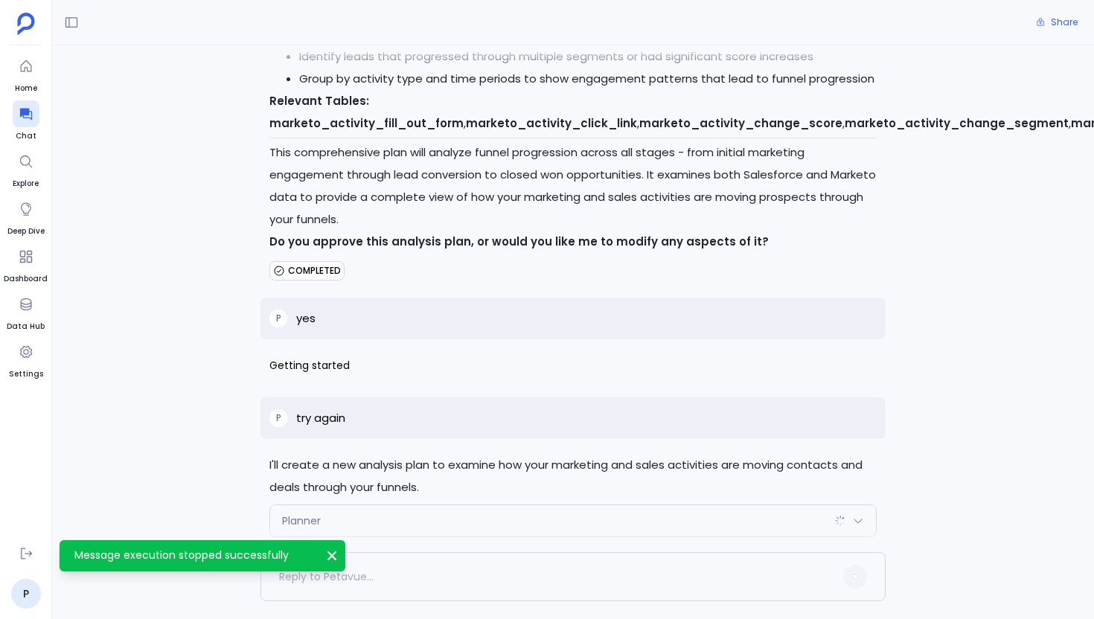
scroll to position [2893, 0]
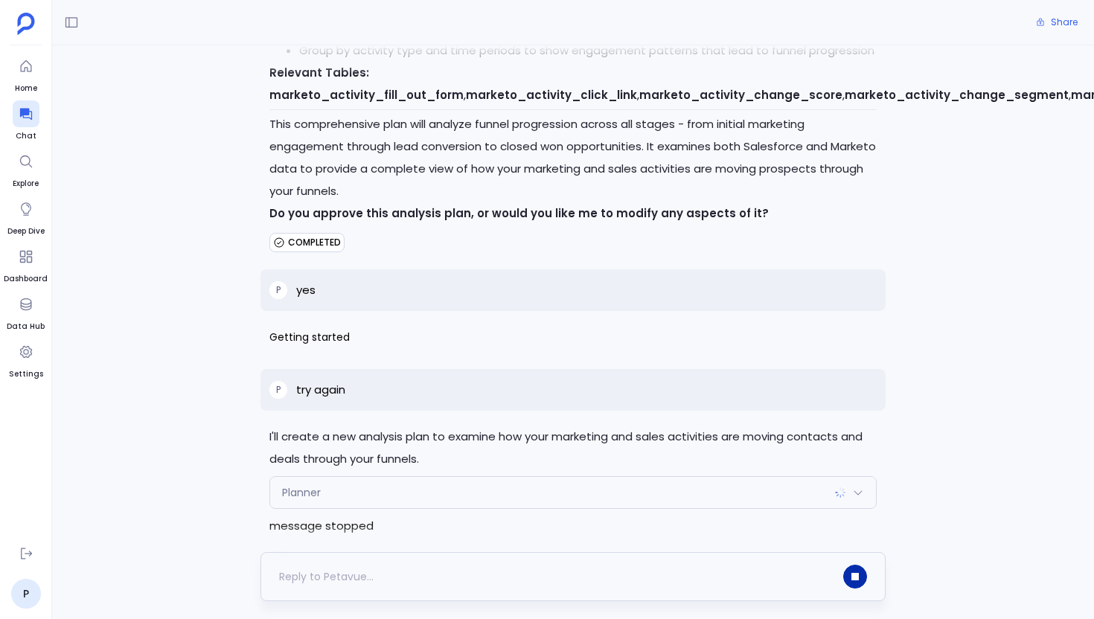
click at [859, 574] on button "button" at bounding box center [855, 577] width 24 height 24
click at [859, 574] on div at bounding box center [855, 577] width 24 height 24
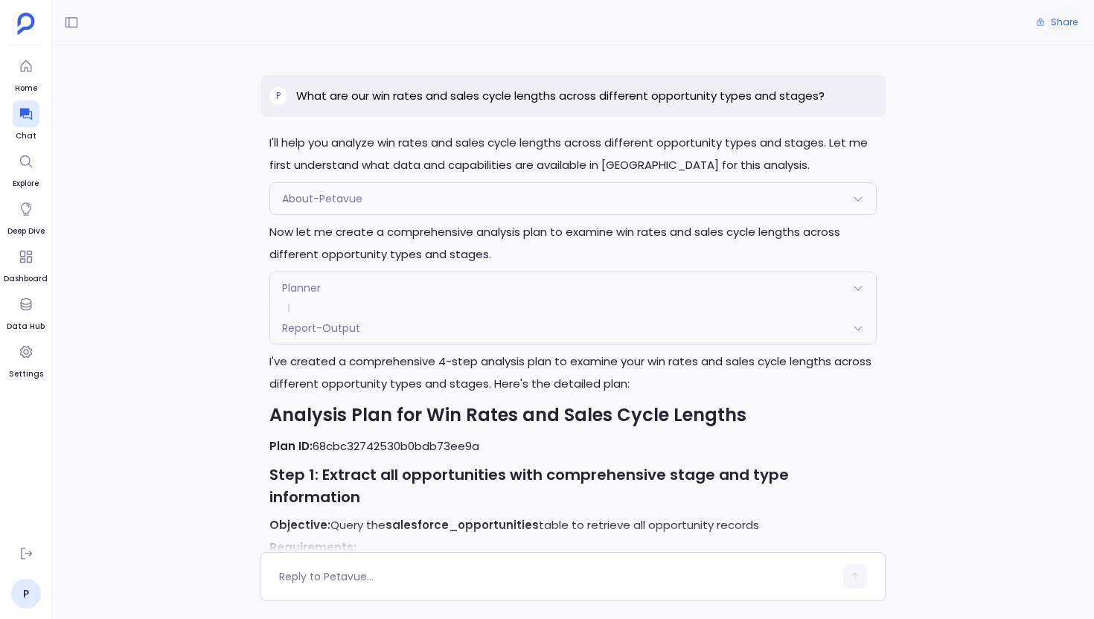
scroll to position [2001, 0]
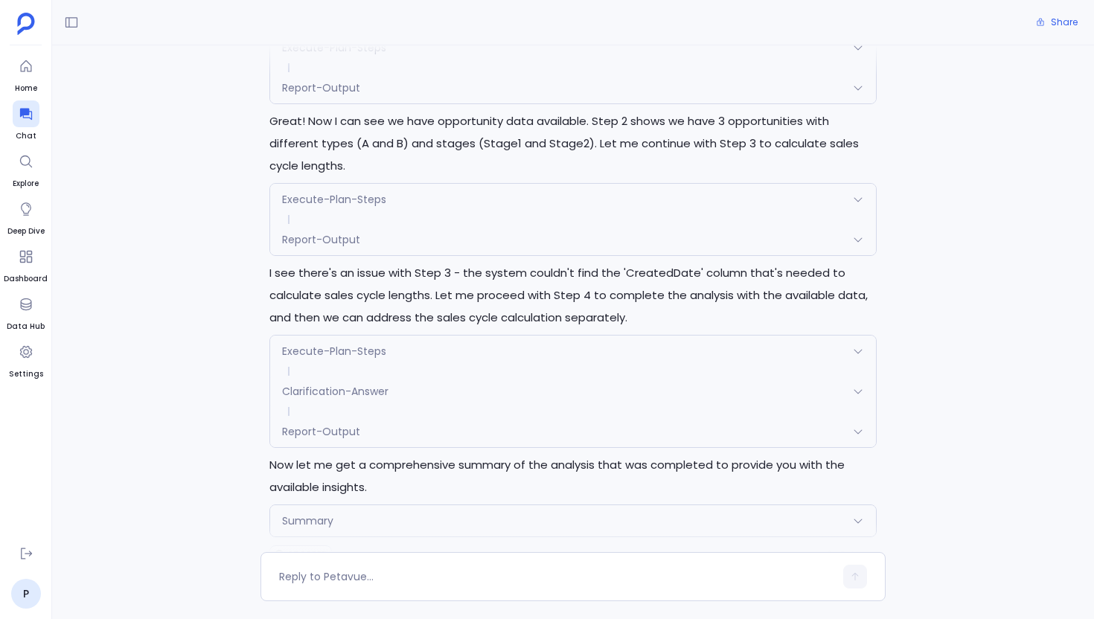
click at [408, 505] on div "Summary" at bounding box center [573, 520] width 606 height 31
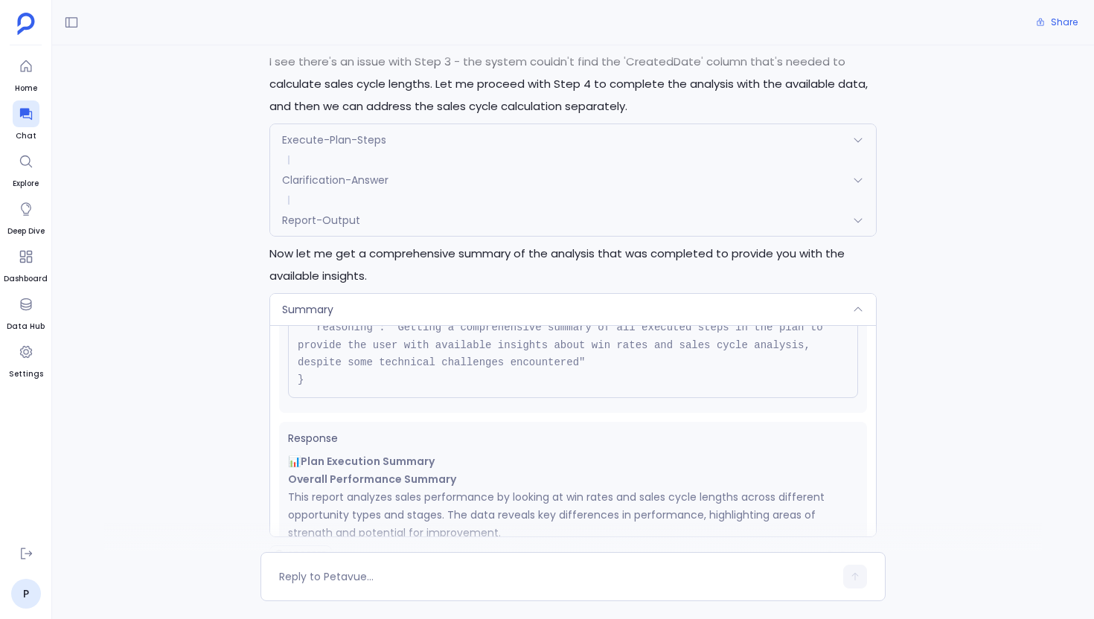
scroll to position [310, 0]
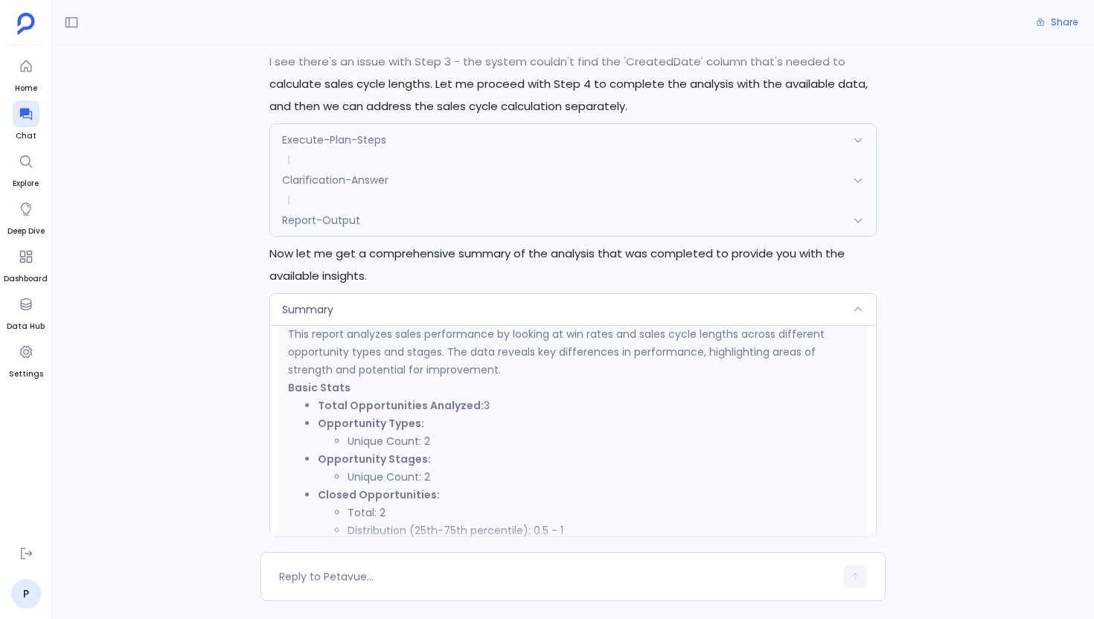
click at [385, 294] on div "Summary" at bounding box center [573, 309] width 606 height 31
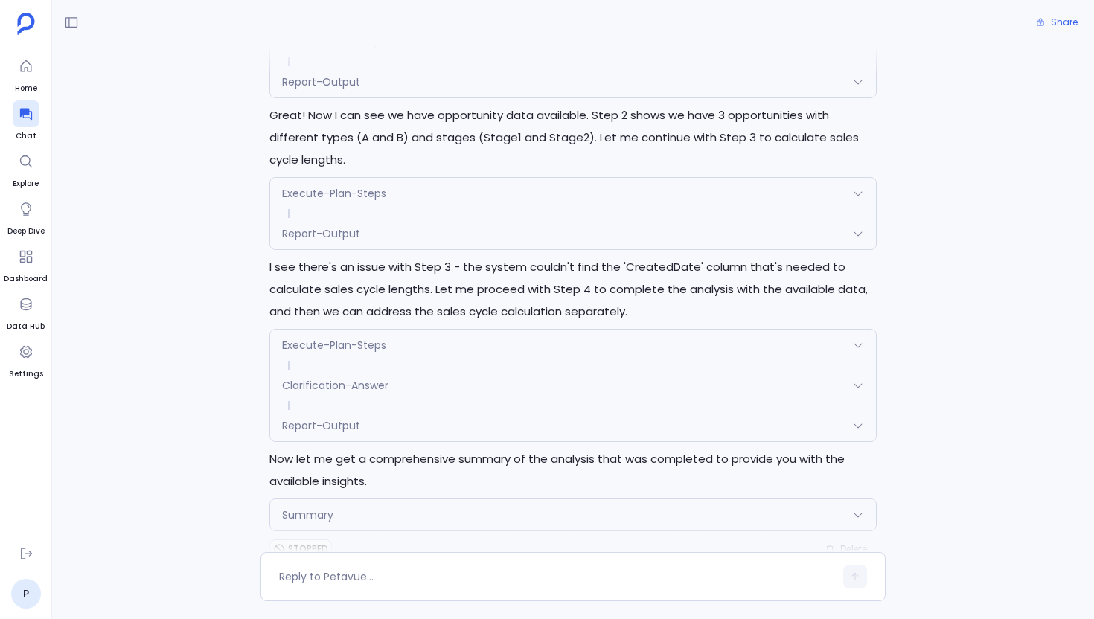
scroll to position [2001, 0]
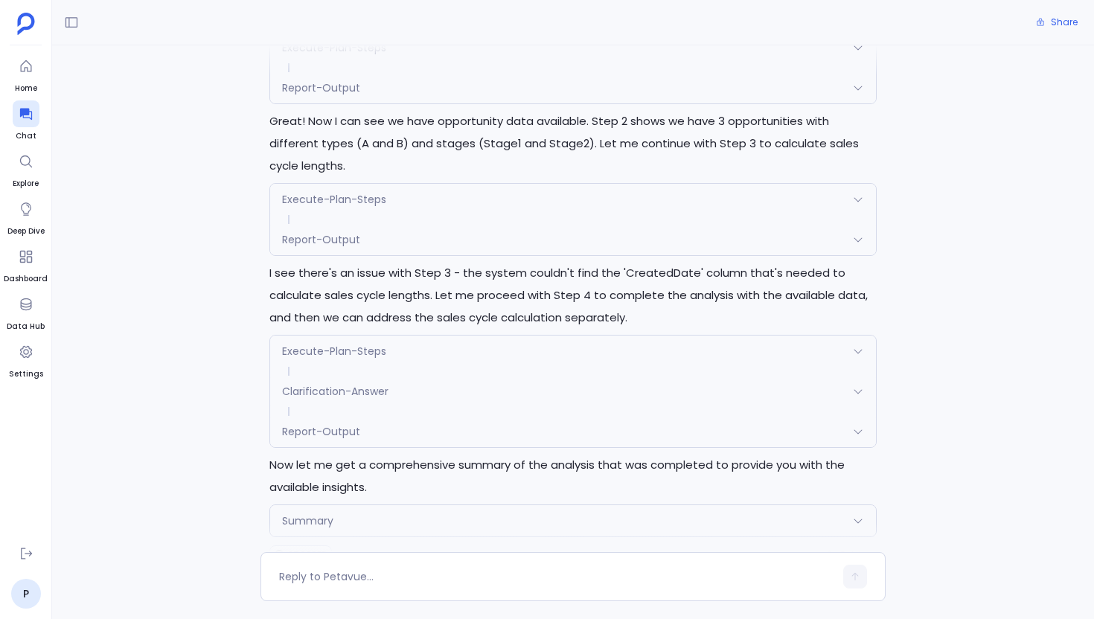
click at [378, 505] on div "Summary" at bounding box center [573, 520] width 606 height 31
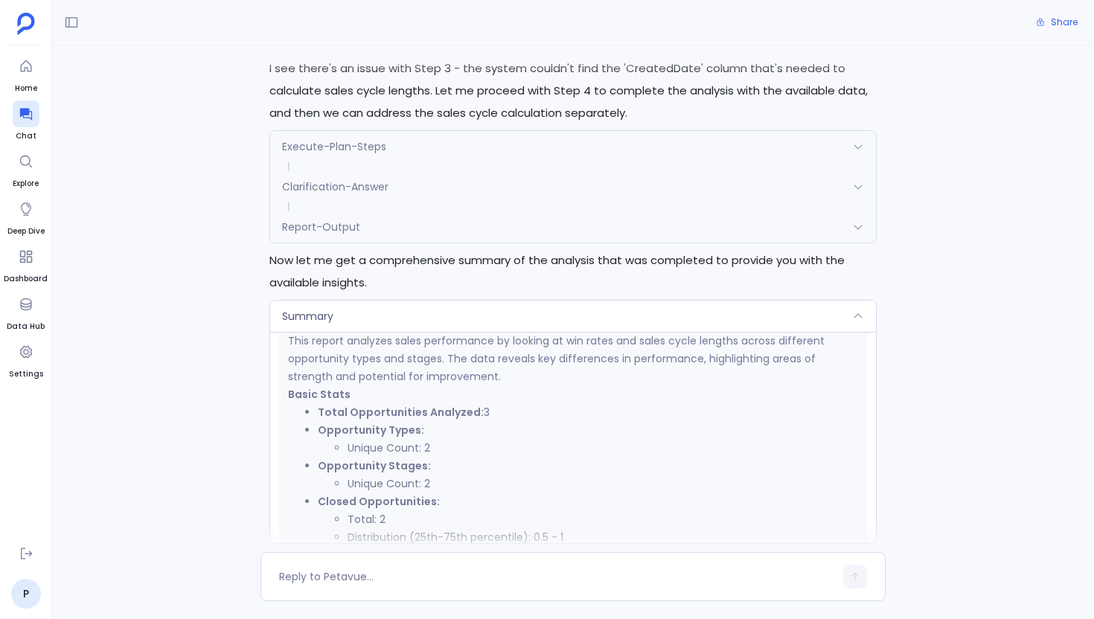
scroll to position [2212, 0]
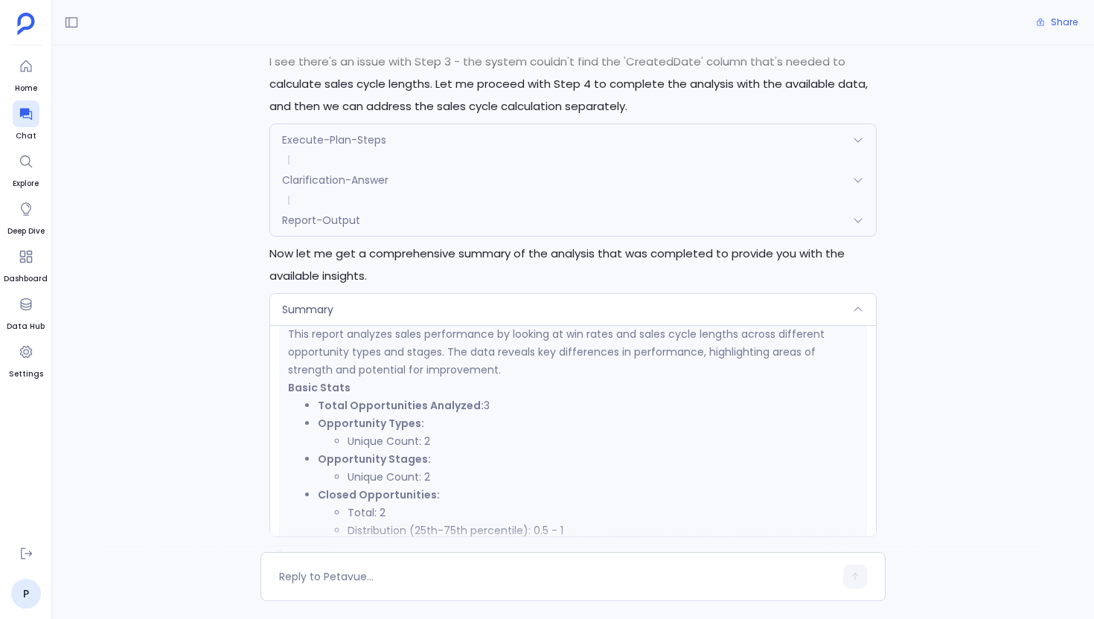
click at [401, 294] on div "Summary" at bounding box center [573, 309] width 606 height 31
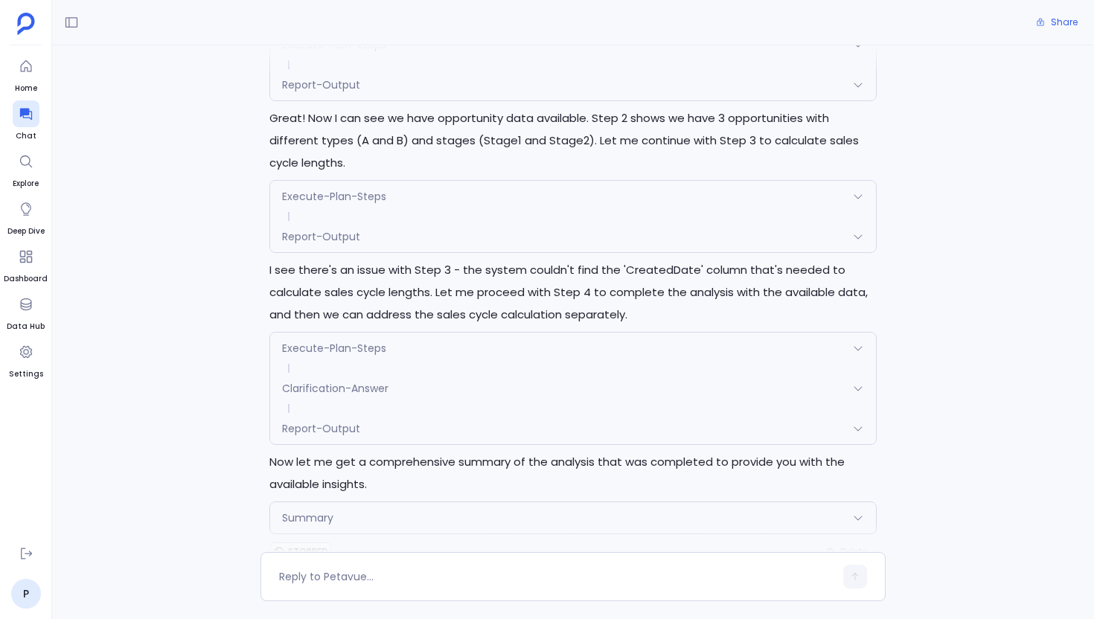
scroll to position [2001, 0]
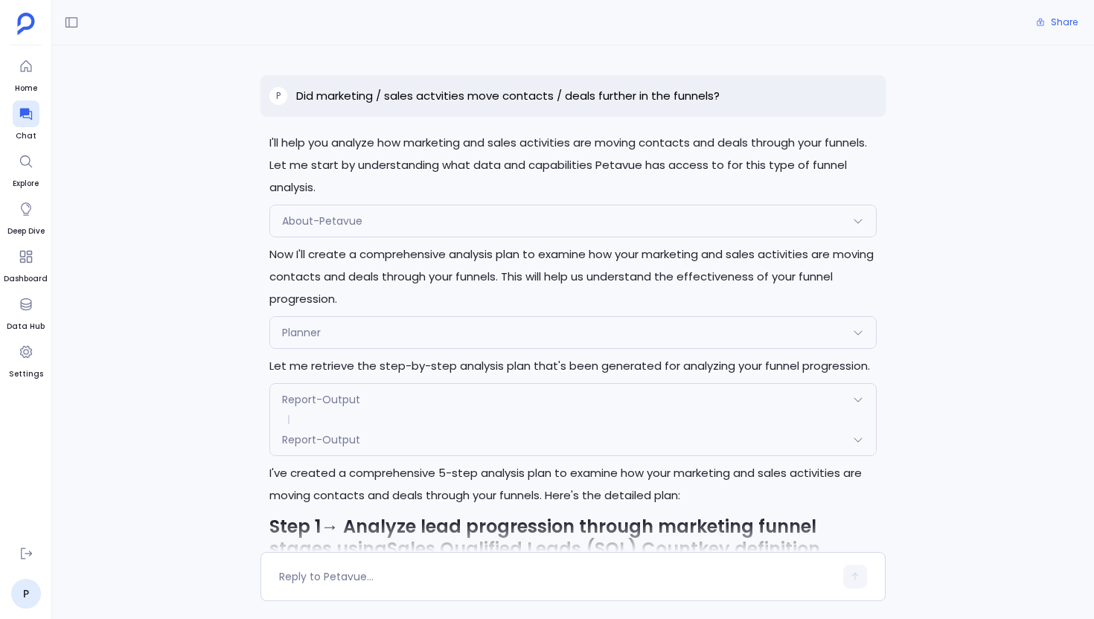
scroll to position [3646, 0]
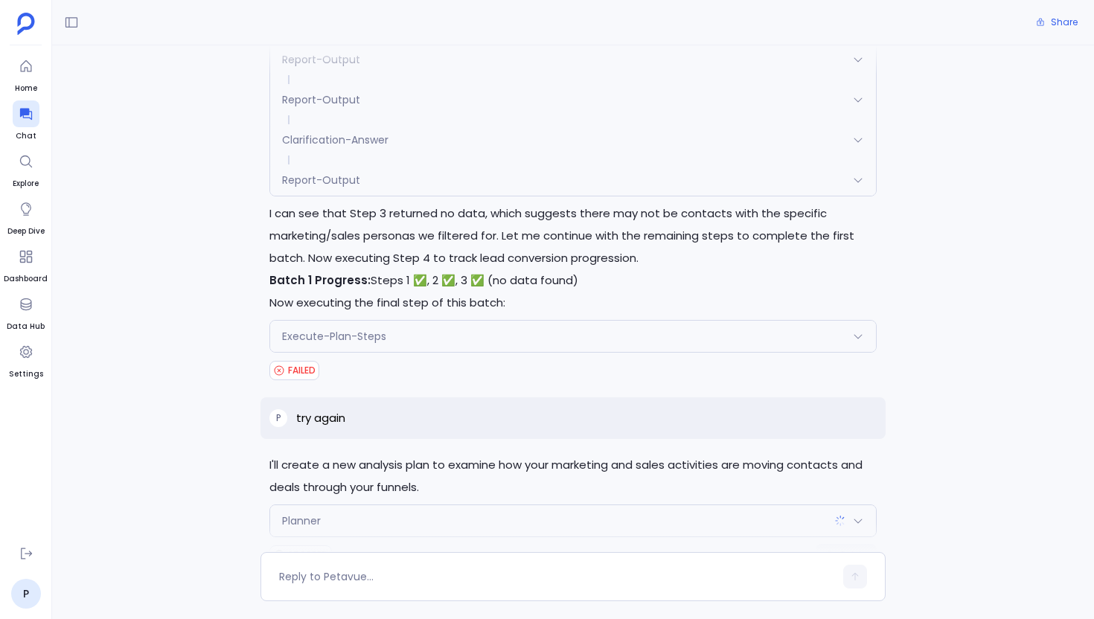
click at [844, 549] on span "Delete" at bounding box center [853, 555] width 27 height 12
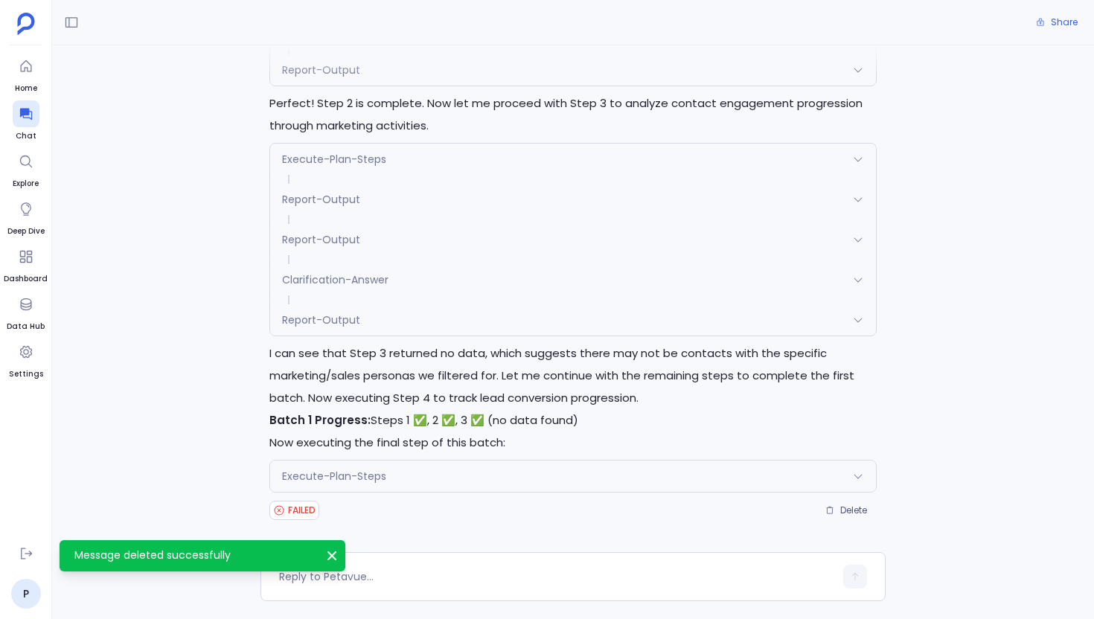
scroll to position [3461, 0]
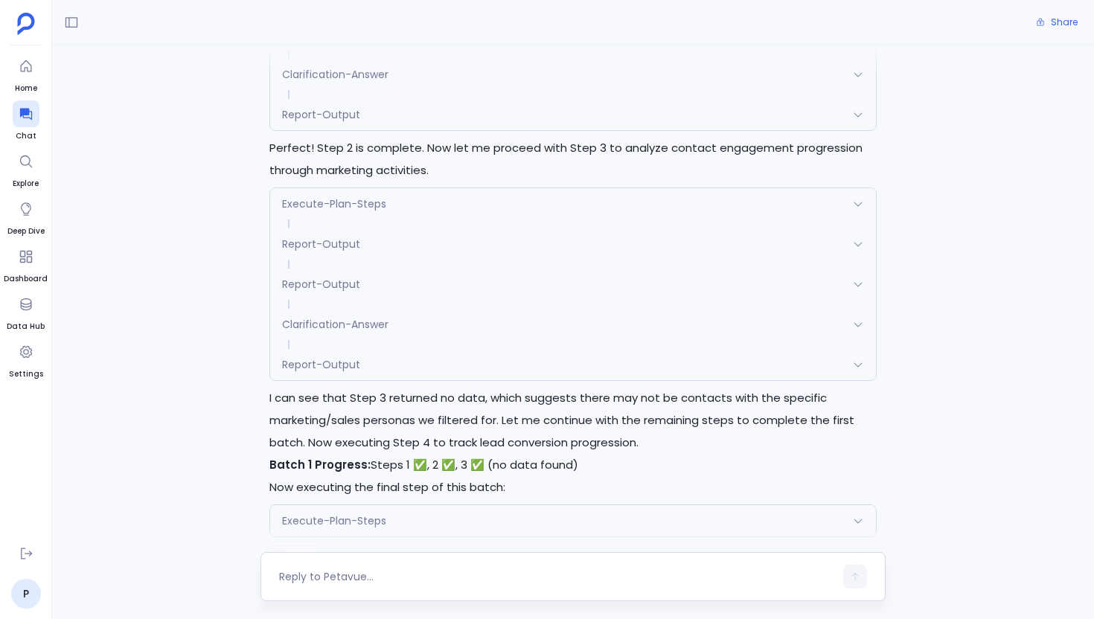
click at [410, 572] on textarea at bounding box center [556, 576] width 555 height 15
type textarea "try again"
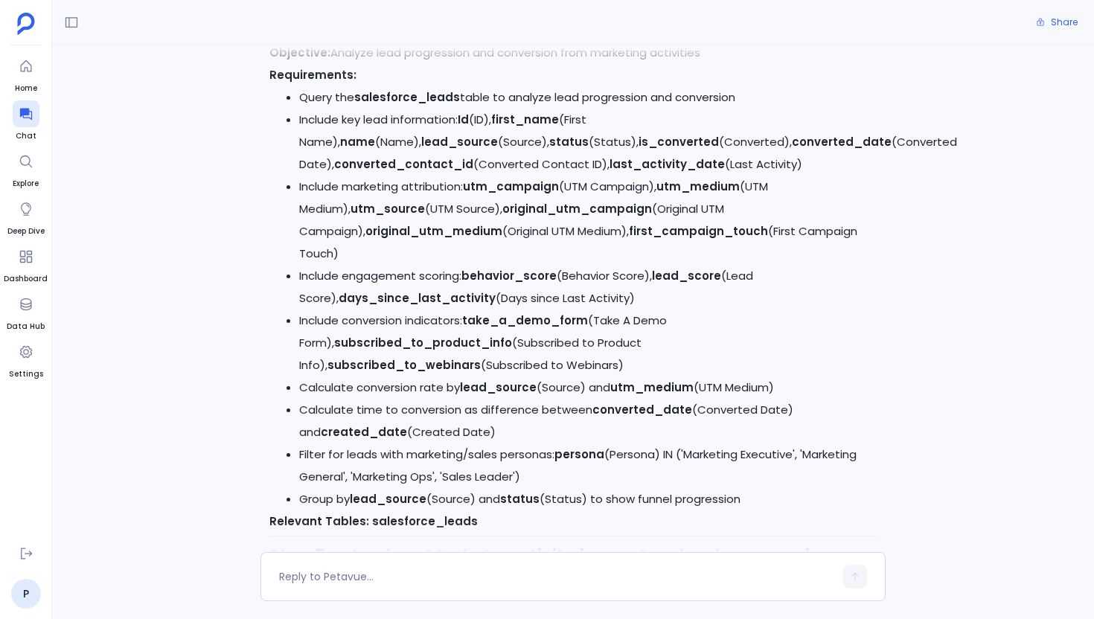
scroll to position [6240, 0]
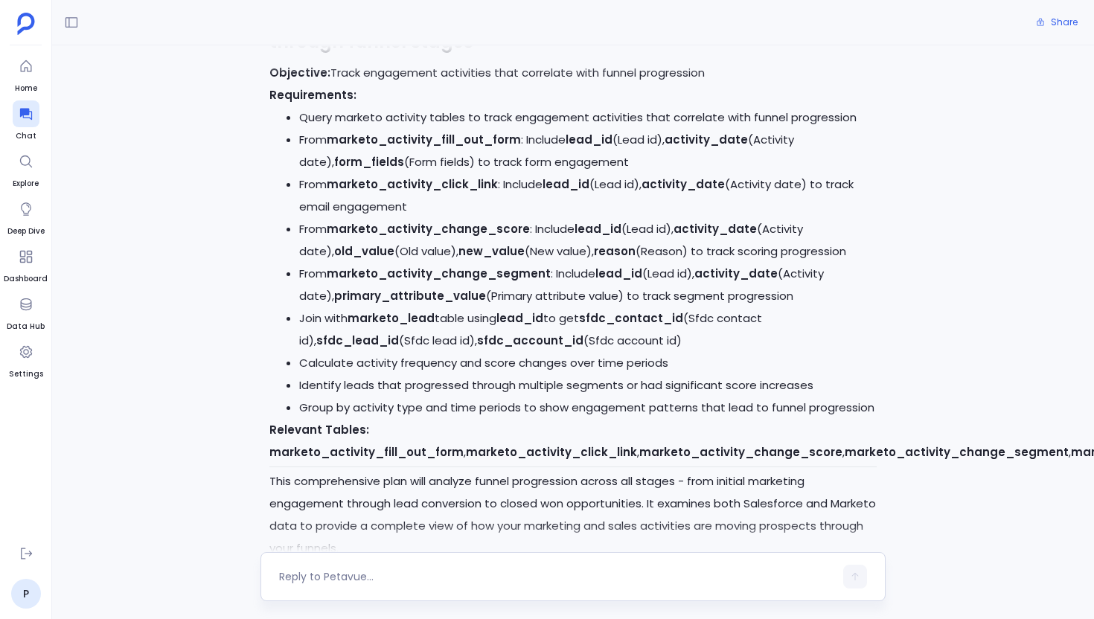
click at [417, 588] on div at bounding box center [572, 576] width 625 height 49
click at [404, 583] on textarea at bounding box center [556, 576] width 555 height 15
type textarea "yes"
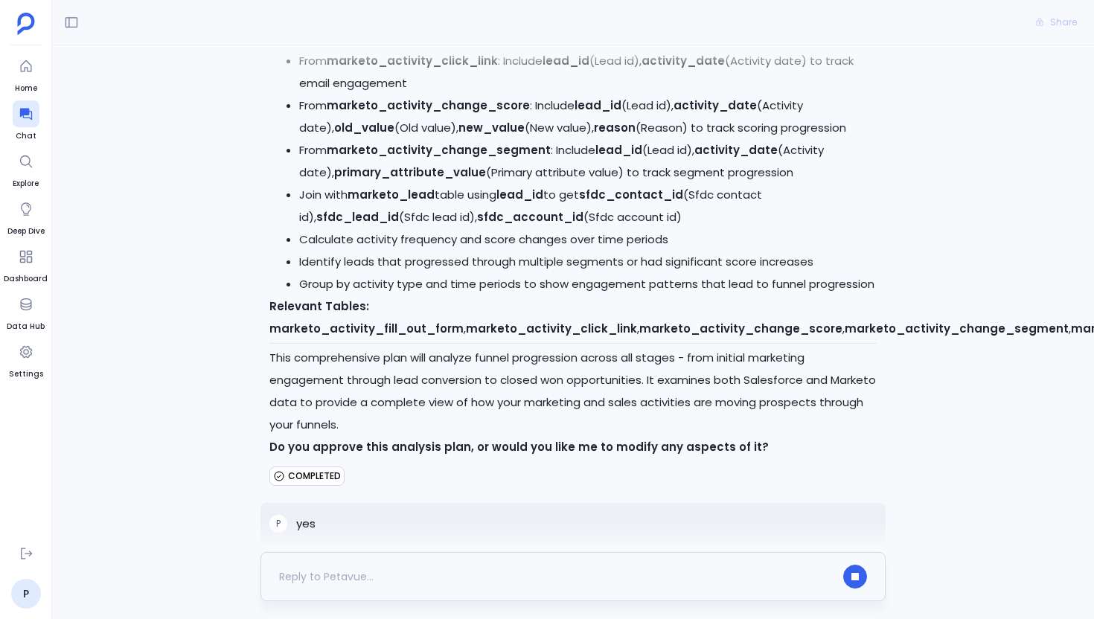
scroll to position [6402, 0]
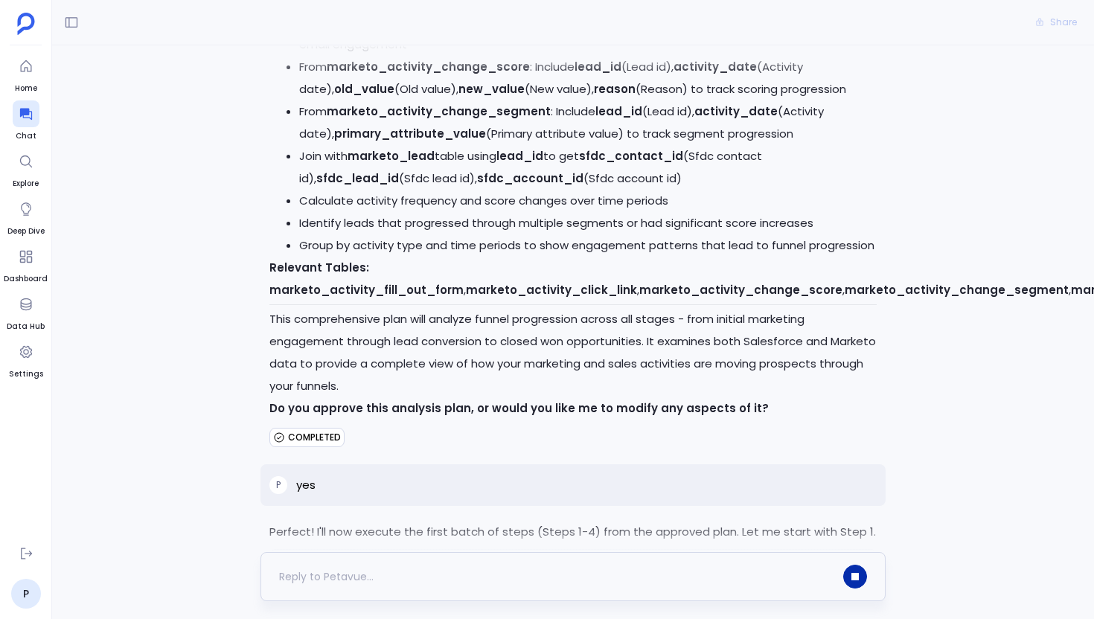
click at [856, 575] on icon "button" at bounding box center [854, 576] width 7 height 7
click at [589, 550] on div "Execute-Plan-Steps" at bounding box center [573, 565] width 606 height 31
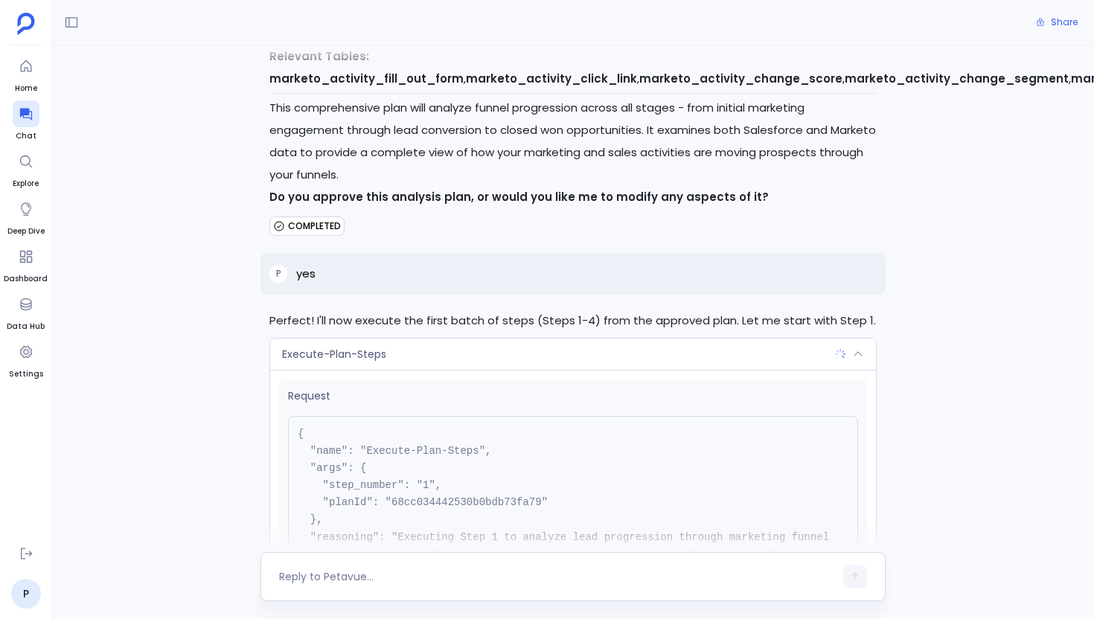
click at [520, 339] on div "Execute-Plan-Steps" at bounding box center [573, 354] width 606 height 31
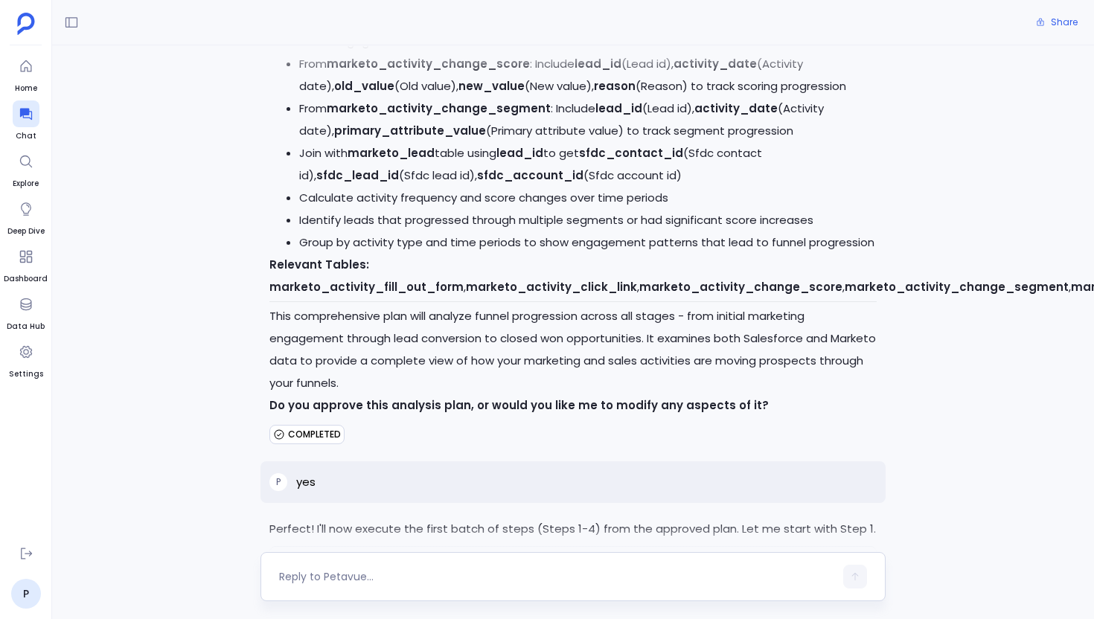
scroll to position [6402, 0]
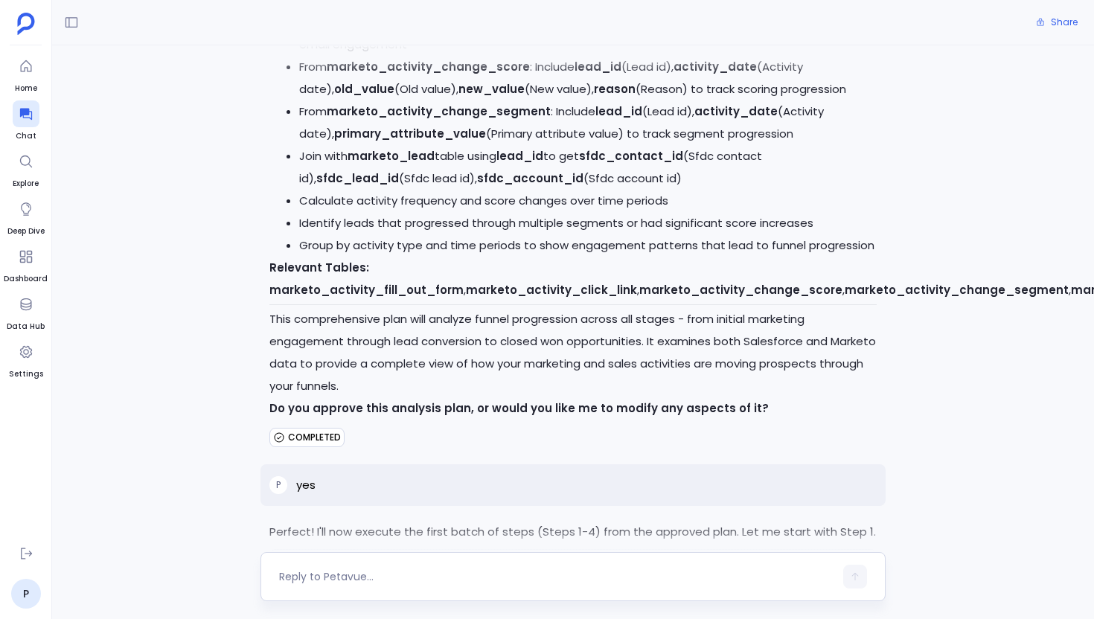
click at [737, 550] on div "Execute-Plan-Steps" at bounding box center [573, 565] width 606 height 31
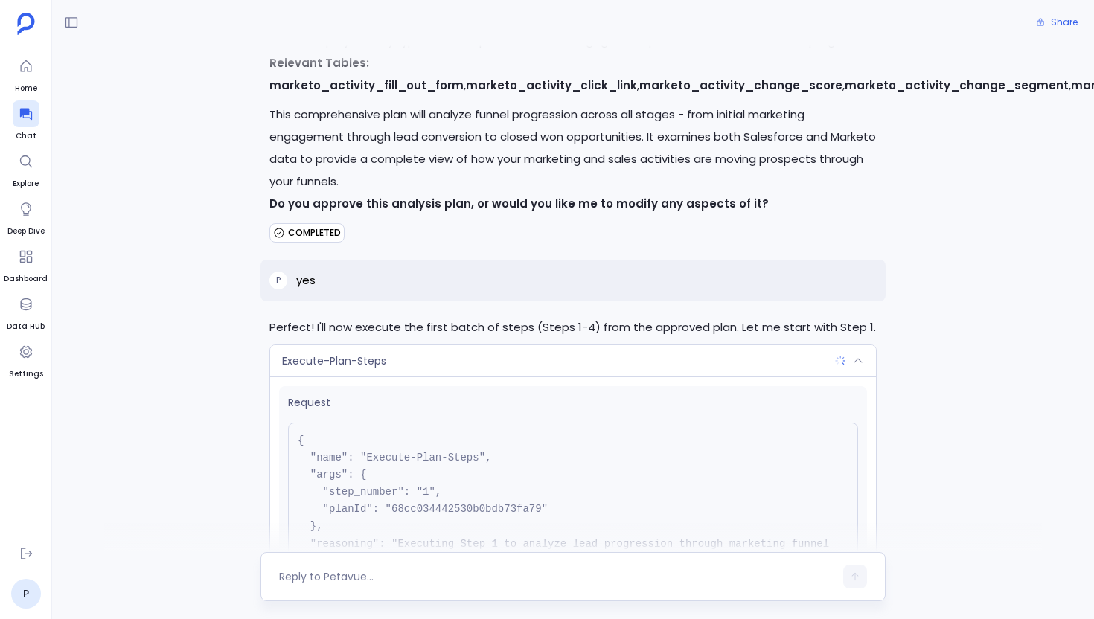
scroll to position [6613, 0]
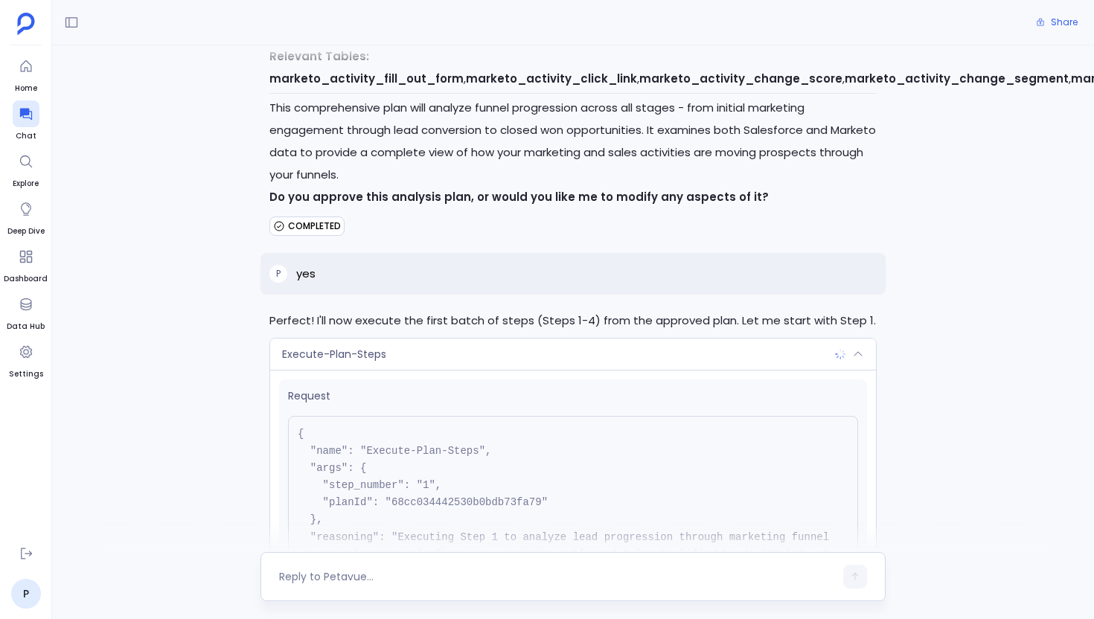
click at [667, 339] on div "Execute-Plan-Steps" at bounding box center [573, 354] width 606 height 31
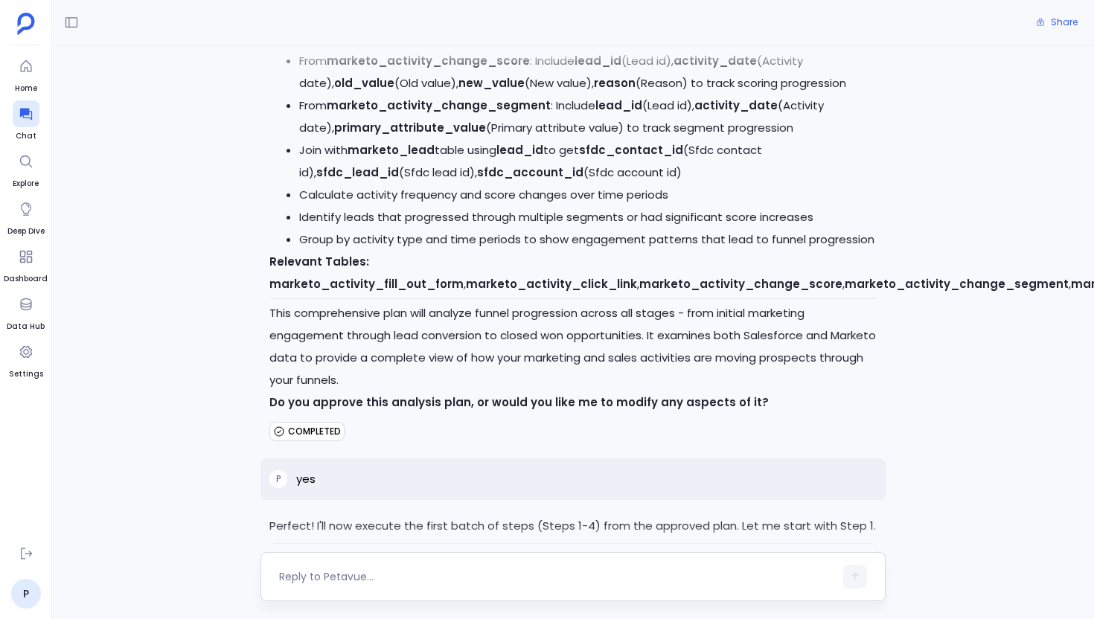
scroll to position [6402, 0]
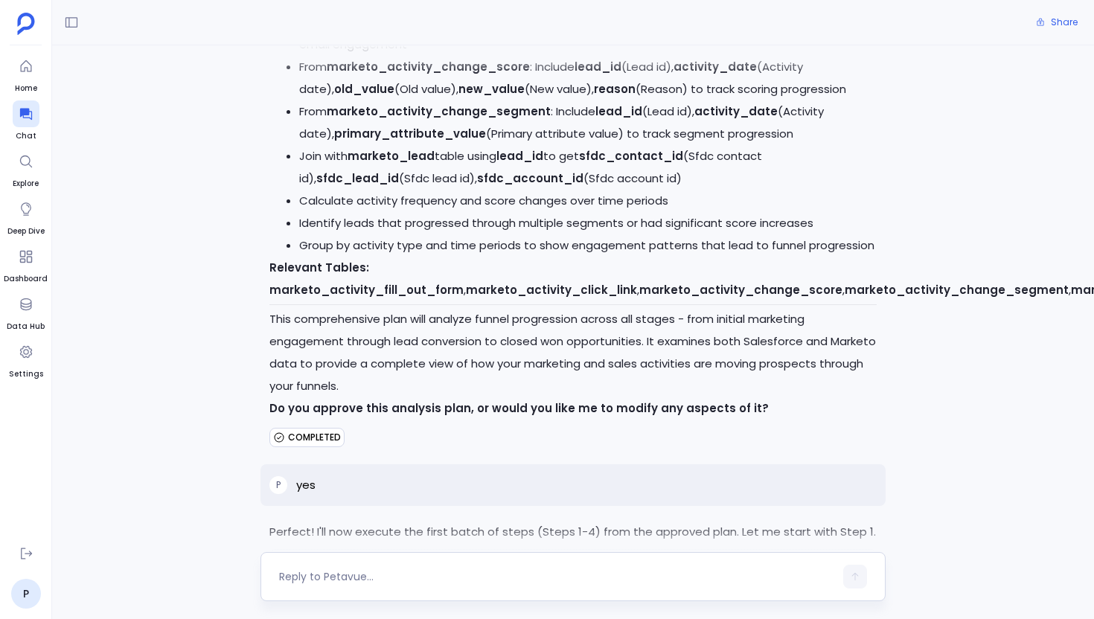
click at [838, 559] on img at bounding box center [840, 565] width 12 height 12
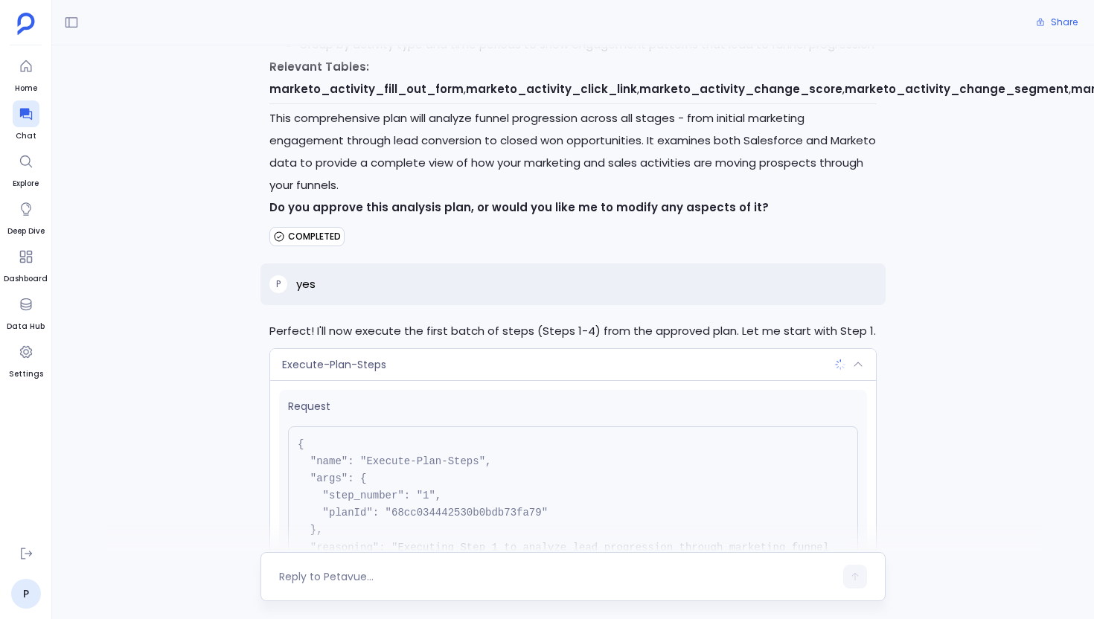
scroll to position [6613, 0]
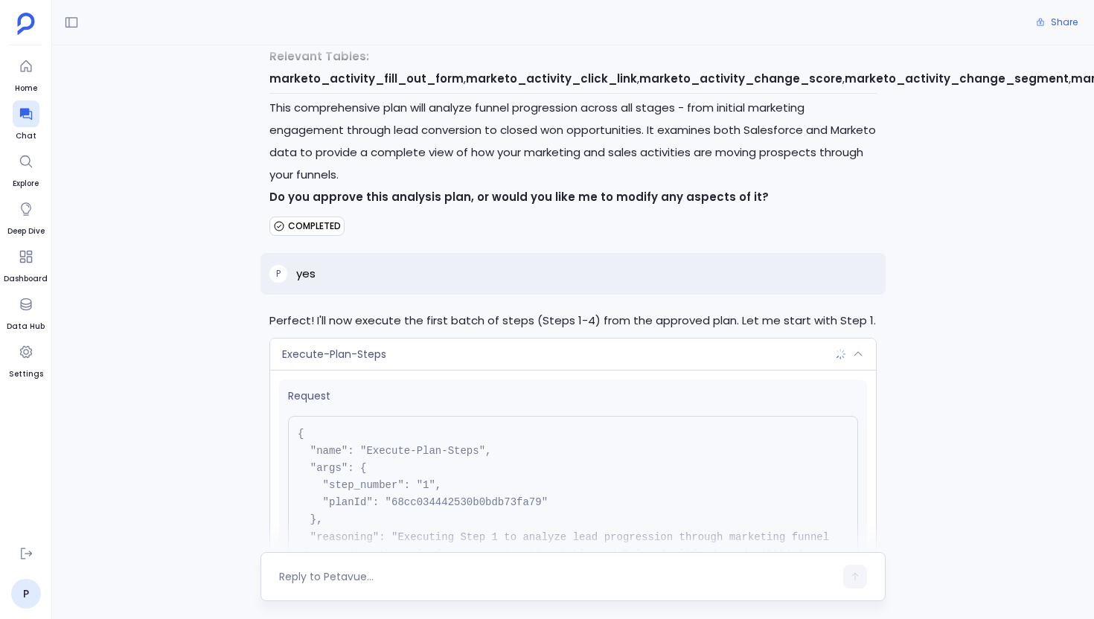
click at [856, 348] on icon at bounding box center [858, 354] width 12 height 12
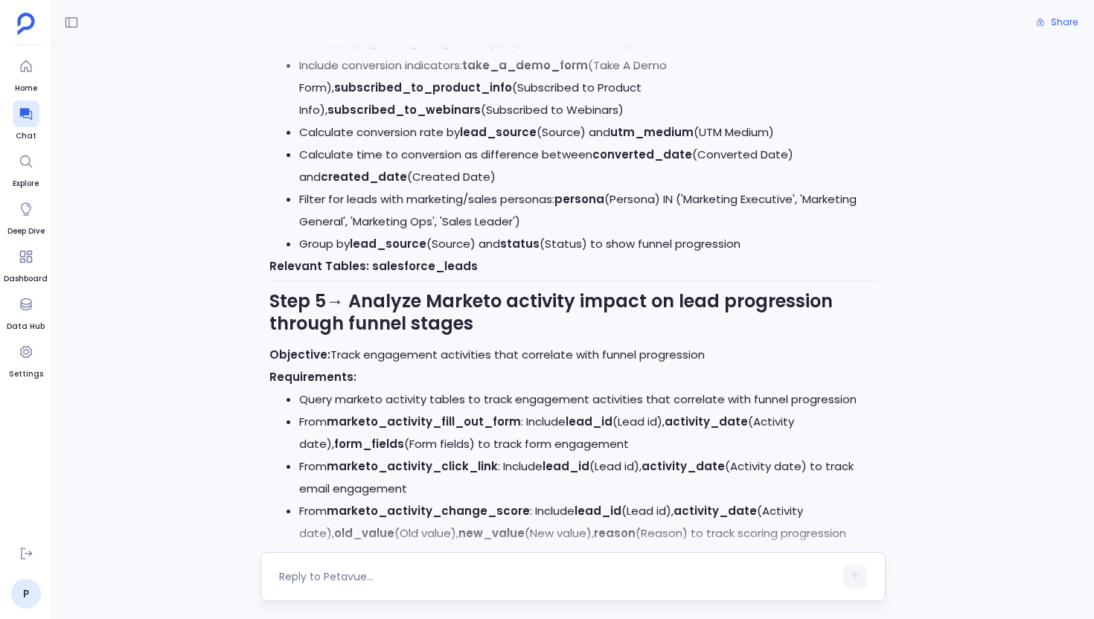
scroll to position [6402, 0]
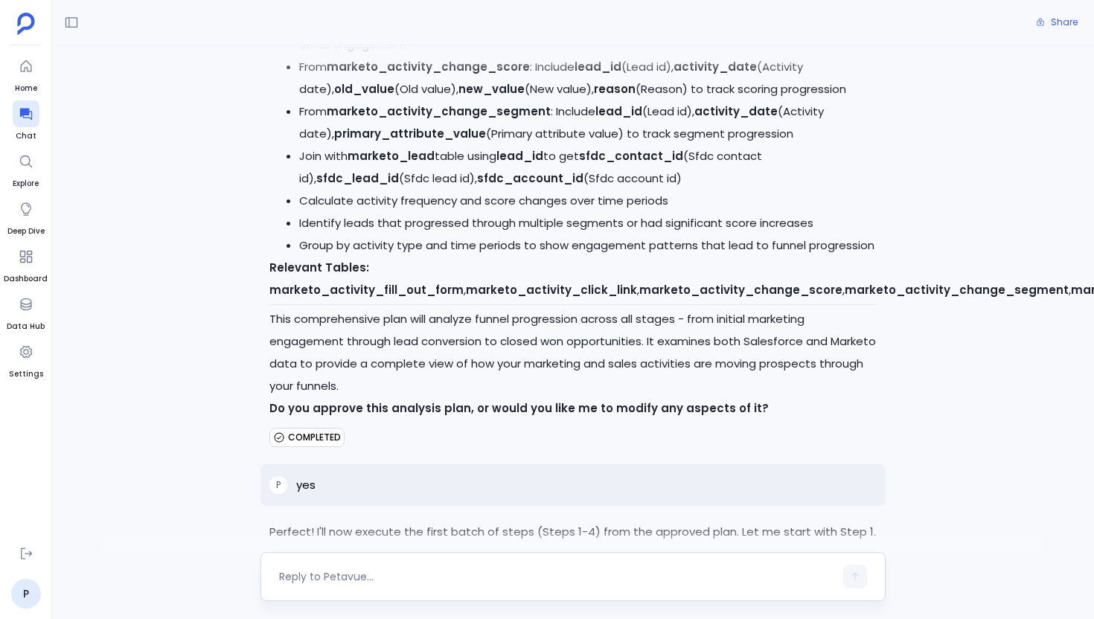
click at [538, 568] on div at bounding box center [556, 577] width 555 height 24
click at [522, 575] on textarea at bounding box center [556, 576] width 555 height 15
type textarea "r"
type textarea "s"
type textarea "try again from the failed step"
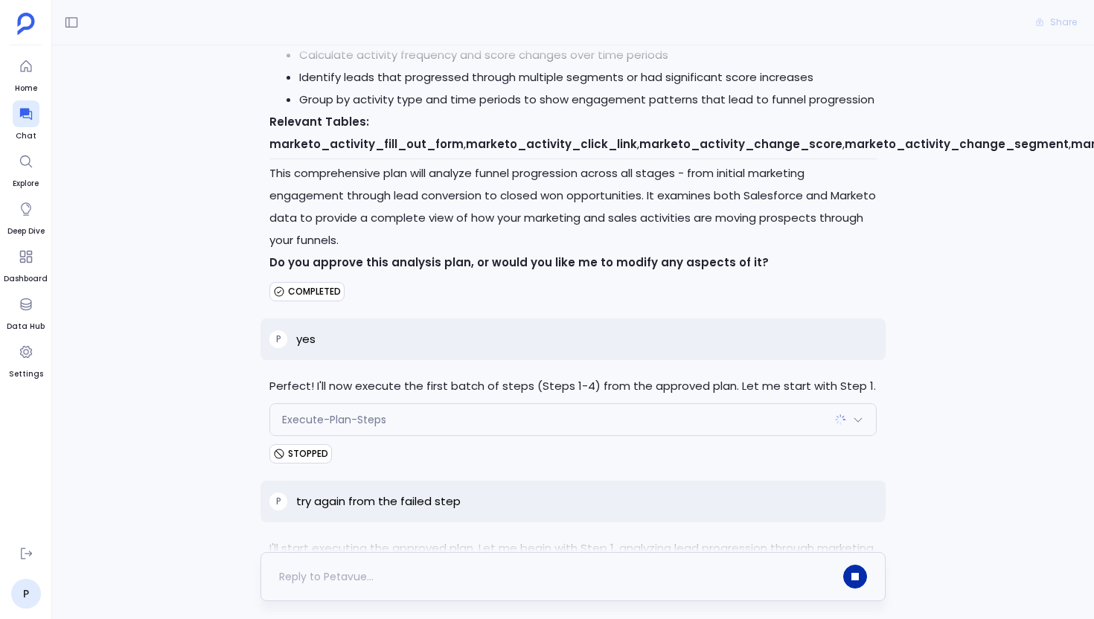
scroll to position [6609, 0]
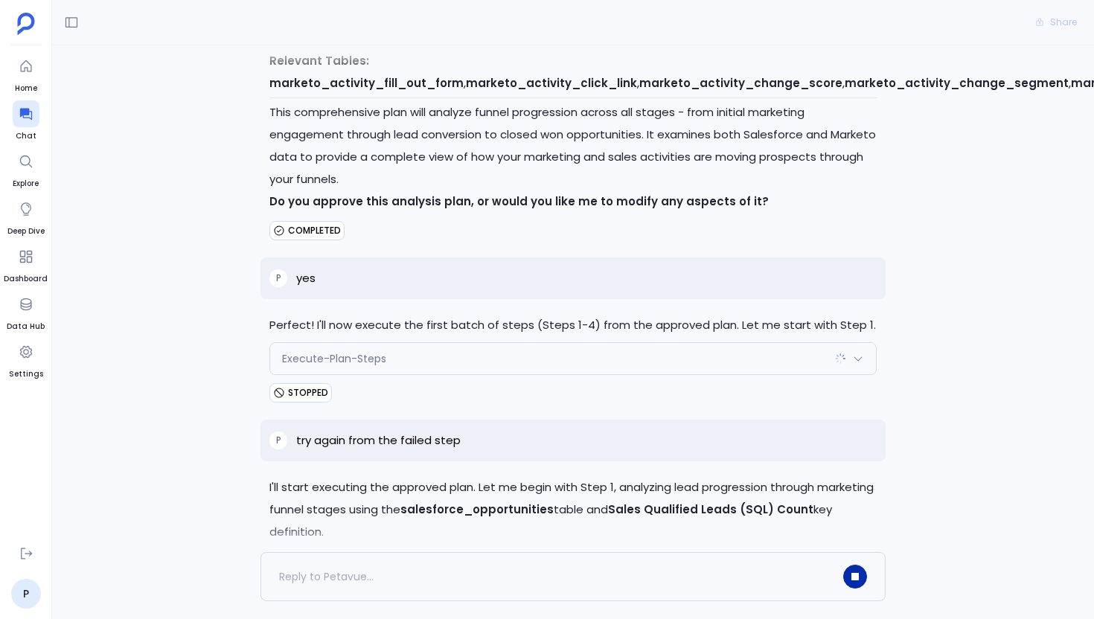
click at [544, 550] on div "Execute-Plan-Steps" at bounding box center [573, 565] width 606 height 31
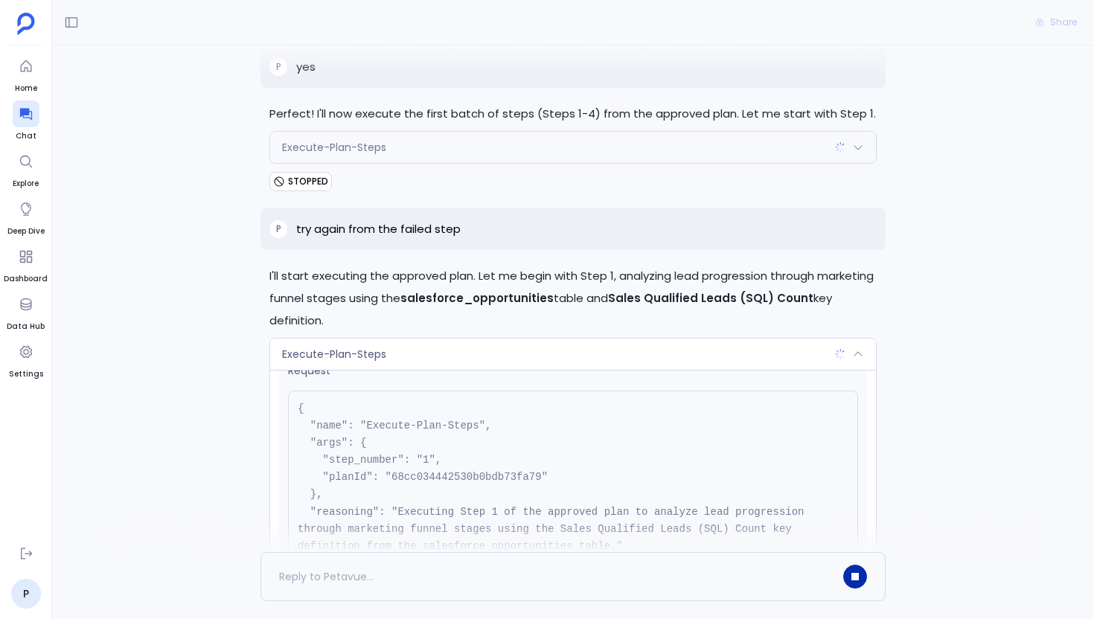
scroll to position [24, 0]
click at [469, 339] on div "Execute-Plan-Steps" at bounding box center [573, 354] width 606 height 31
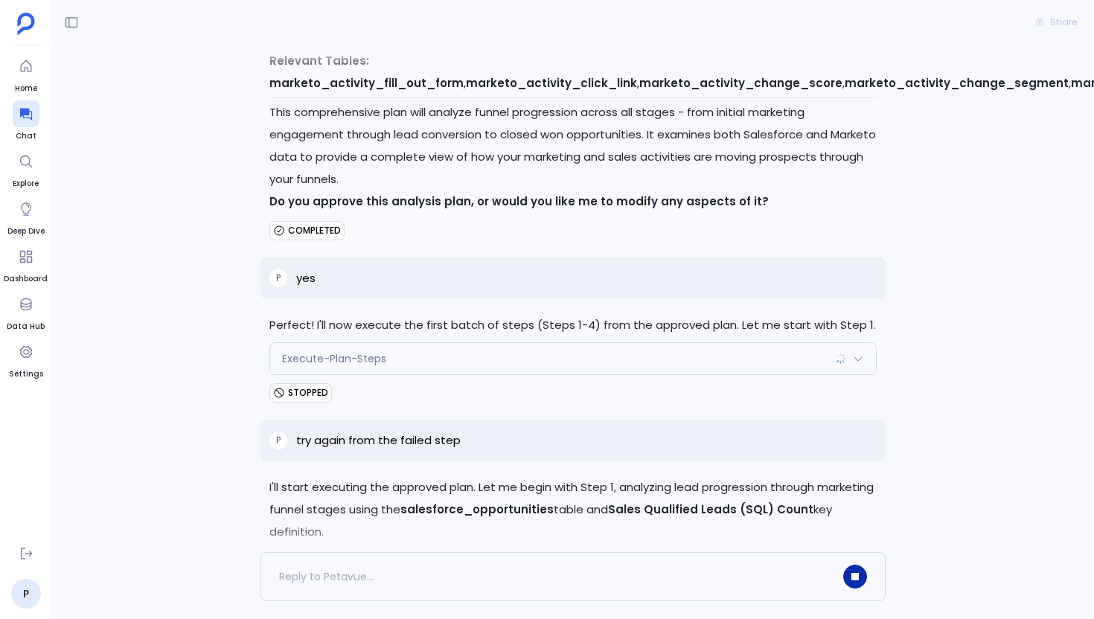
scroll to position [6649, 0]
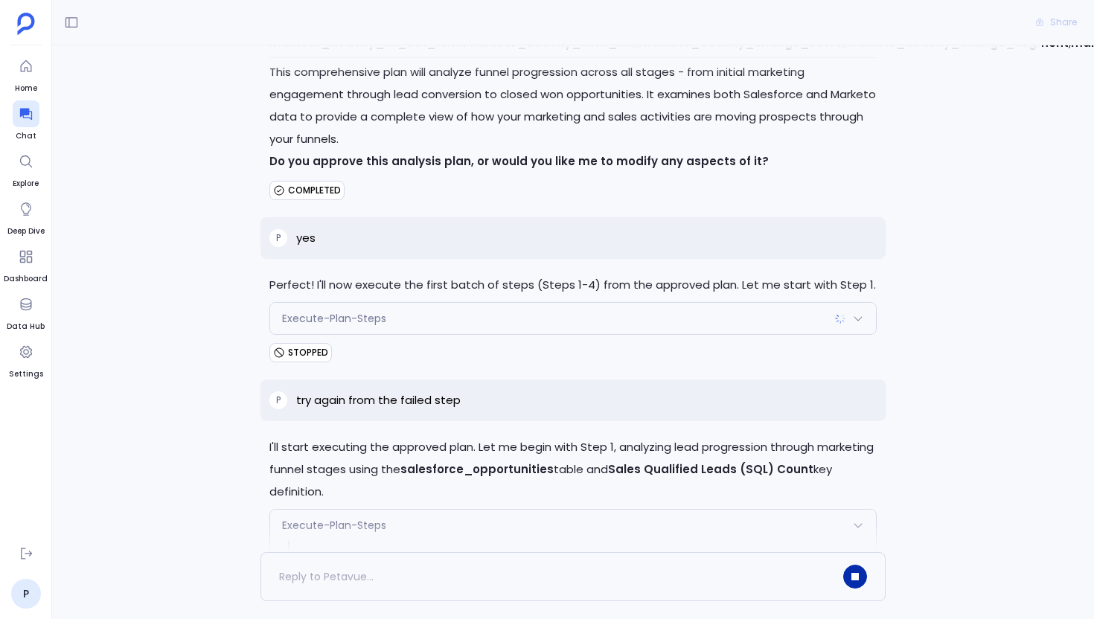
click at [452, 550] on div "Report-Output" at bounding box center [573, 565] width 606 height 31
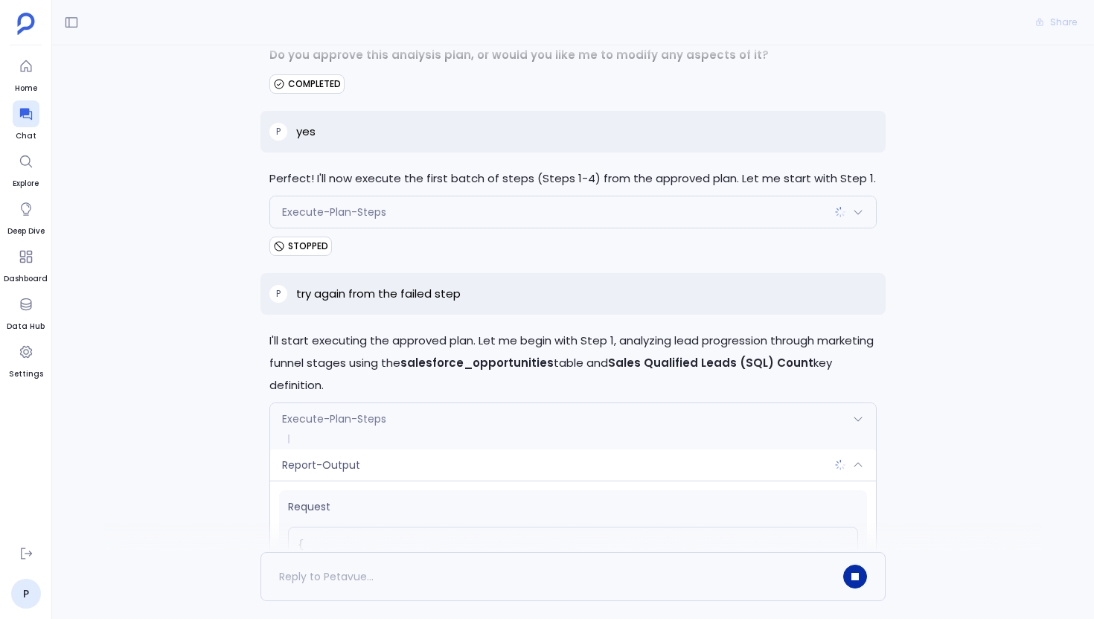
scroll to position [6752, 0]
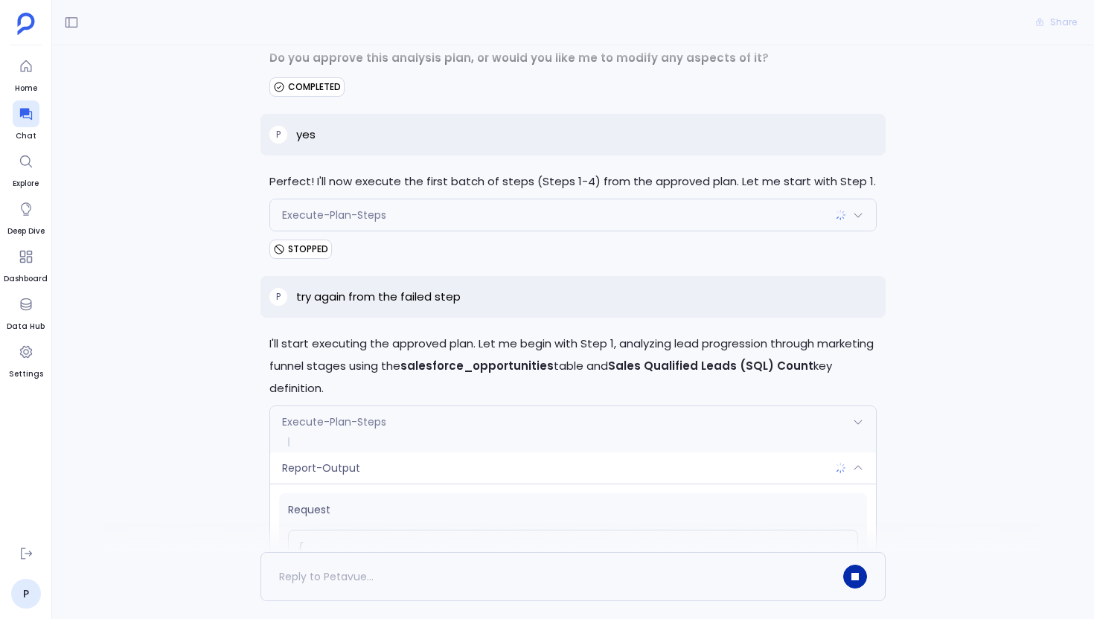
click at [402, 452] on div "Report-Output" at bounding box center [573, 467] width 606 height 31
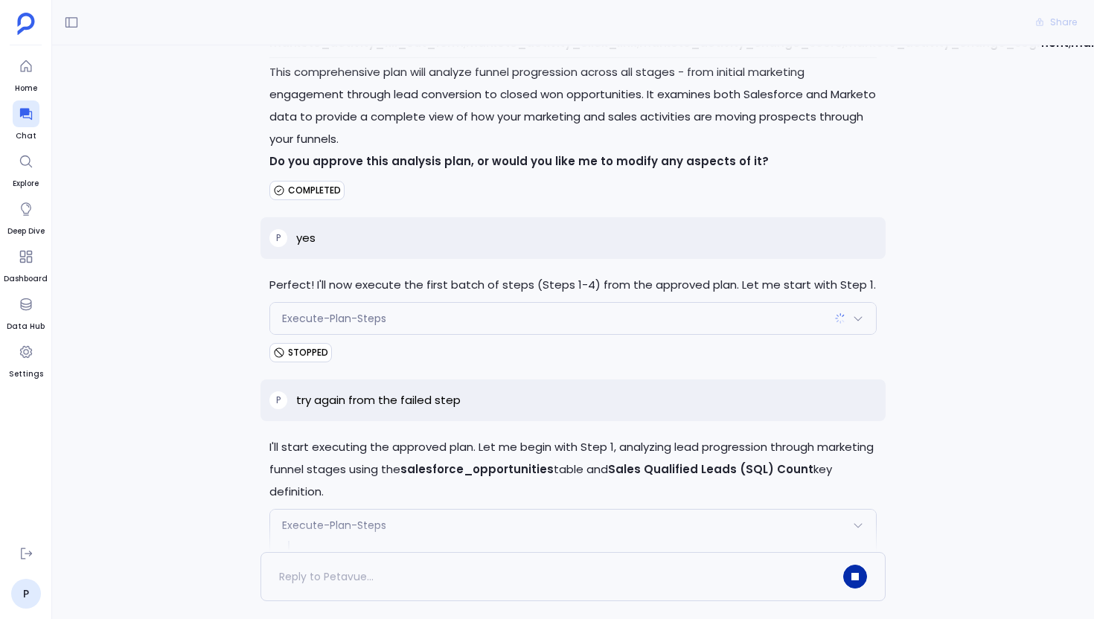
click at [442, 510] on div "Execute-Plan-Steps" at bounding box center [573, 525] width 606 height 31
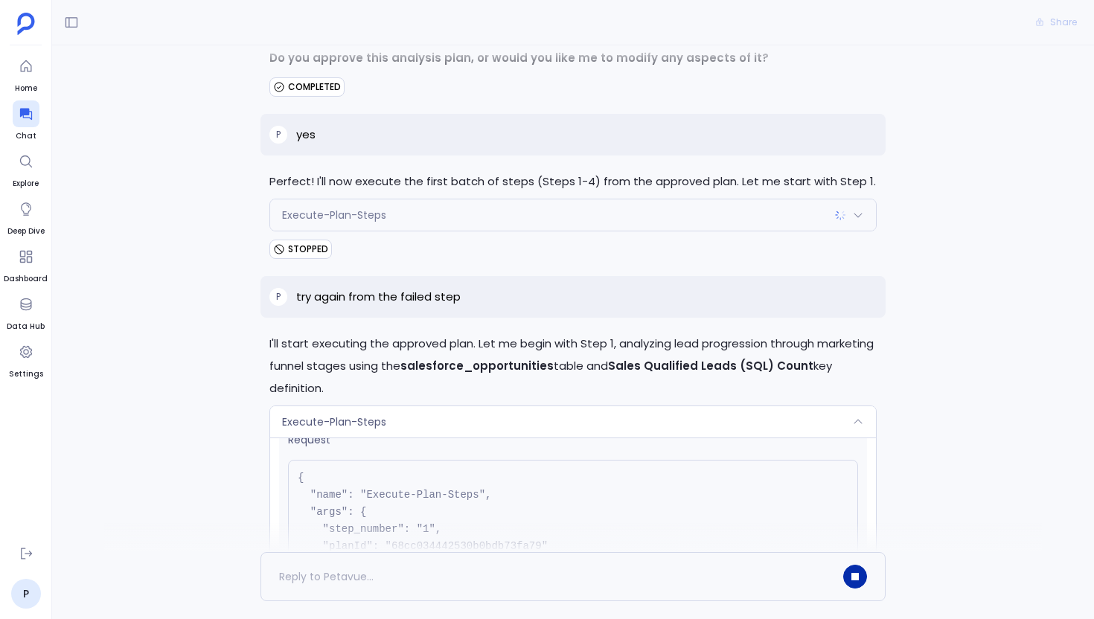
click at [427, 406] on div "Execute-Plan-Steps" at bounding box center [573, 421] width 606 height 31
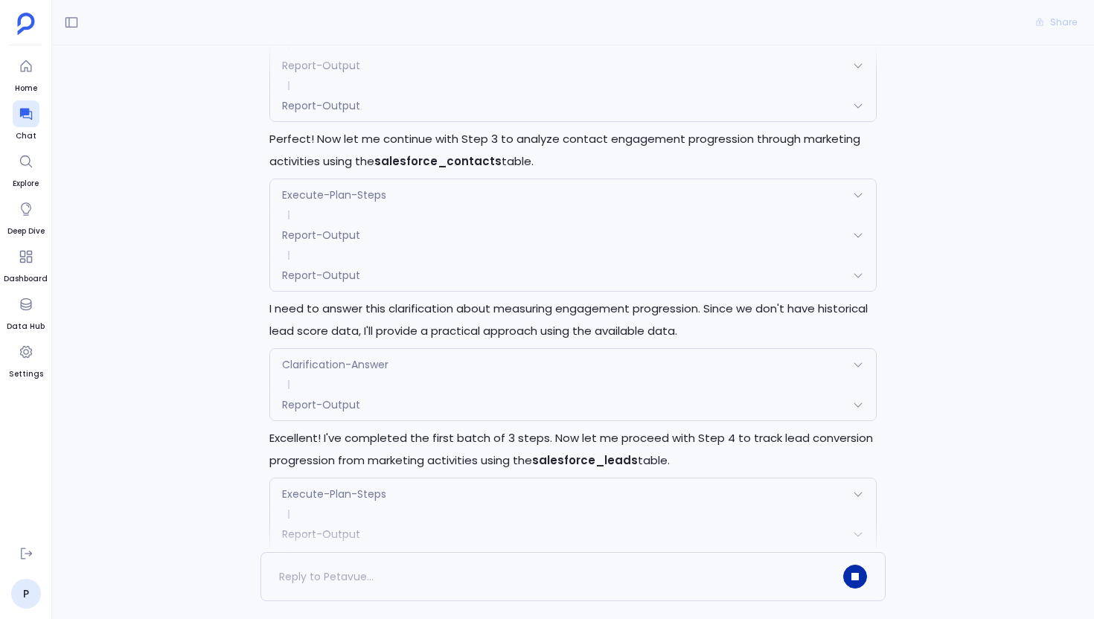
scroll to position [7368, 0]
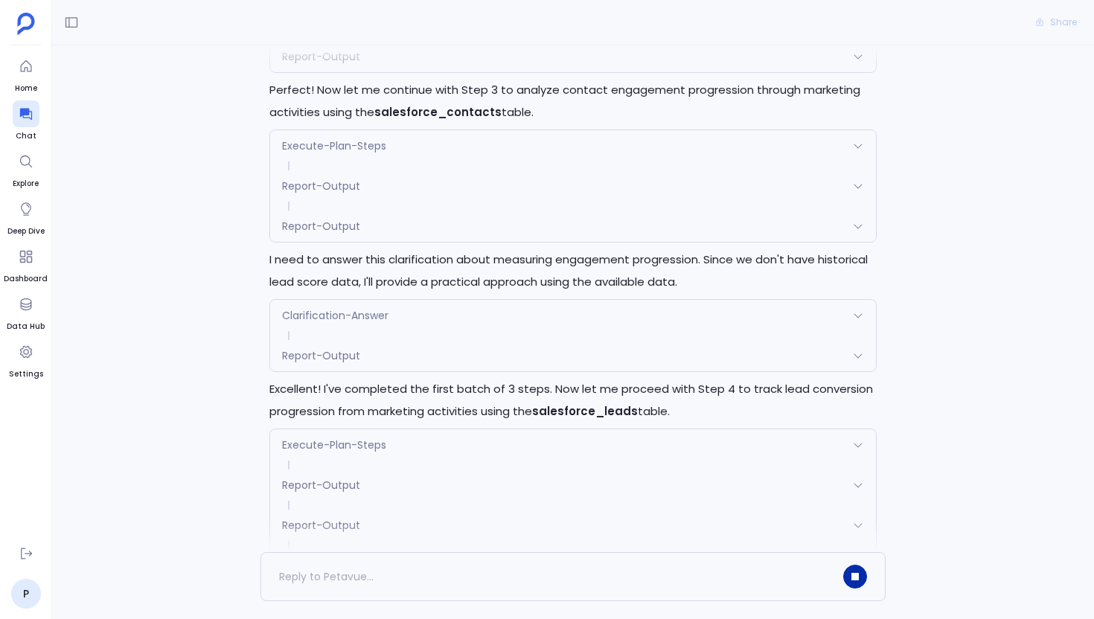
click at [359, 550] on div "Report-Output" at bounding box center [573, 565] width 606 height 31
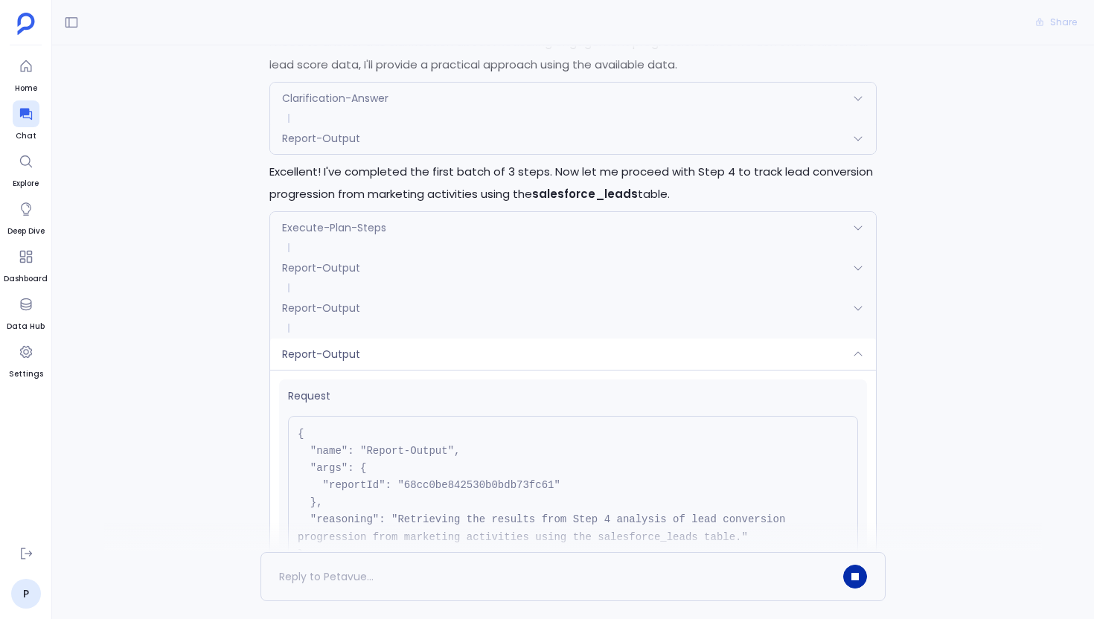
click at [490, 339] on div "Report-Output" at bounding box center [573, 354] width 606 height 31
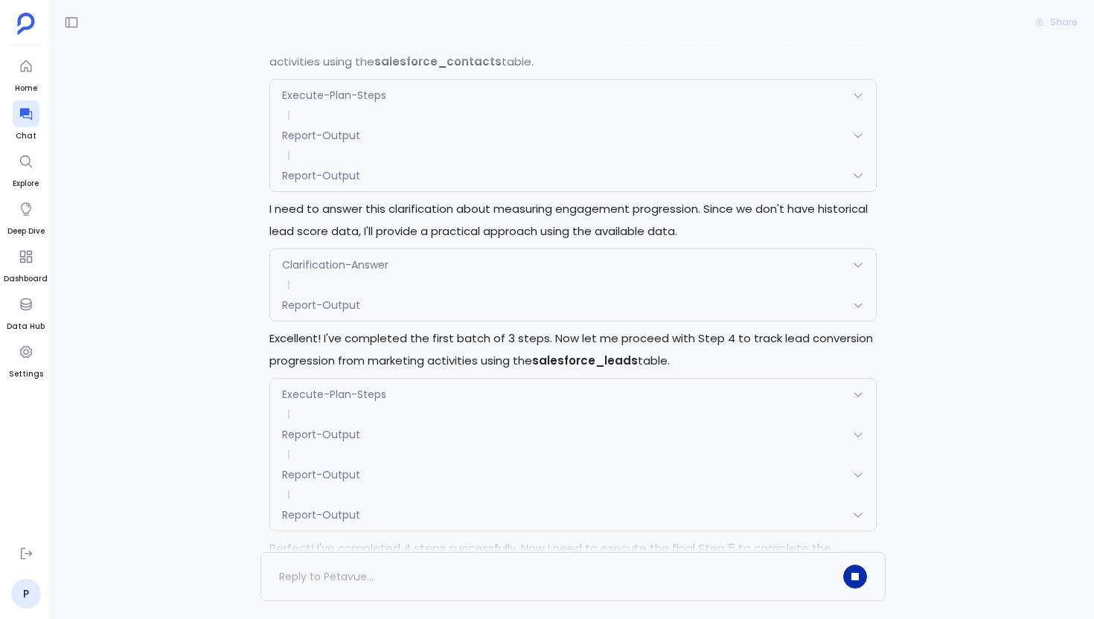
scroll to position [7457, 0]
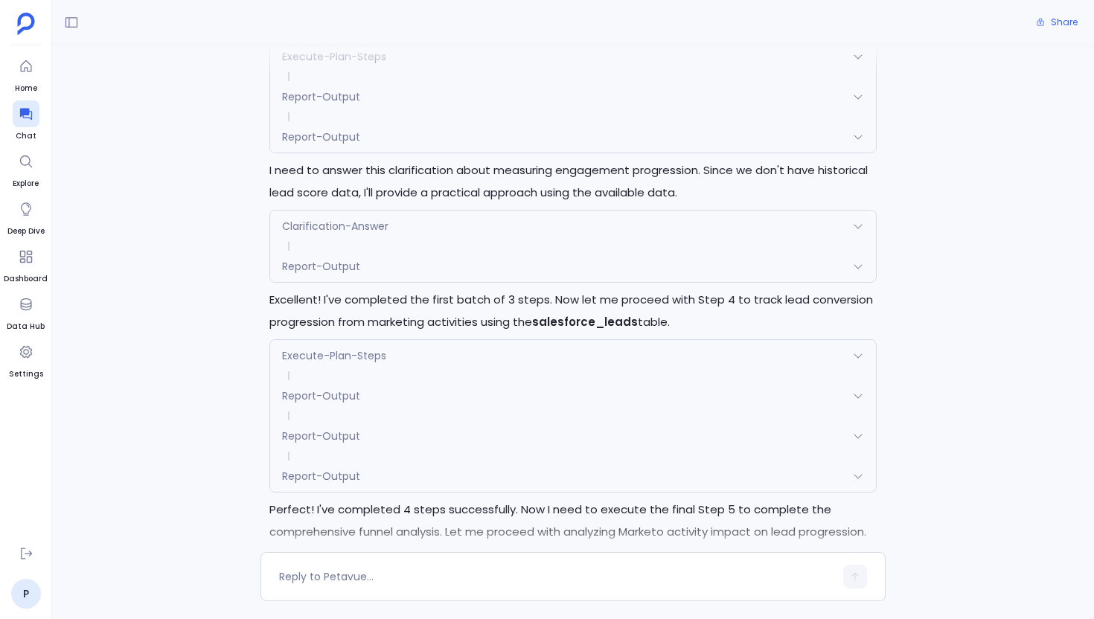
click at [402, 550] on div "Execute-Plan-Steps" at bounding box center [573, 565] width 606 height 31
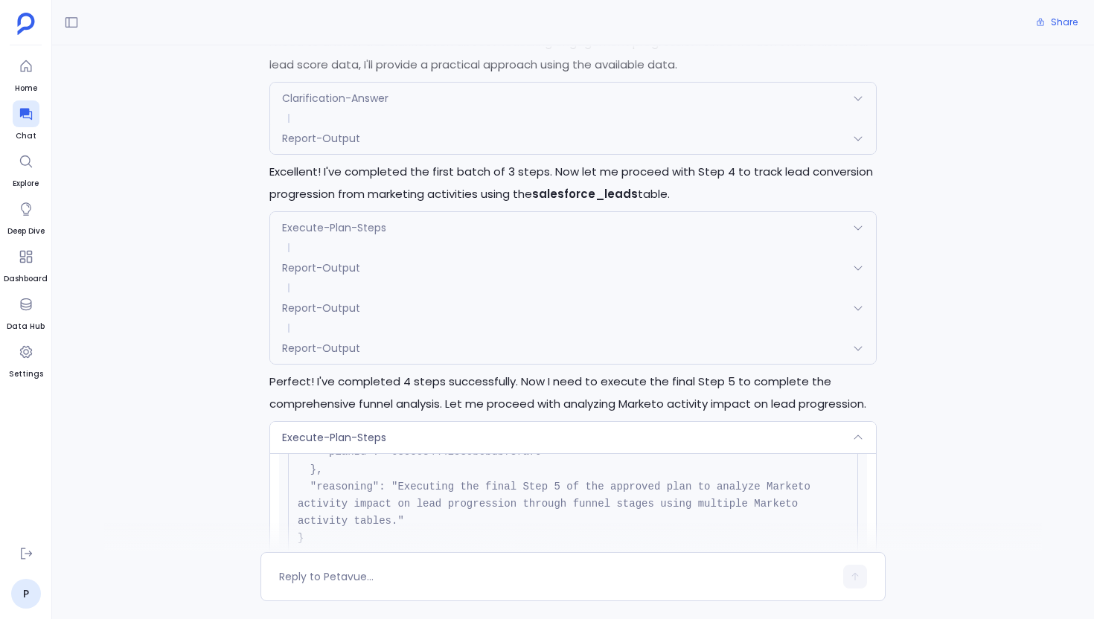
scroll to position [7668, 0]
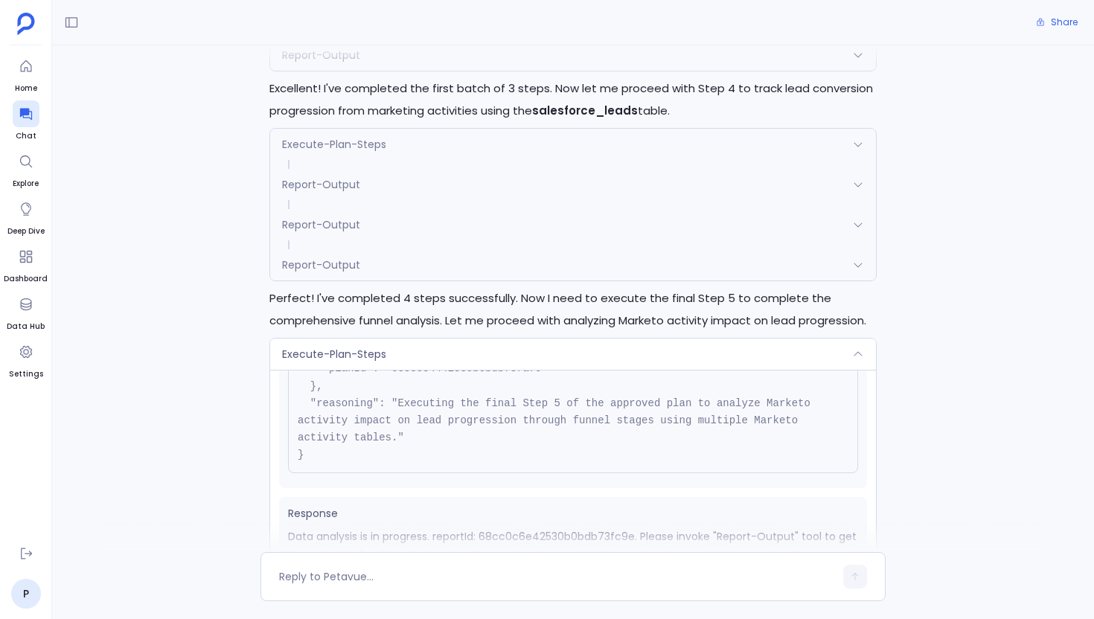
click at [390, 339] on div "Execute-Plan-Steps" at bounding box center [573, 354] width 606 height 31
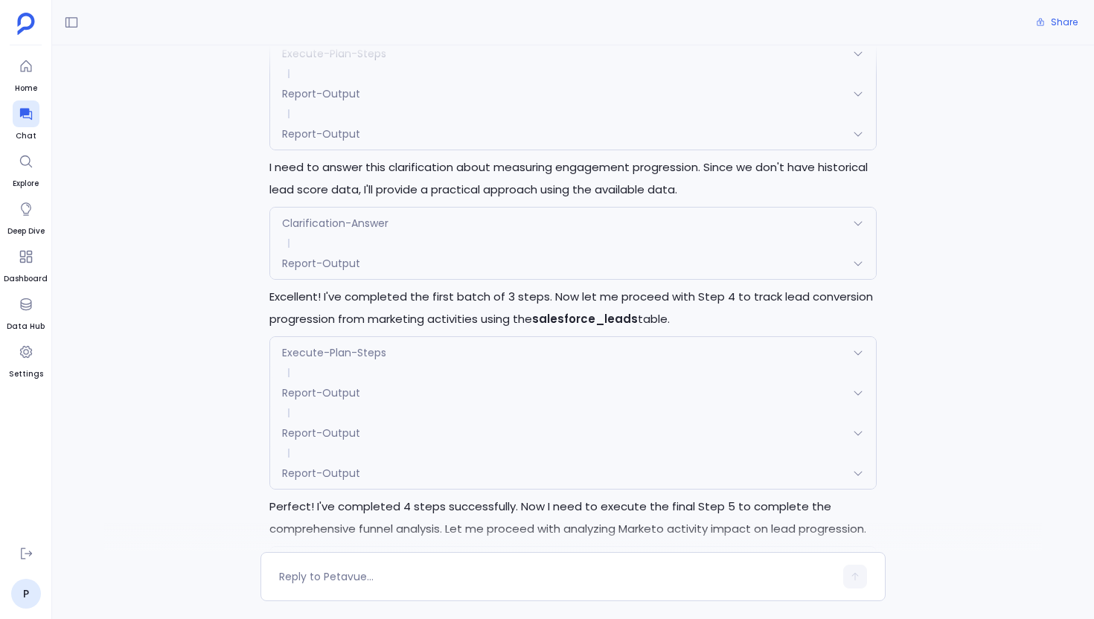
scroll to position [7457, 0]
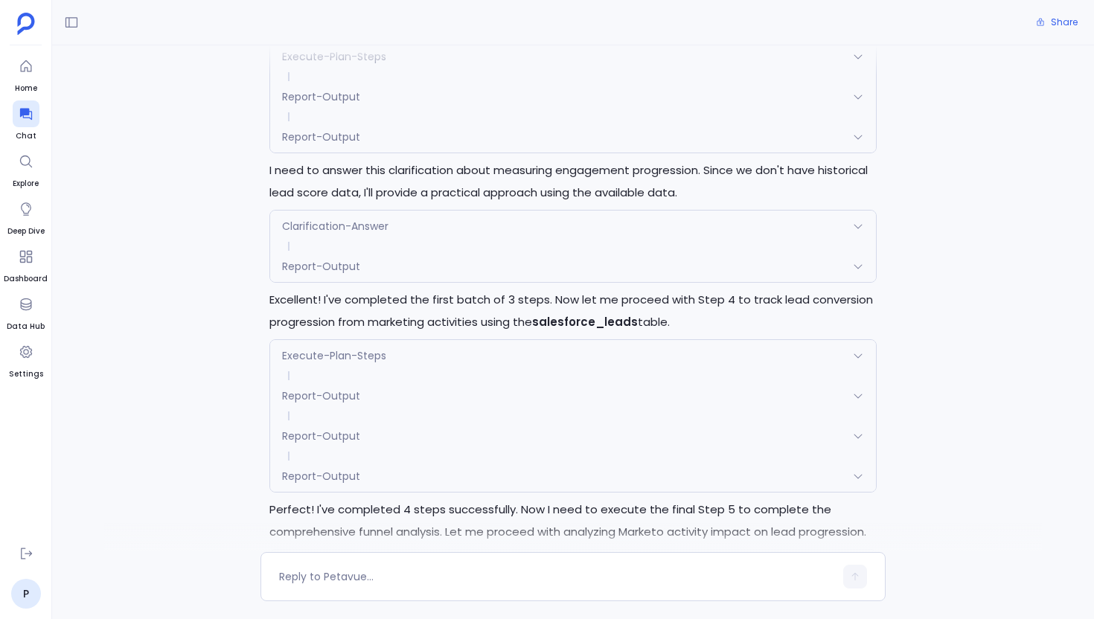
click at [410, 550] on div "Execute-Plan-Steps" at bounding box center [573, 565] width 606 height 31
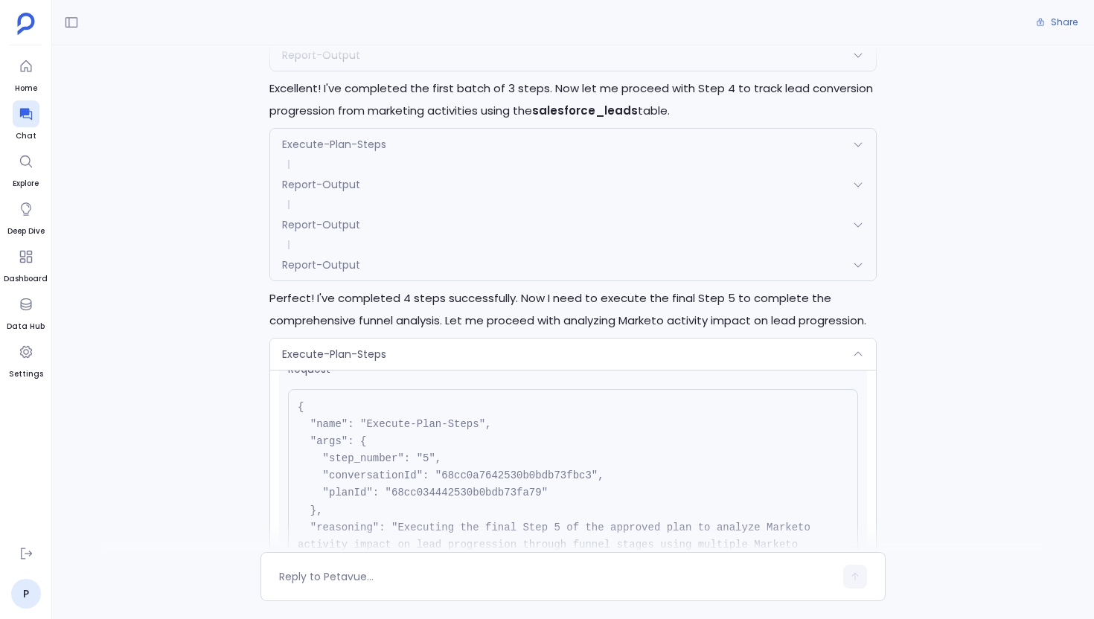
scroll to position [29, 0]
click at [578, 339] on div "Execute-Plan-Steps" at bounding box center [573, 354] width 606 height 31
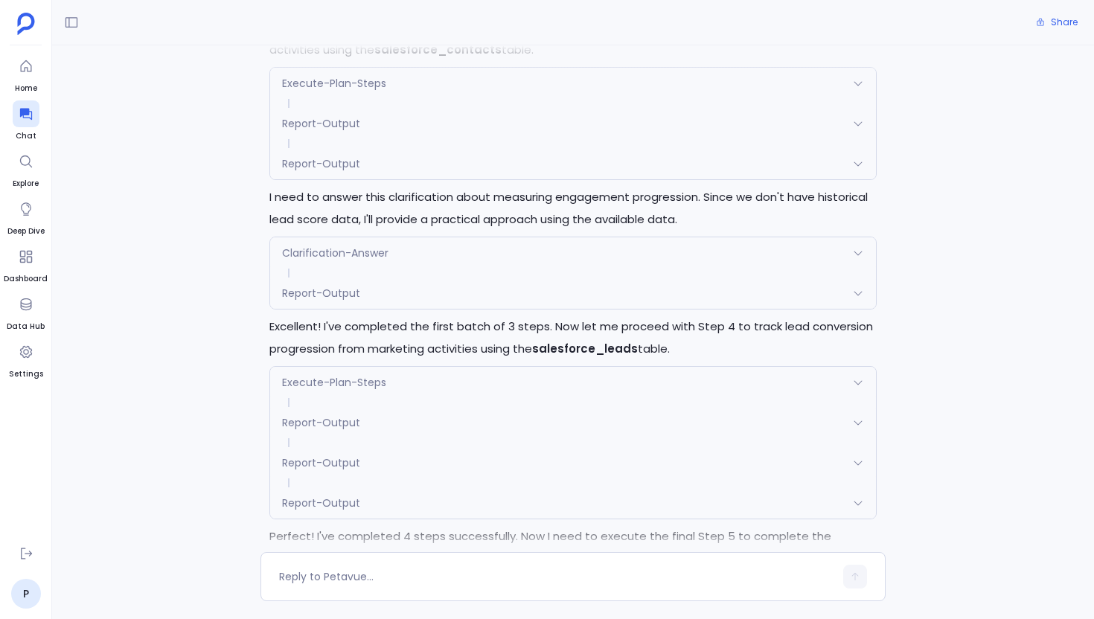
scroll to position [7457, 0]
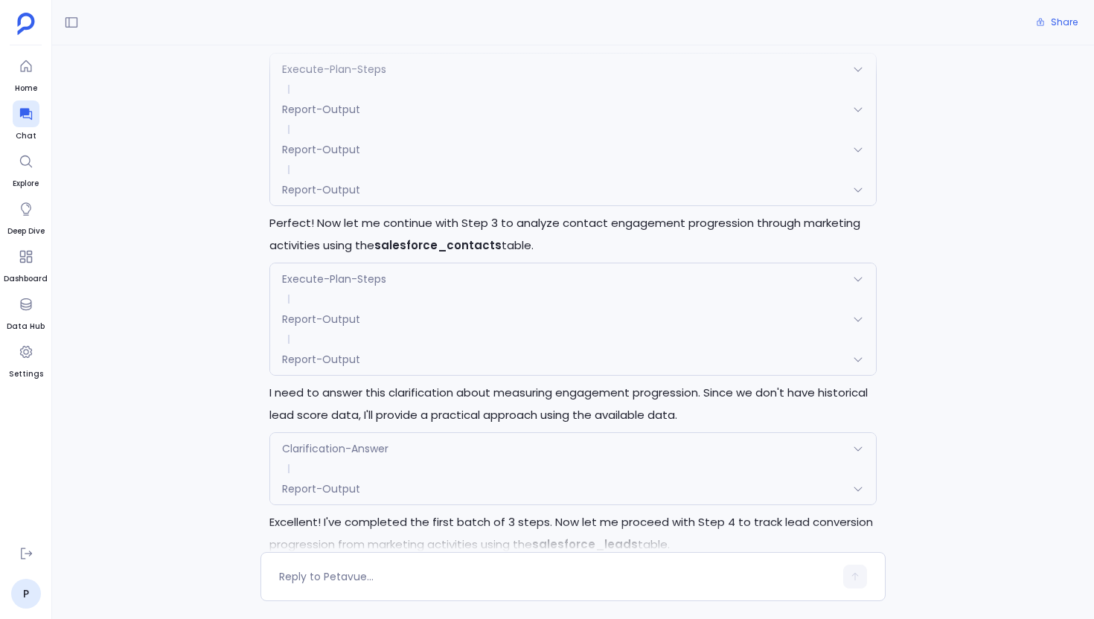
scroll to position [7457, 0]
